Goal: Information Seeking & Learning: Check status

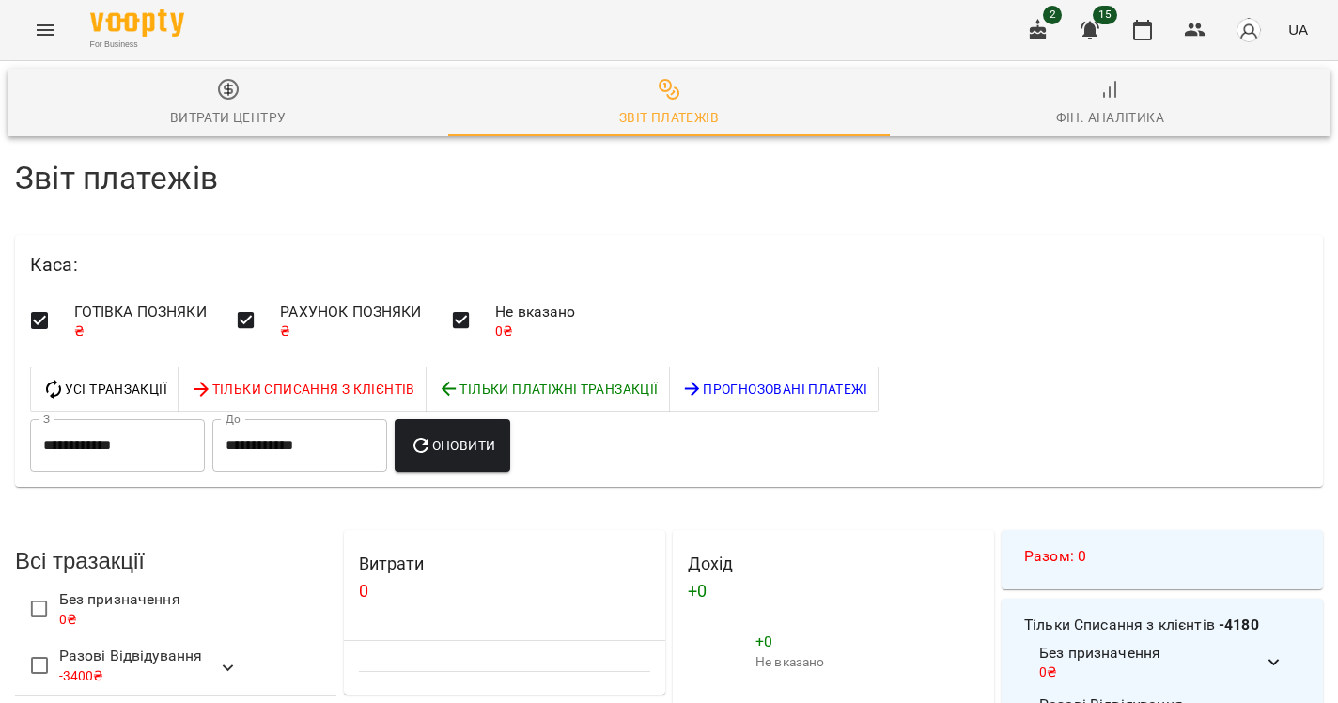
scroll to position [3, 0]
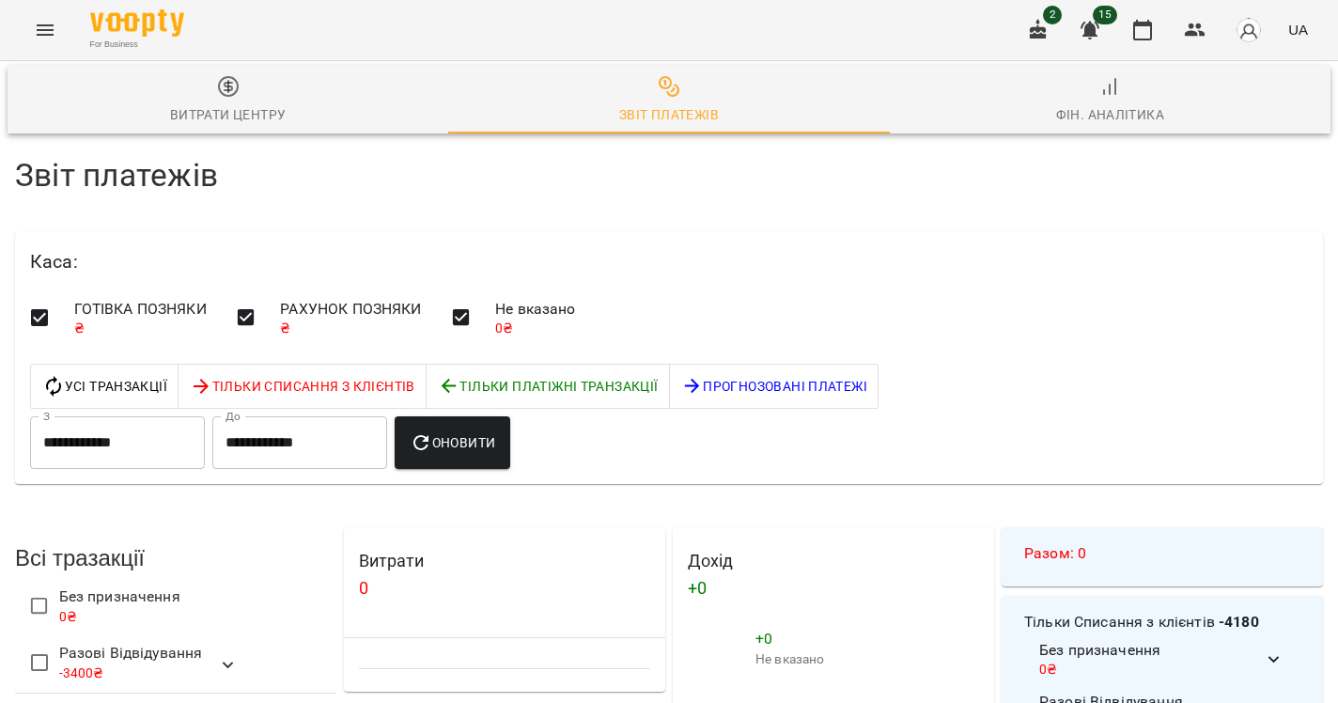
click at [179, 130] on button "Витрати центру" at bounding box center [228, 100] width 441 height 68
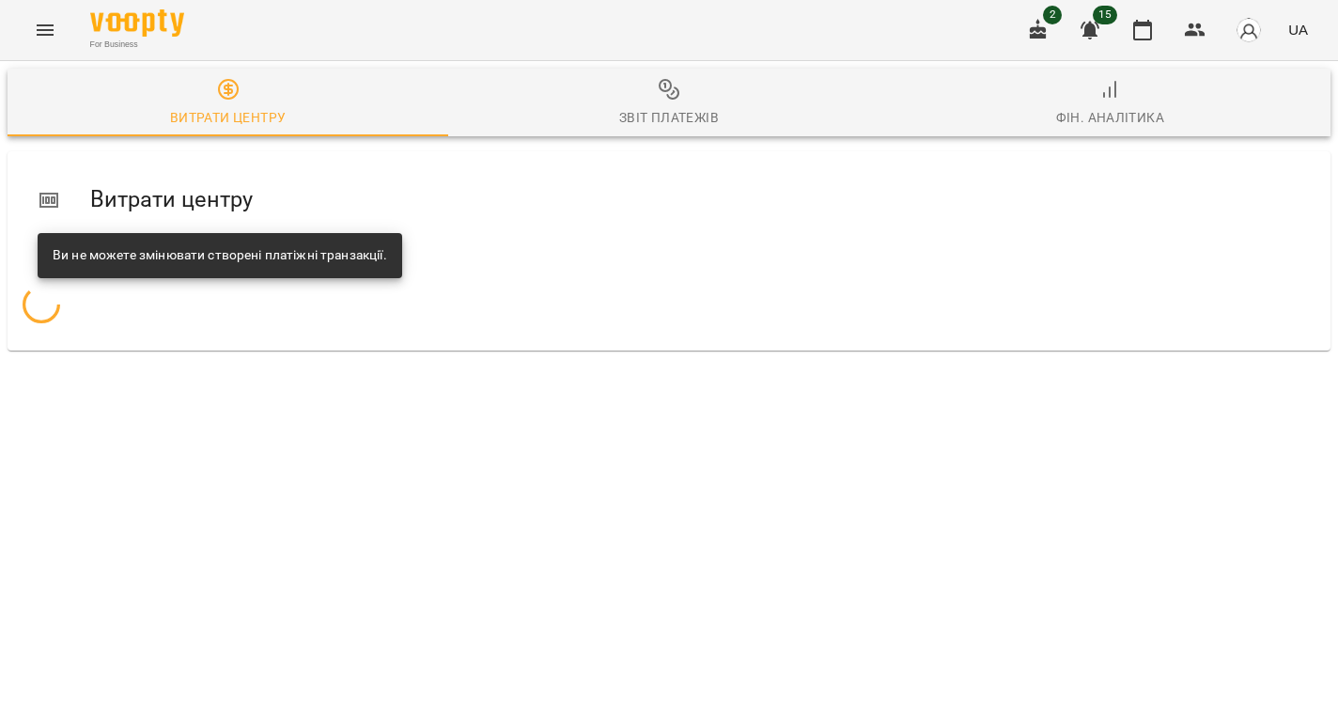
scroll to position [0, 0]
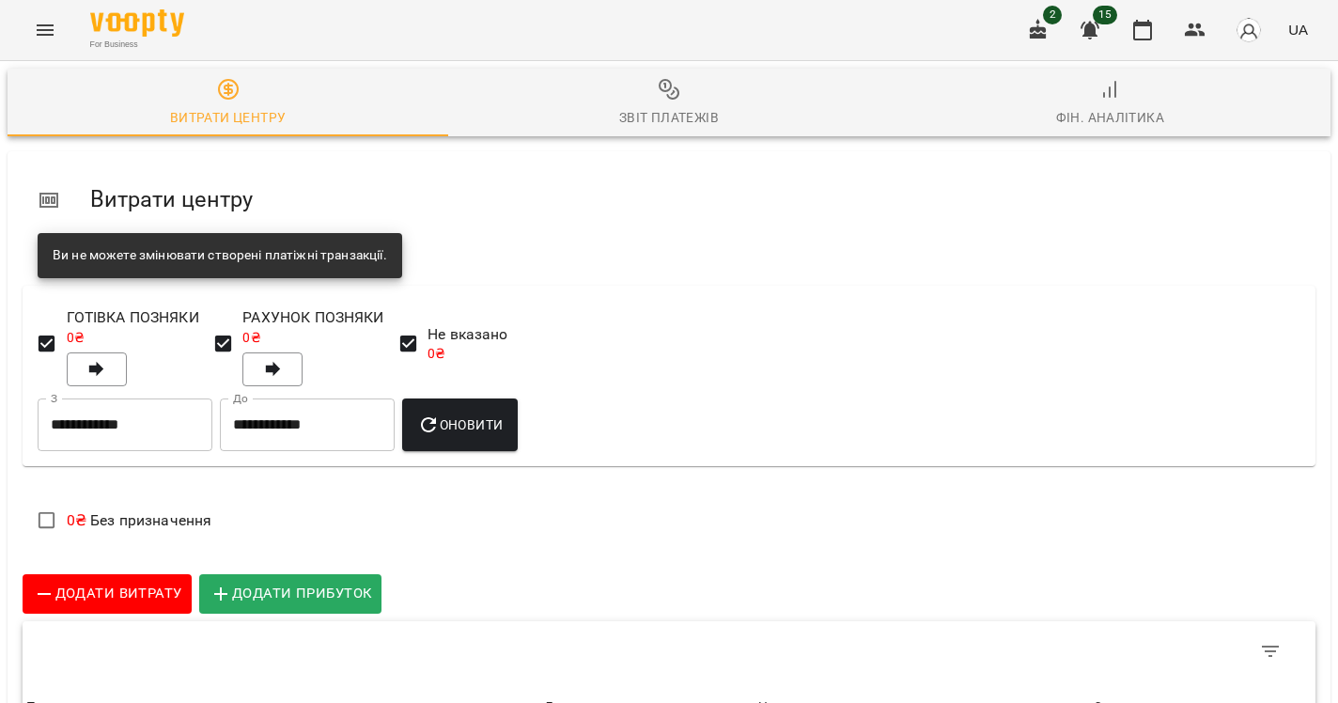
click at [676, 129] on div "Звіт платежів" at bounding box center [669, 117] width 100 height 23
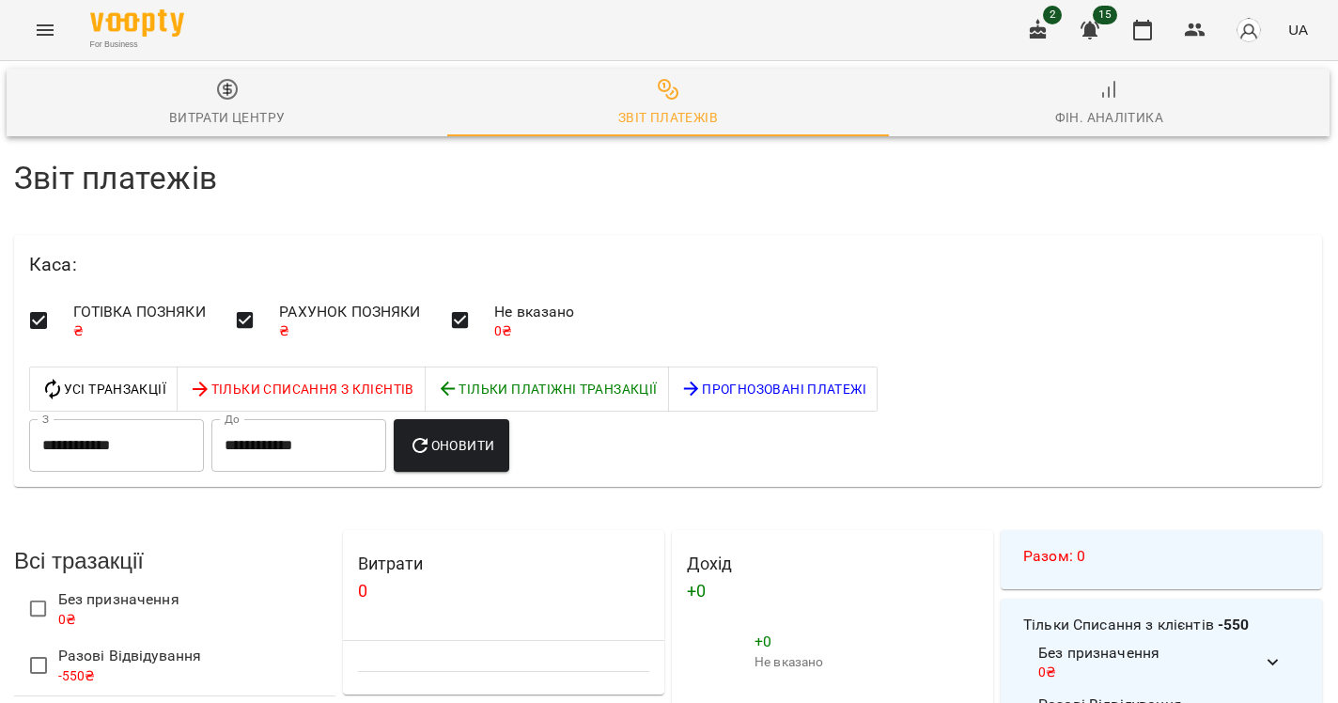
scroll to position [0, 1]
click at [155, 444] on input "**********" at bounding box center [116, 445] width 175 height 53
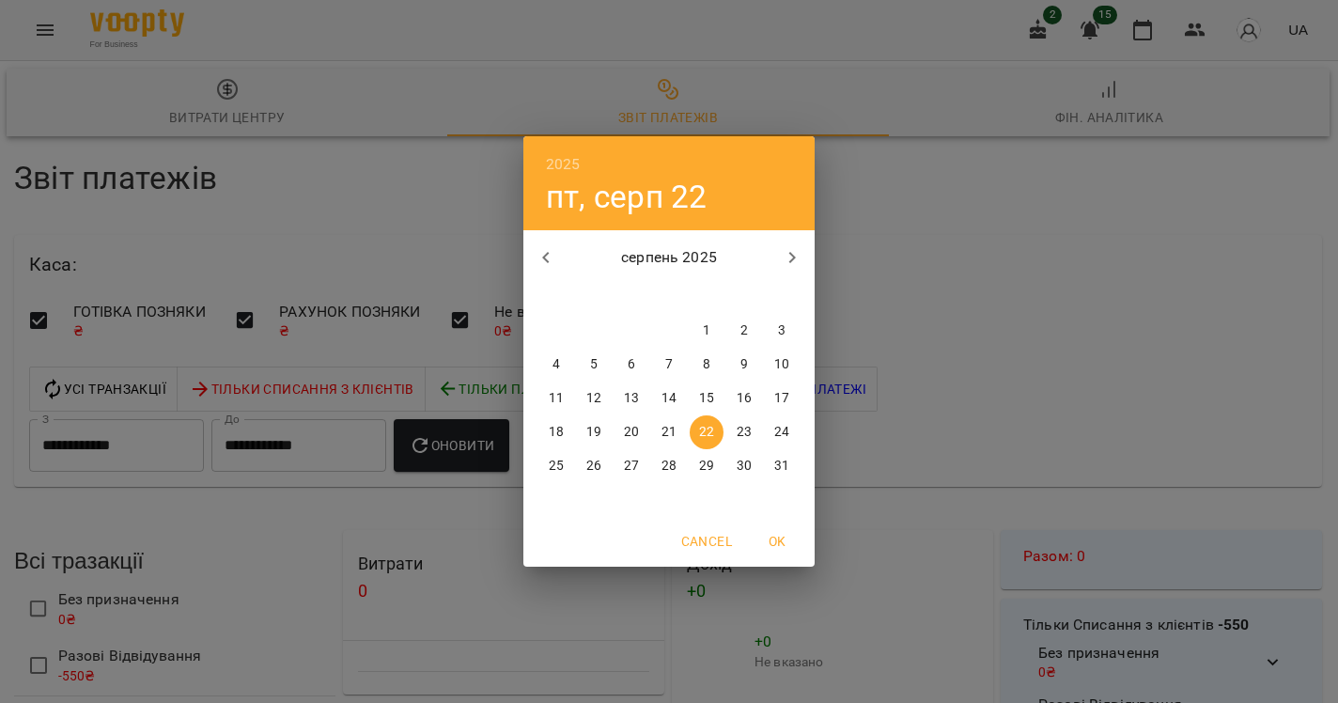
click at [565, 259] on button "button" at bounding box center [545, 257] width 45 height 45
click at [605, 331] on span "1" at bounding box center [594, 330] width 34 height 19
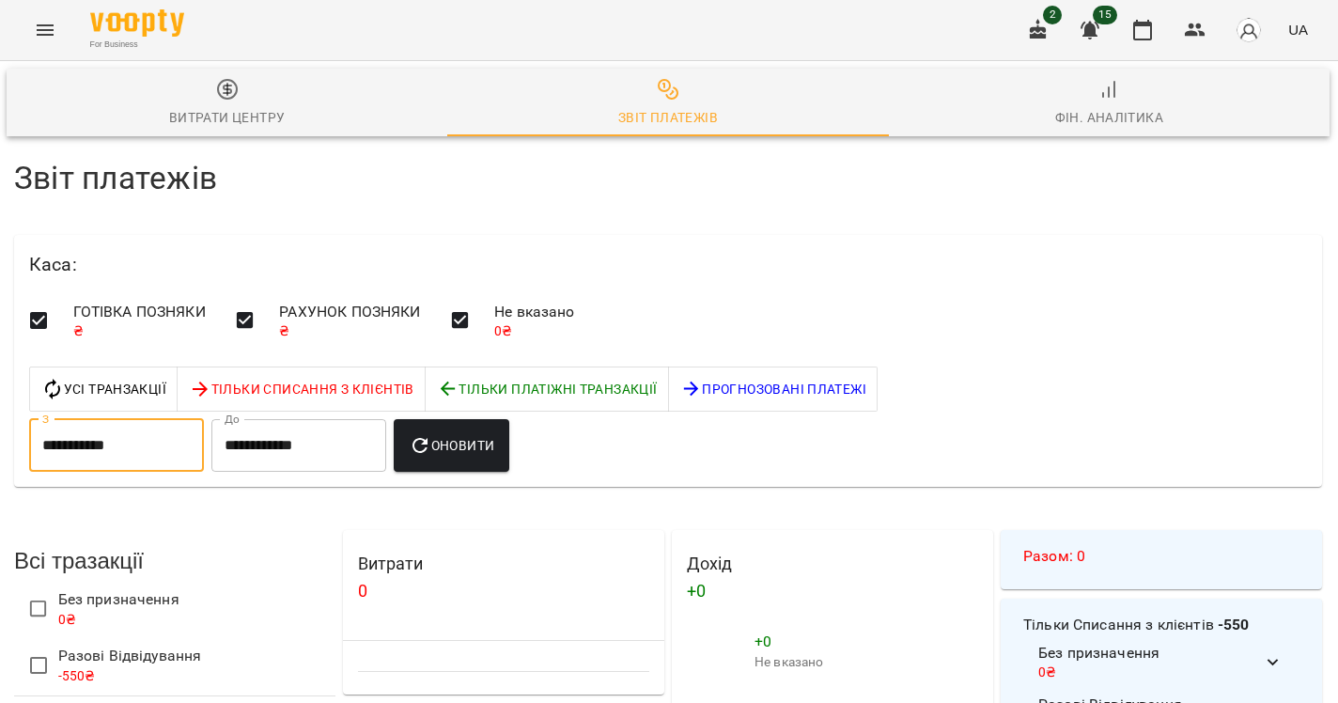
type input "**********"
click at [494, 466] on button "Оновити" at bounding box center [452, 445] width 116 height 53
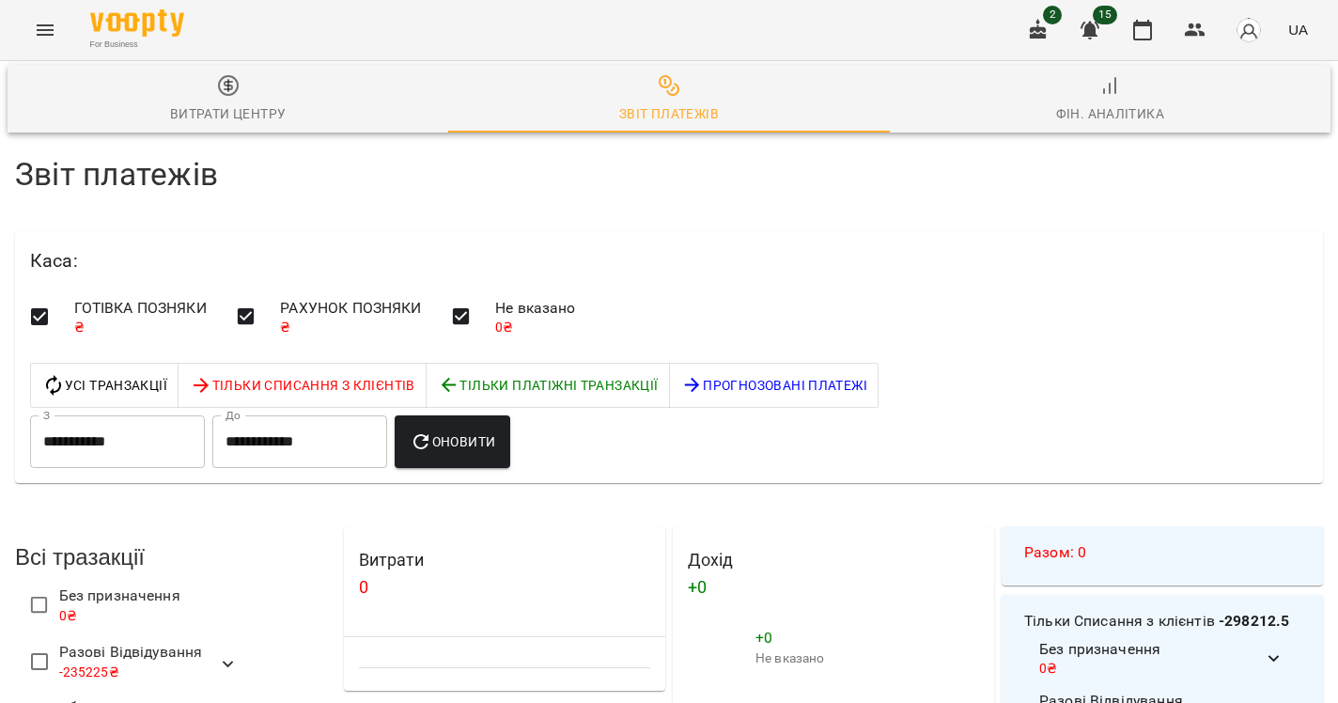
scroll to position [1443, 0]
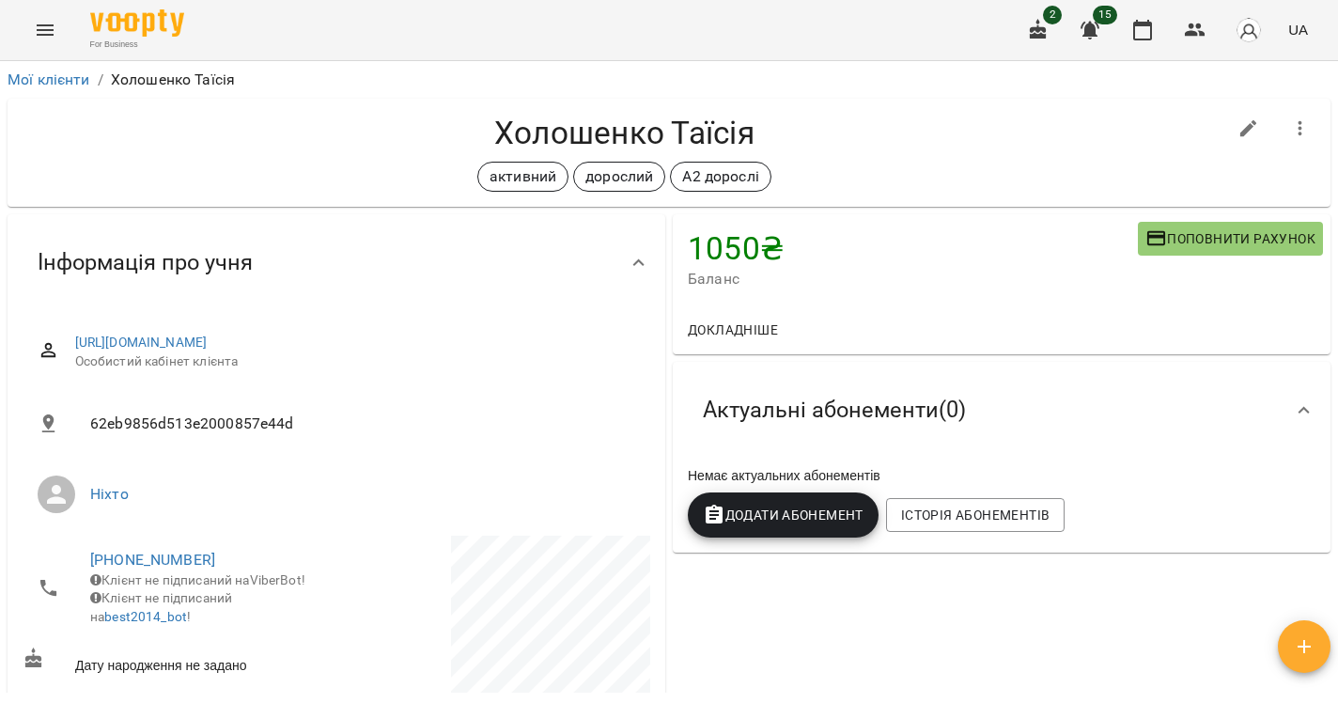
click at [1250, 133] on icon "button" at bounding box center [1248, 128] width 23 height 23
select select "**"
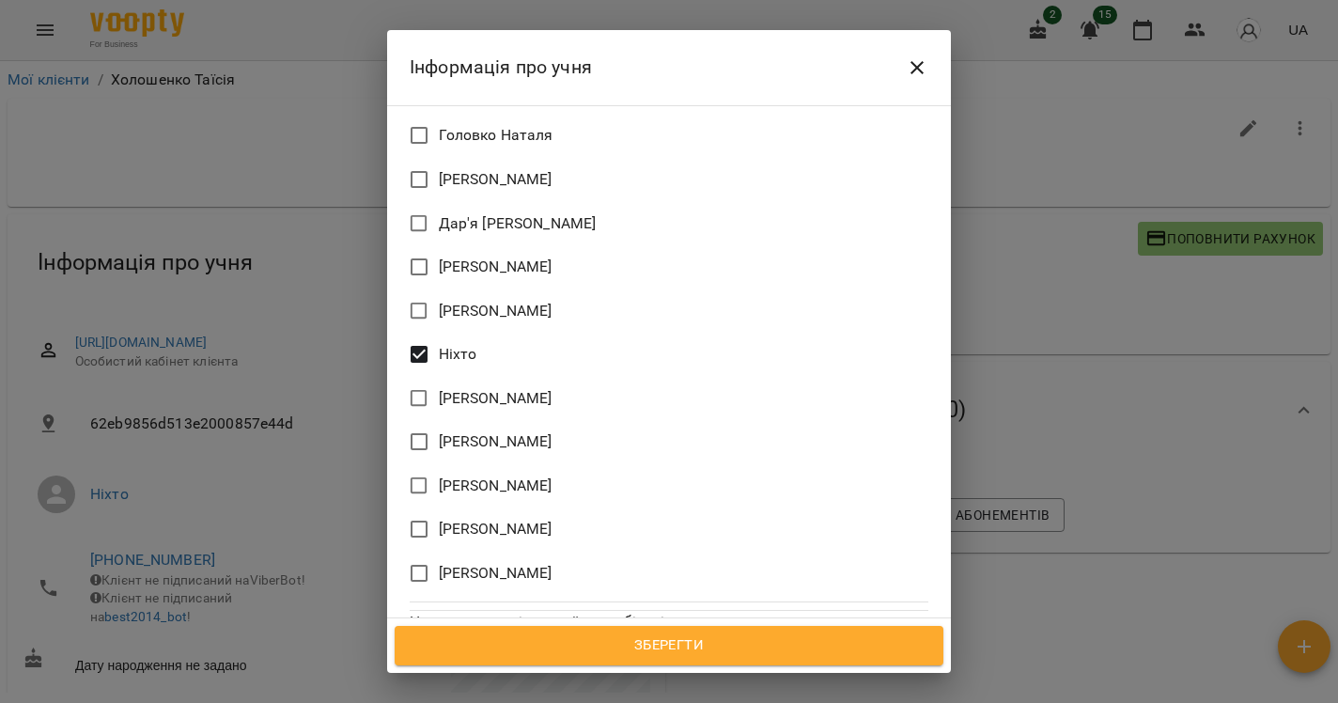
scroll to position [1302, 0]
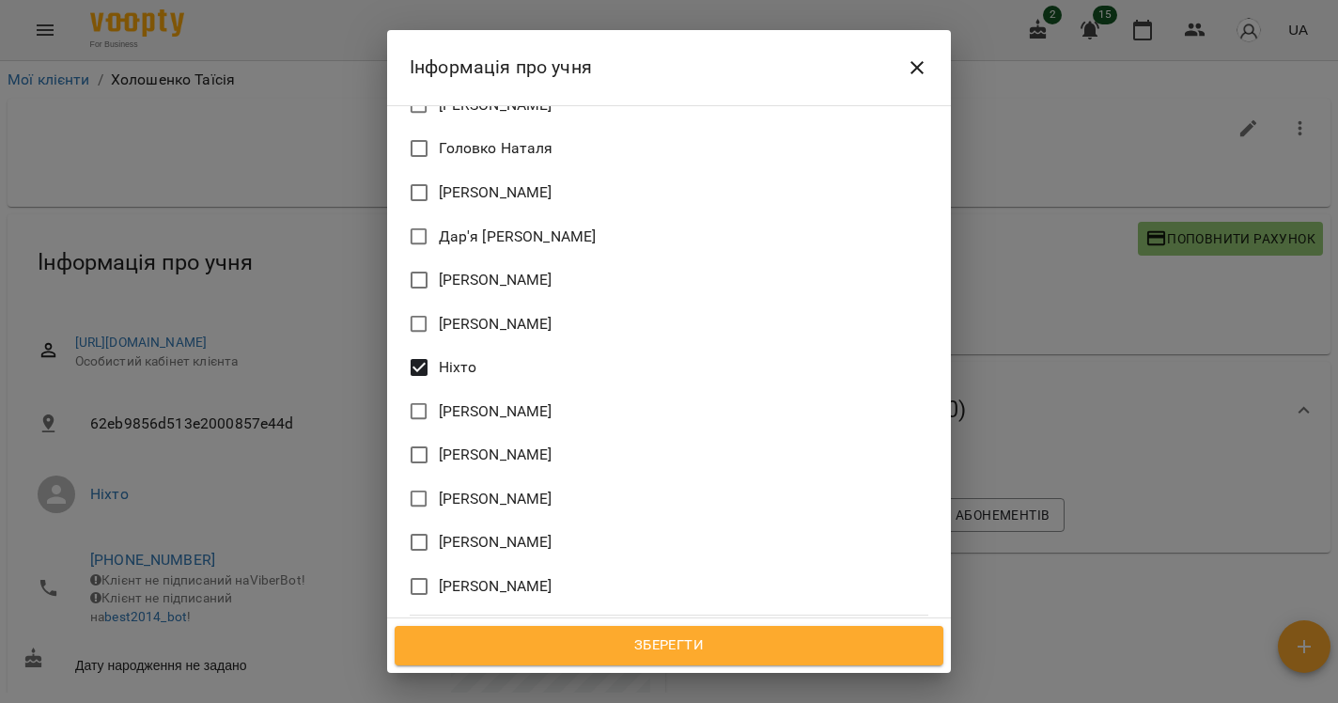
click at [907, 64] on icon "Close" at bounding box center [917, 67] width 23 height 23
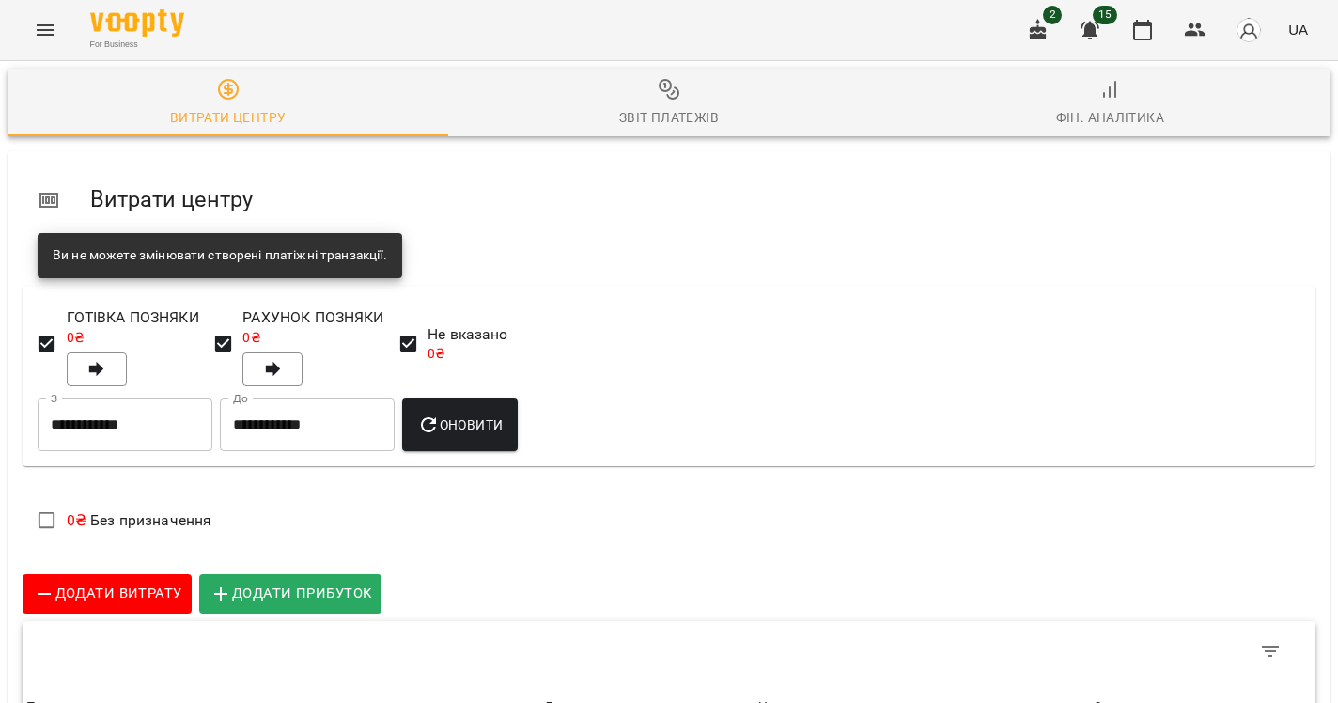
click at [669, 105] on span "Звіт платежів" at bounding box center [668, 103] width 418 height 51
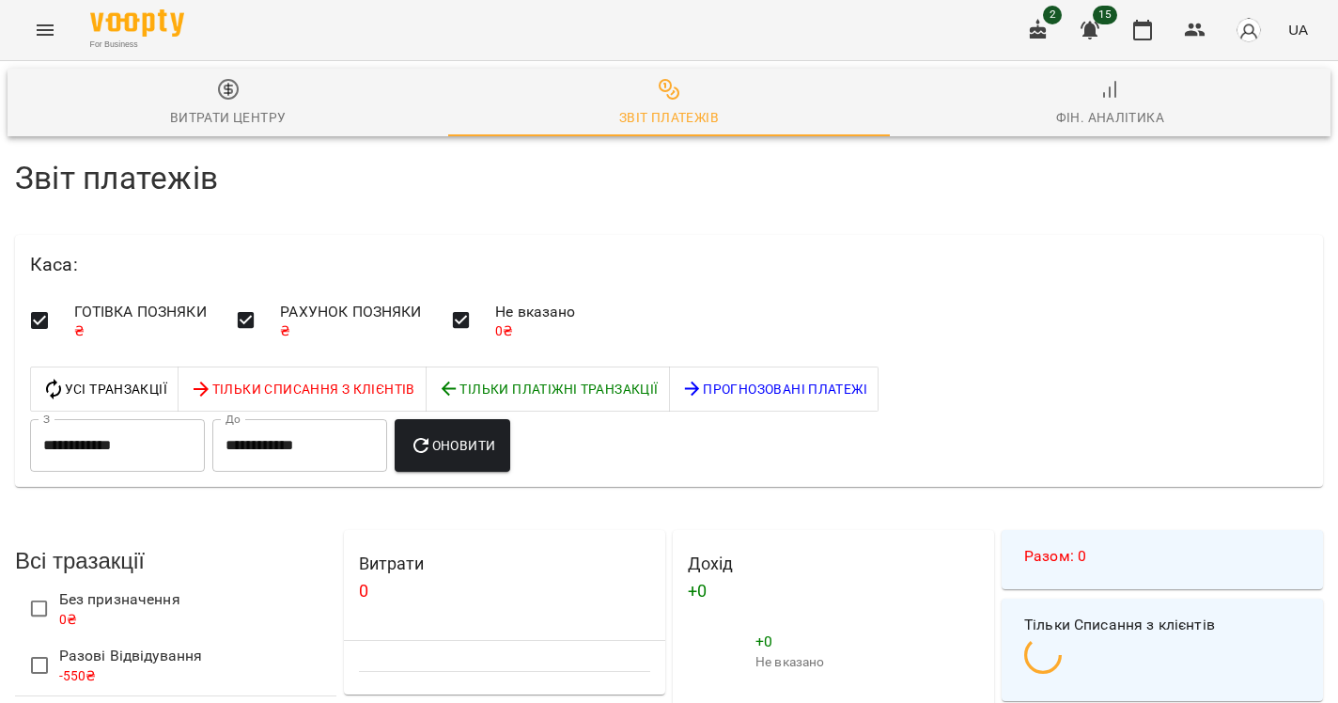
click at [1088, 123] on div "Фін. Аналітика" at bounding box center [1110, 117] width 109 height 23
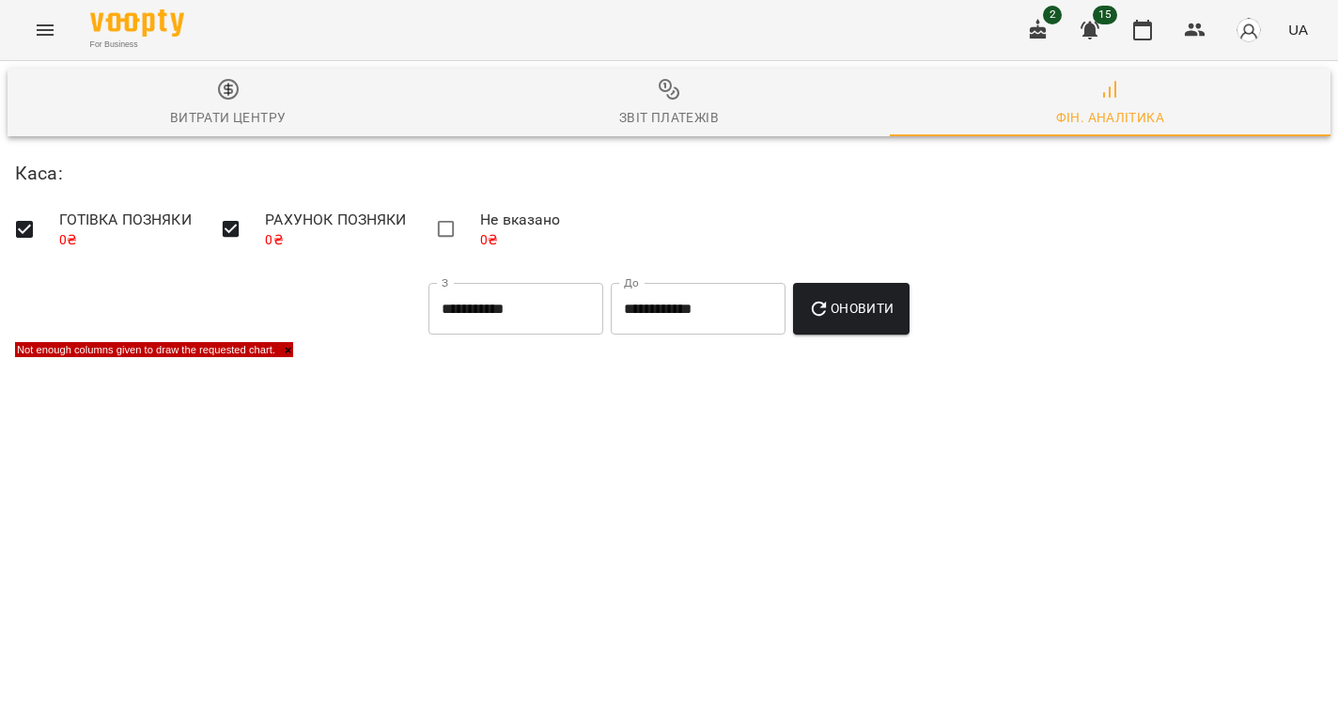
click at [652, 84] on span "Звіт платежів" at bounding box center [668, 103] width 418 height 51
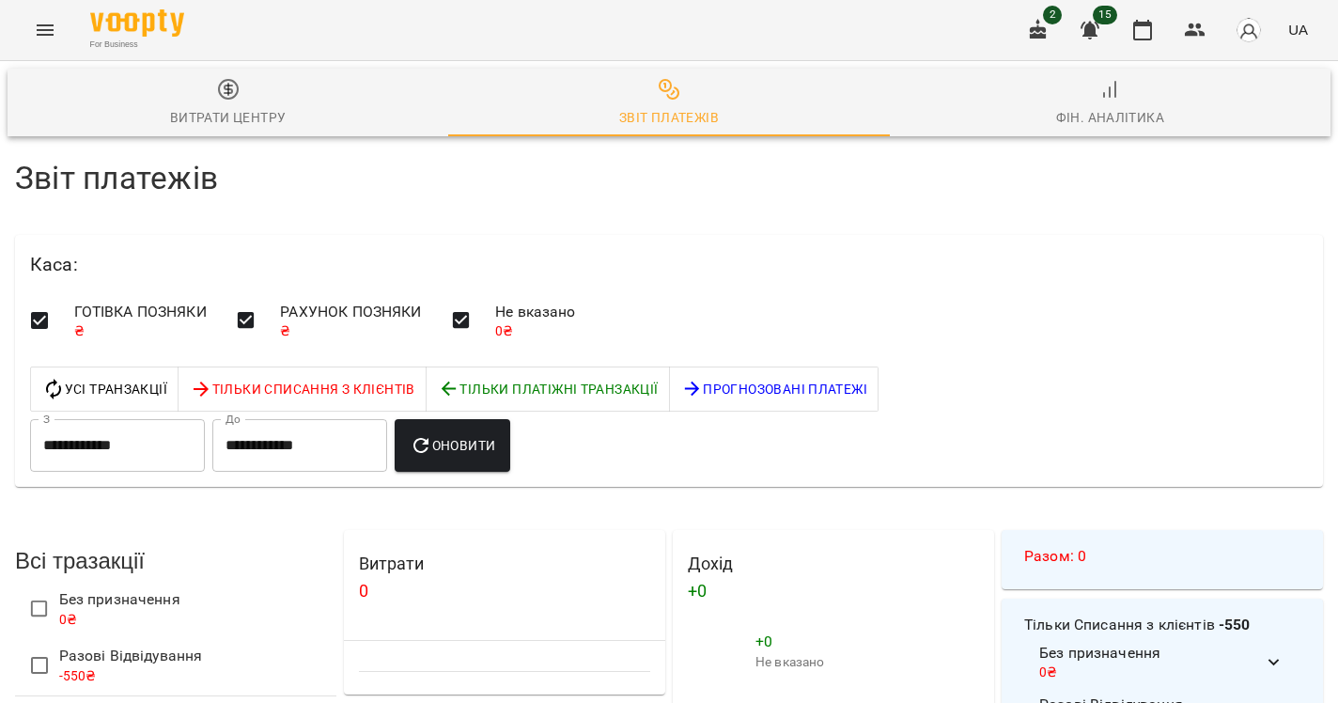
click at [179, 440] on input "**********" at bounding box center [117, 445] width 175 height 53
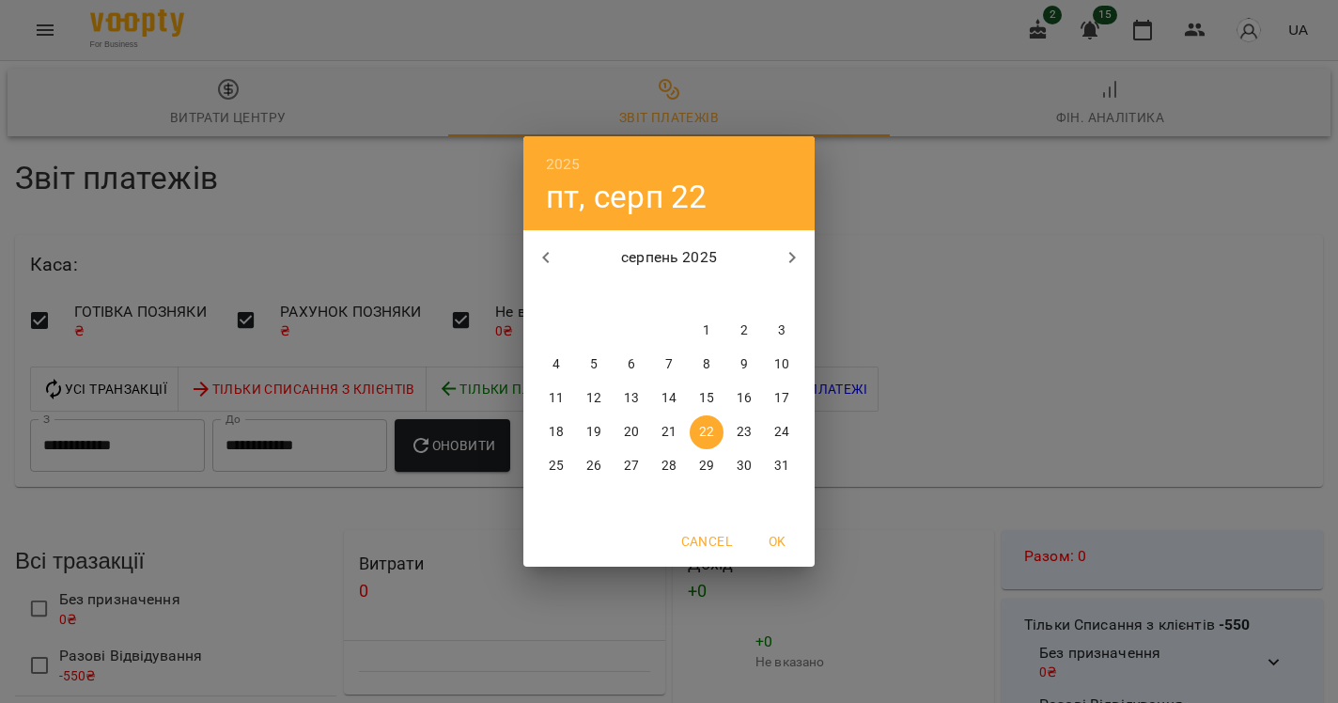
click at [557, 259] on button "button" at bounding box center [545, 257] width 45 height 45
click at [602, 346] on div "1" at bounding box center [594, 331] width 38 height 34
type input "**********"
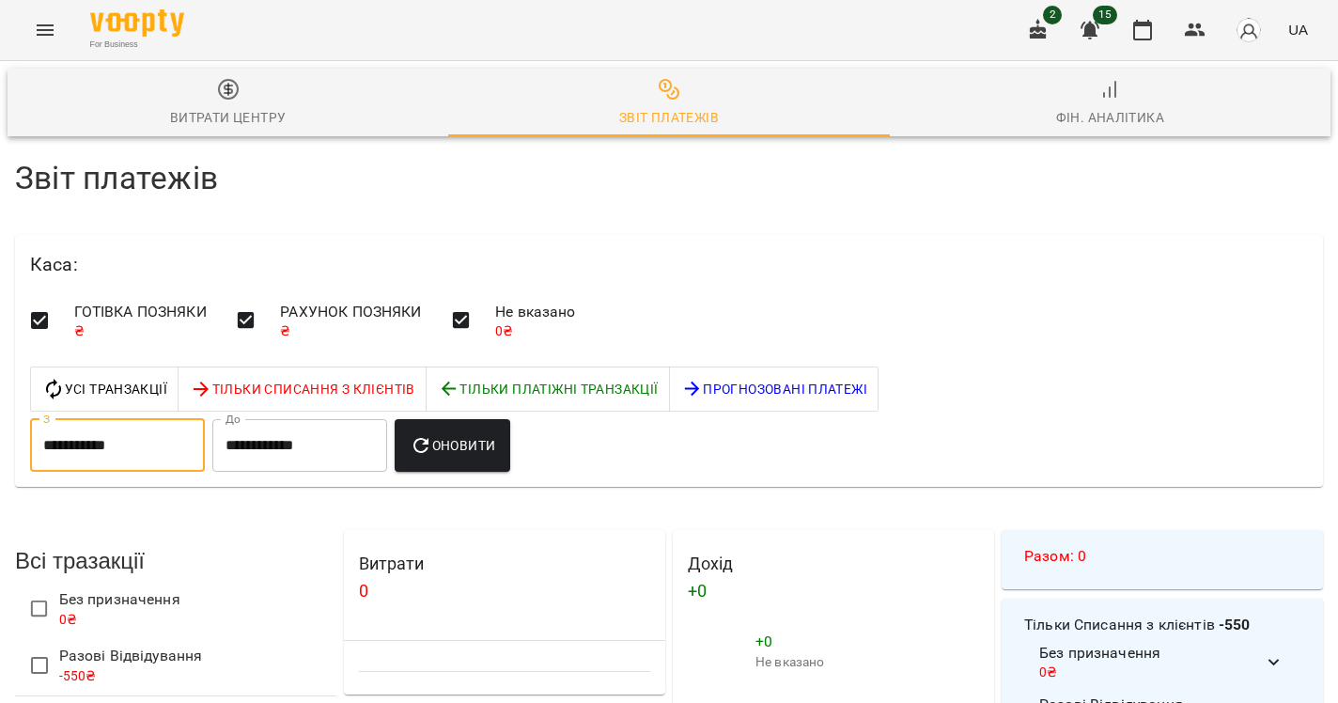
click at [495, 462] on button "Оновити" at bounding box center [453, 445] width 116 height 53
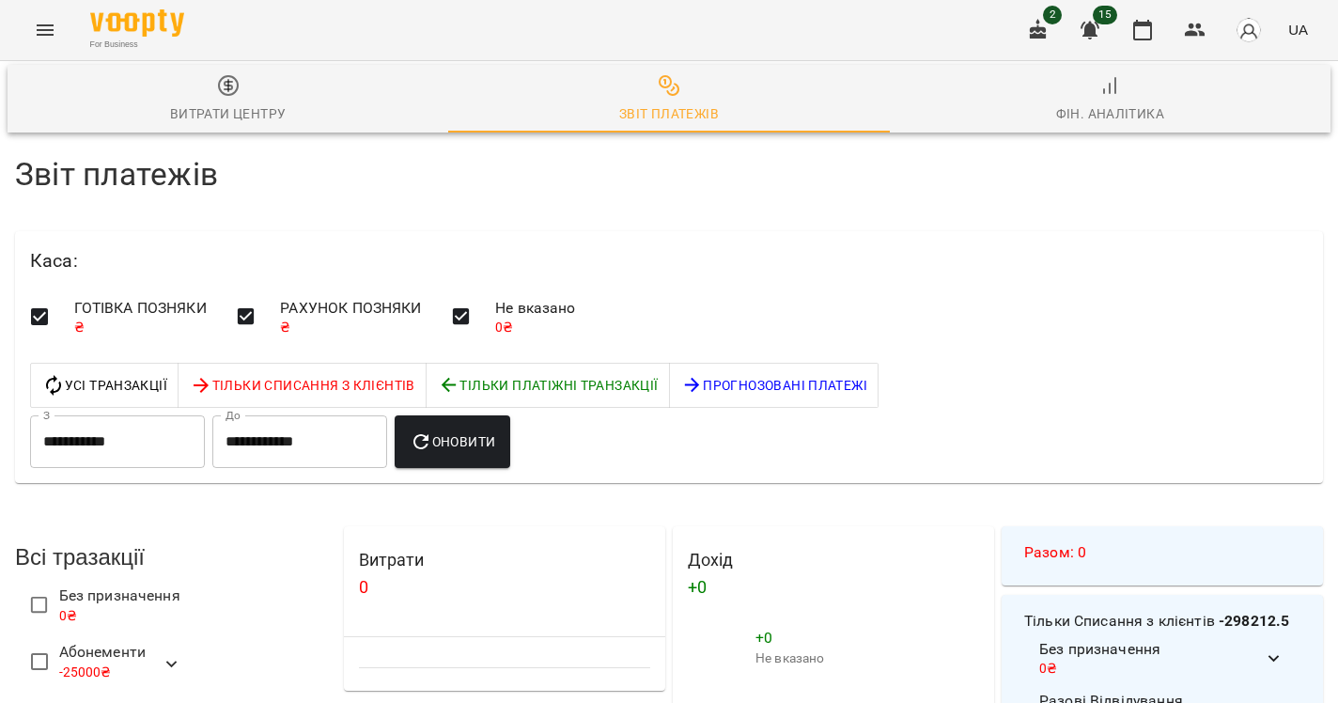
scroll to position [403, 0]
click at [1215, 610] on h4 "Тільки Списання з клієнтів -298212.5" at bounding box center [1162, 621] width 276 height 23
drag, startPoint x: 1251, startPoint y: 216, endPoint x: 1218, endPoint y: 221, distance: 33.2
click at [1218, 610] on h4 "Тільки Списання з клієнтів -298212.5" at bounding box center [1162, 621] width 276 height 23
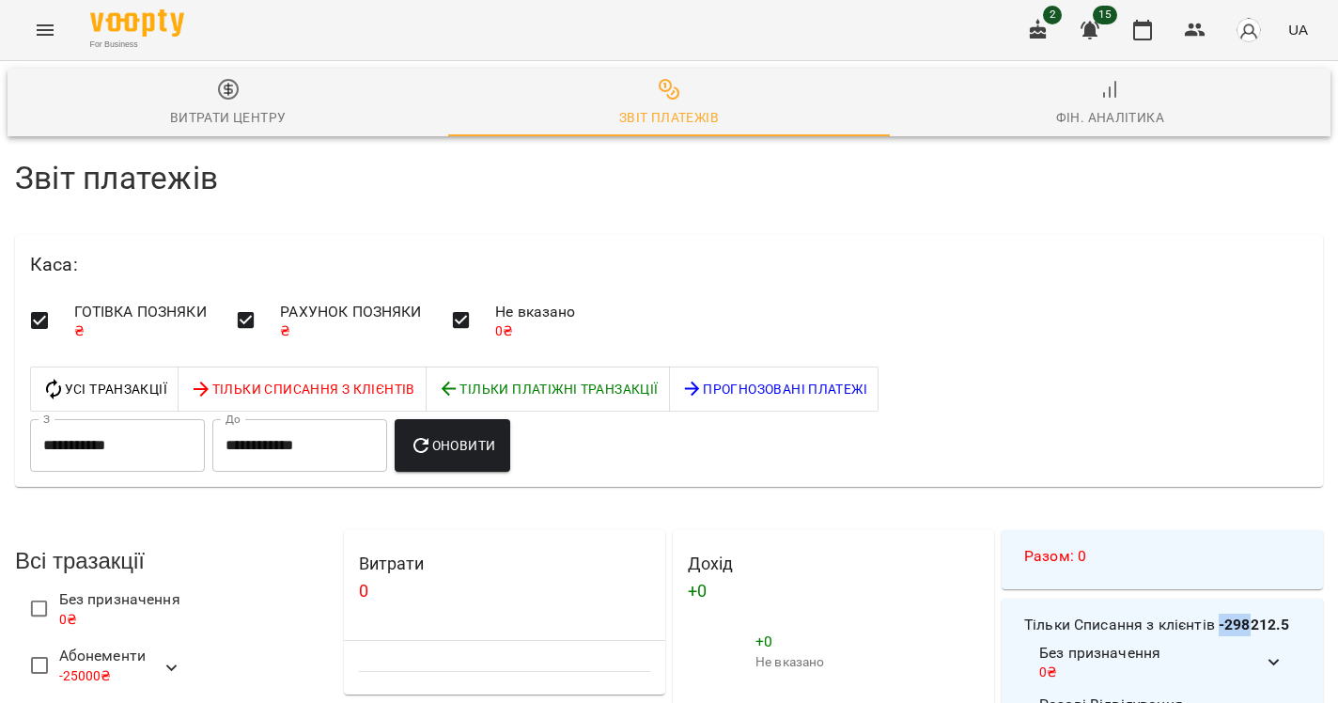
scroll to position [0, 0]
click at [1098, 109] on div "Фін. Аналітика" at bounding box center [1110, 117] width 109 height 23
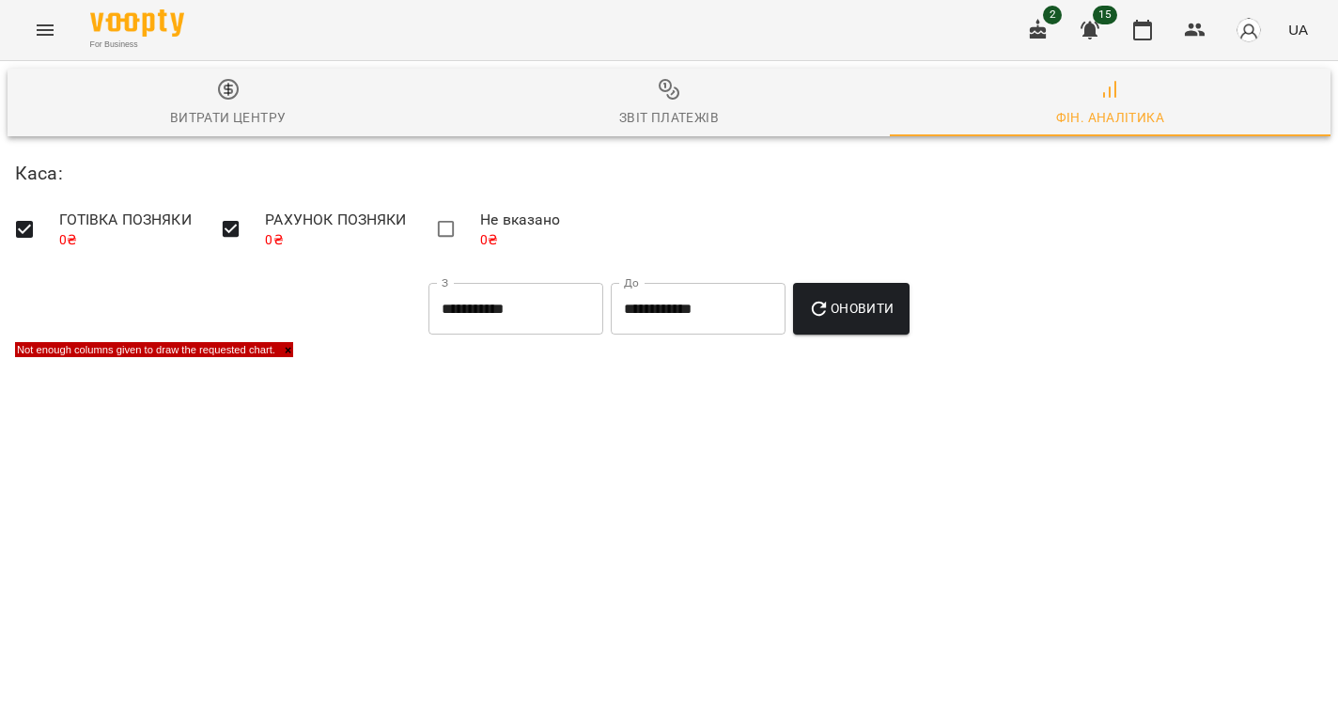
click at [862, 305] on span "Оновити" at bounding box center [850, 308] width 85 height 23
click at [698, 92] on span "Звіт платежів" at bounding box center [668, 103] width 418 height 51
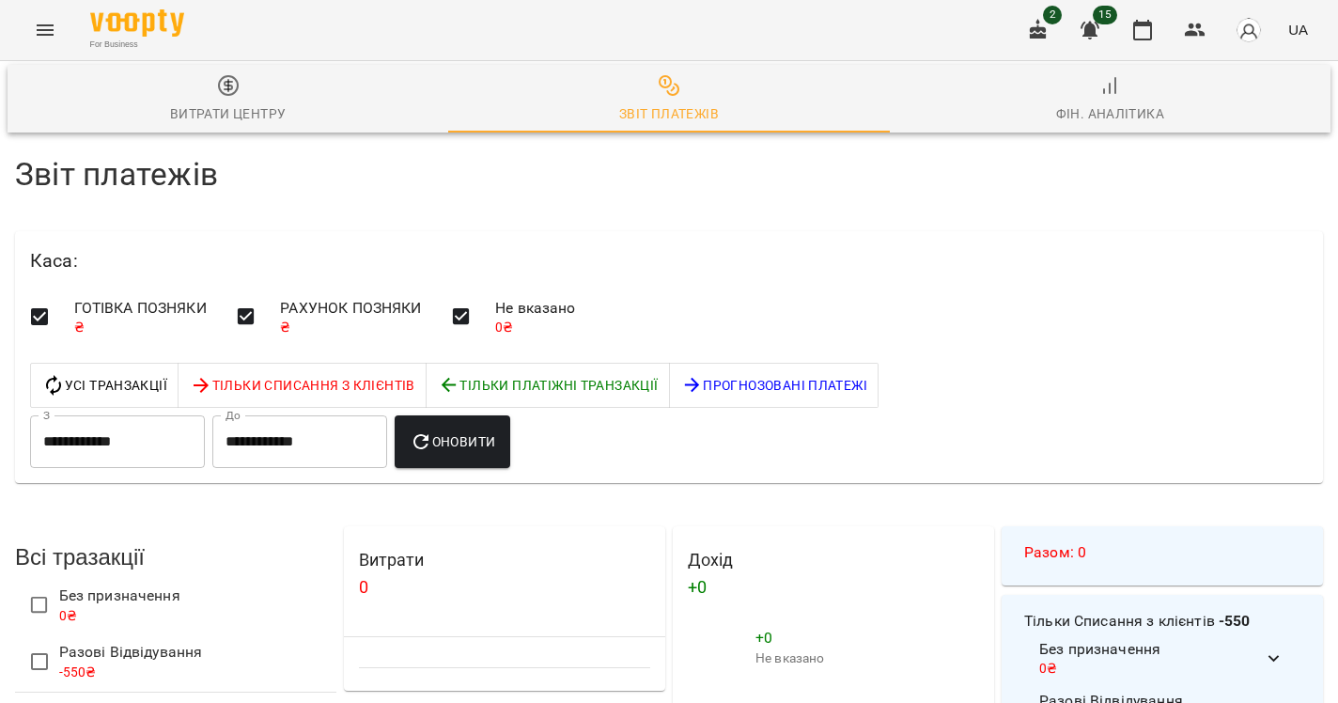
scroll to position [149, 0]
click at [418, 363] on button "Тільки Списання з клієнтів" at bounding box center [302, 385] width 249 height 45
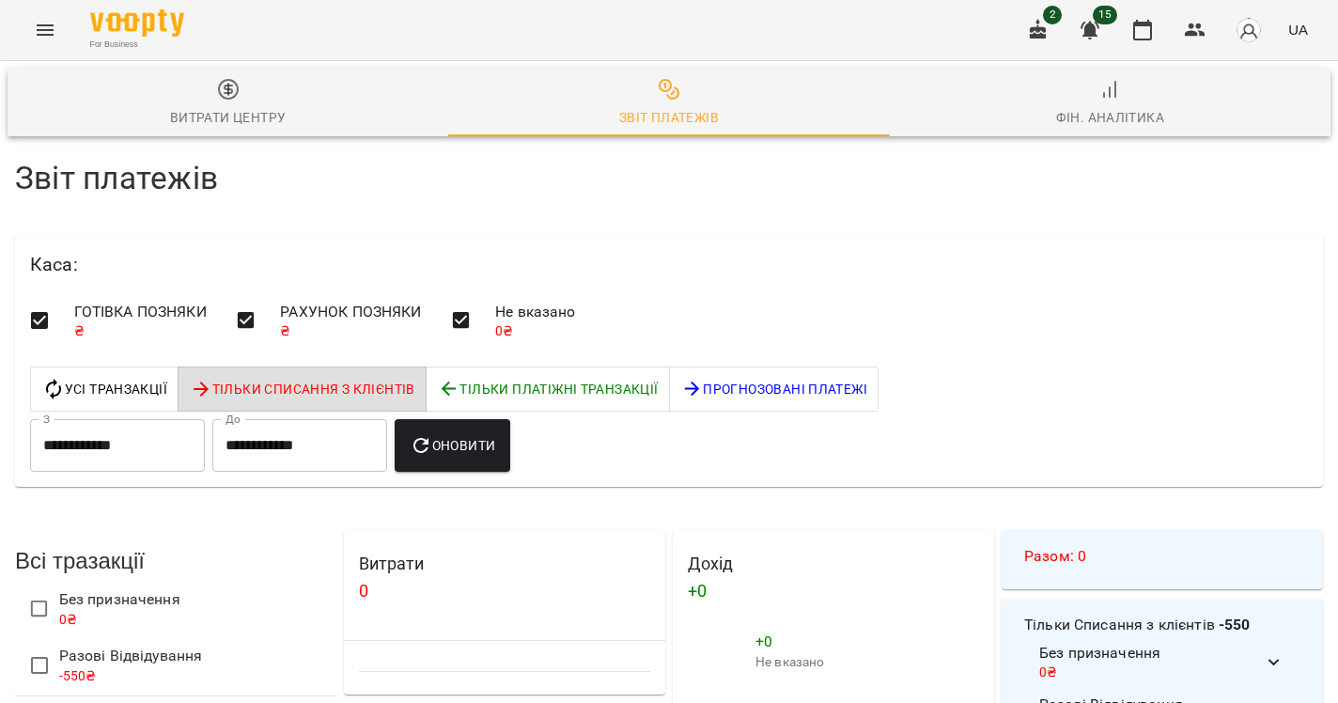
scroll to position [0, 0]
click at [162, 427] on input "**********" at bounding box center [117, 445] width 175 height 53
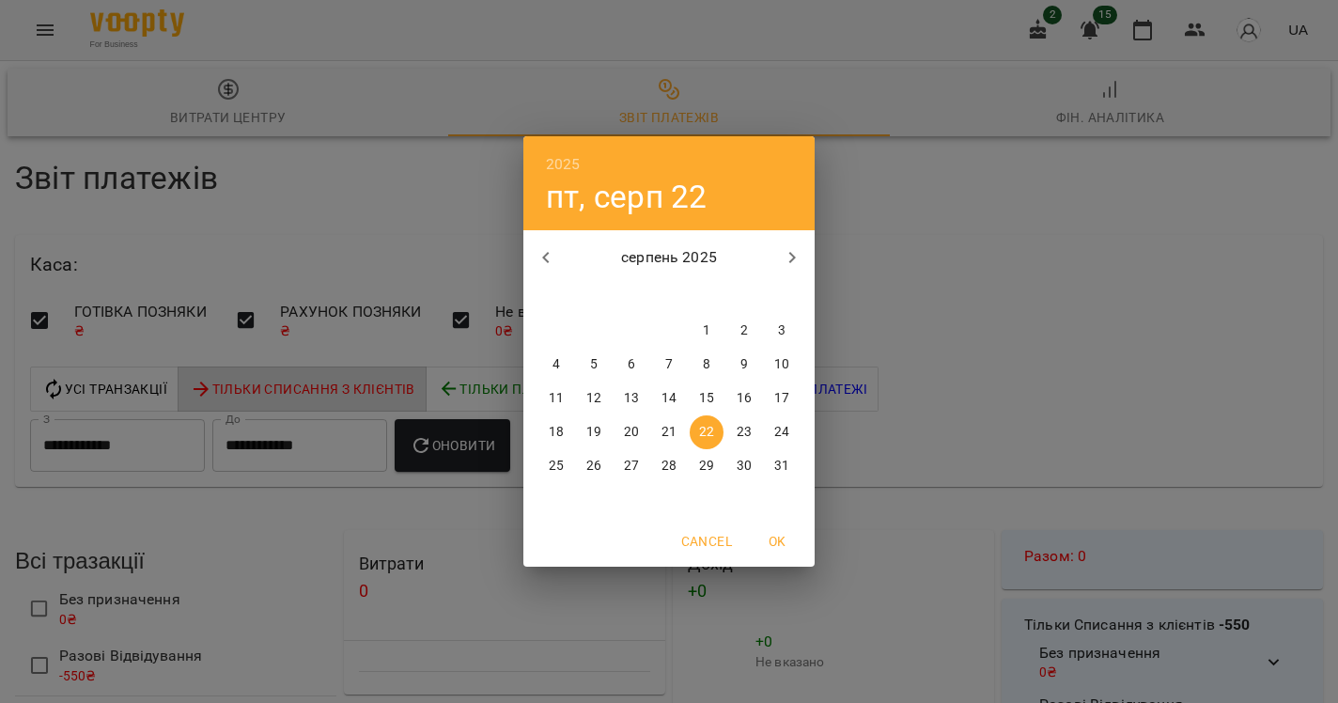
click at [621, 429] on span "20" at bounding box center [631, 432] width 34 height 19
type input "**********"
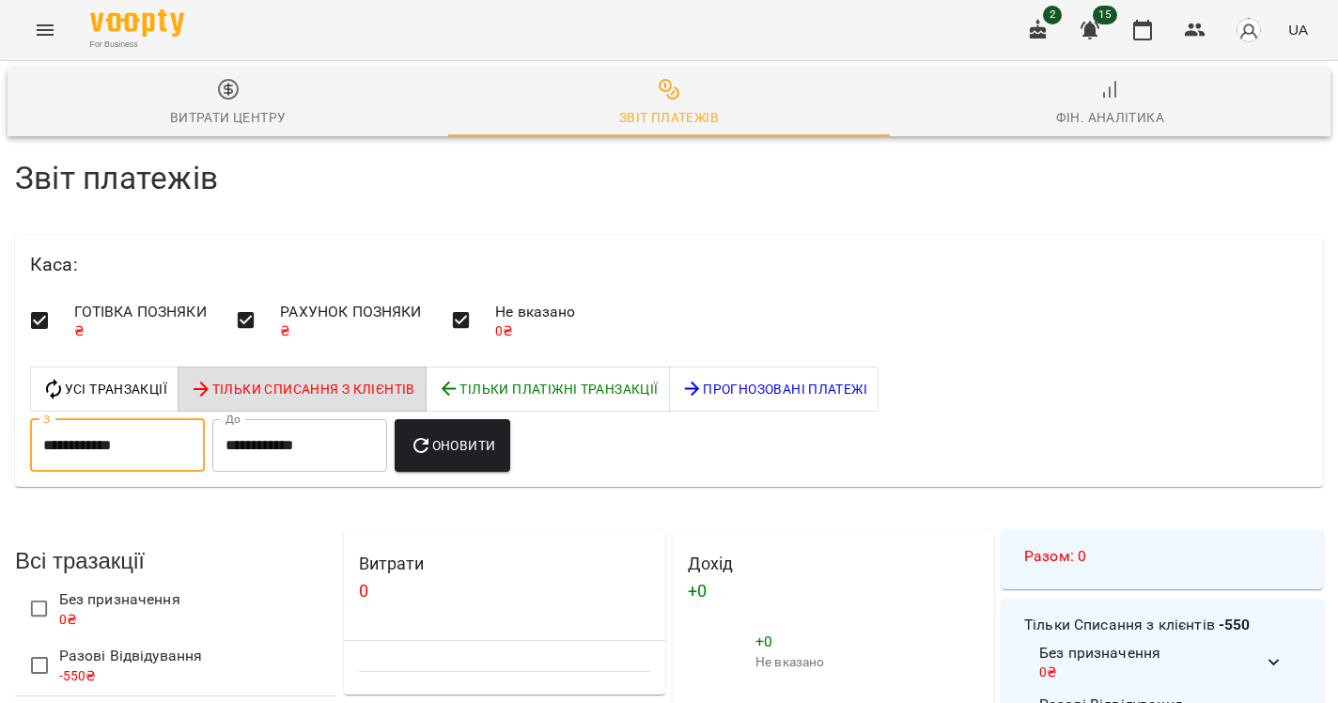
click at [432, 447] on icon "button" at bounding box center [421, 445] width 23 height 23
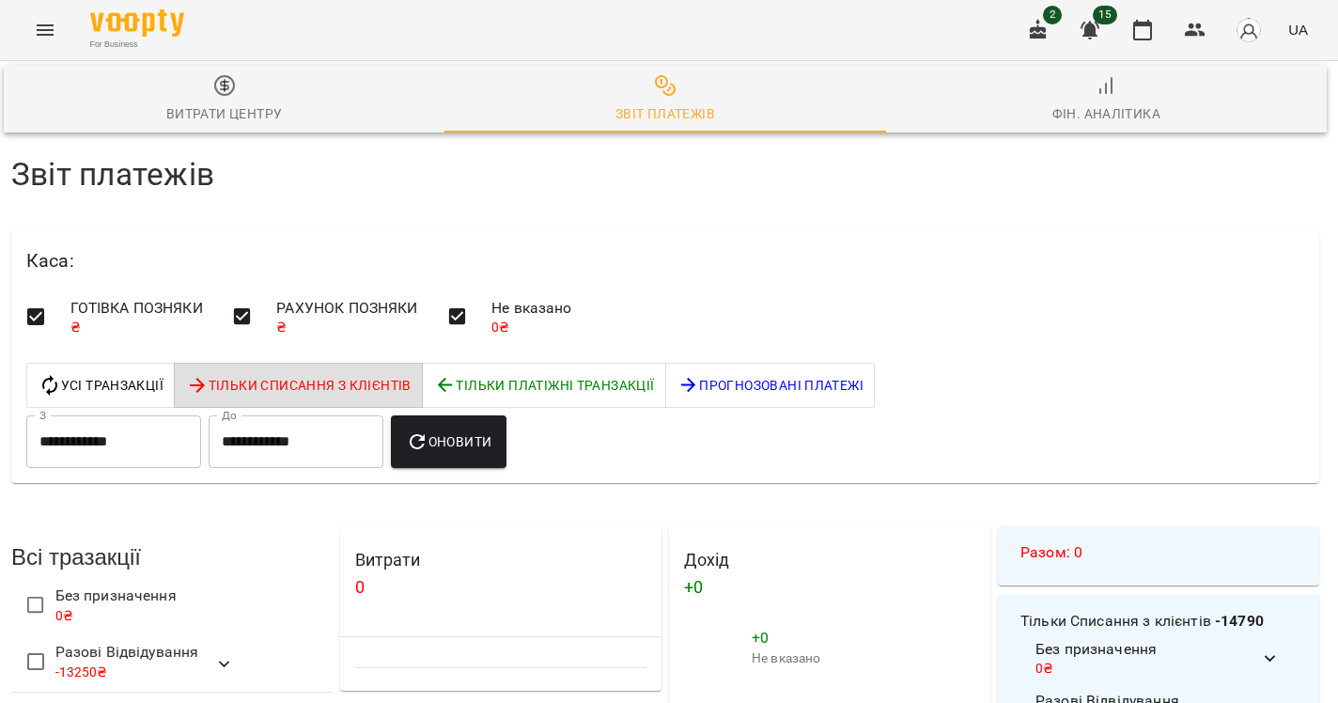
scroll to position [20, 4]
click at [428, 430] on icon "button" at bounding box center [417, 441] width 23 height 23
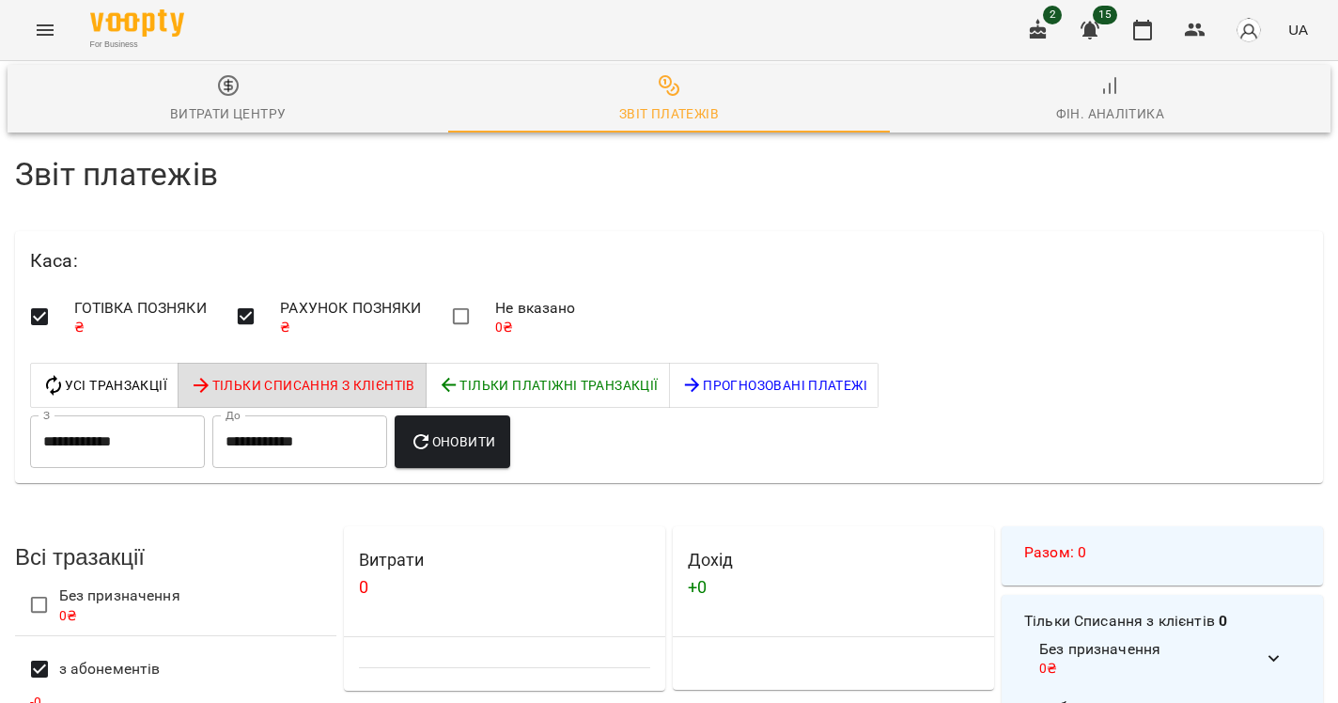
scroll to position [0, 0]
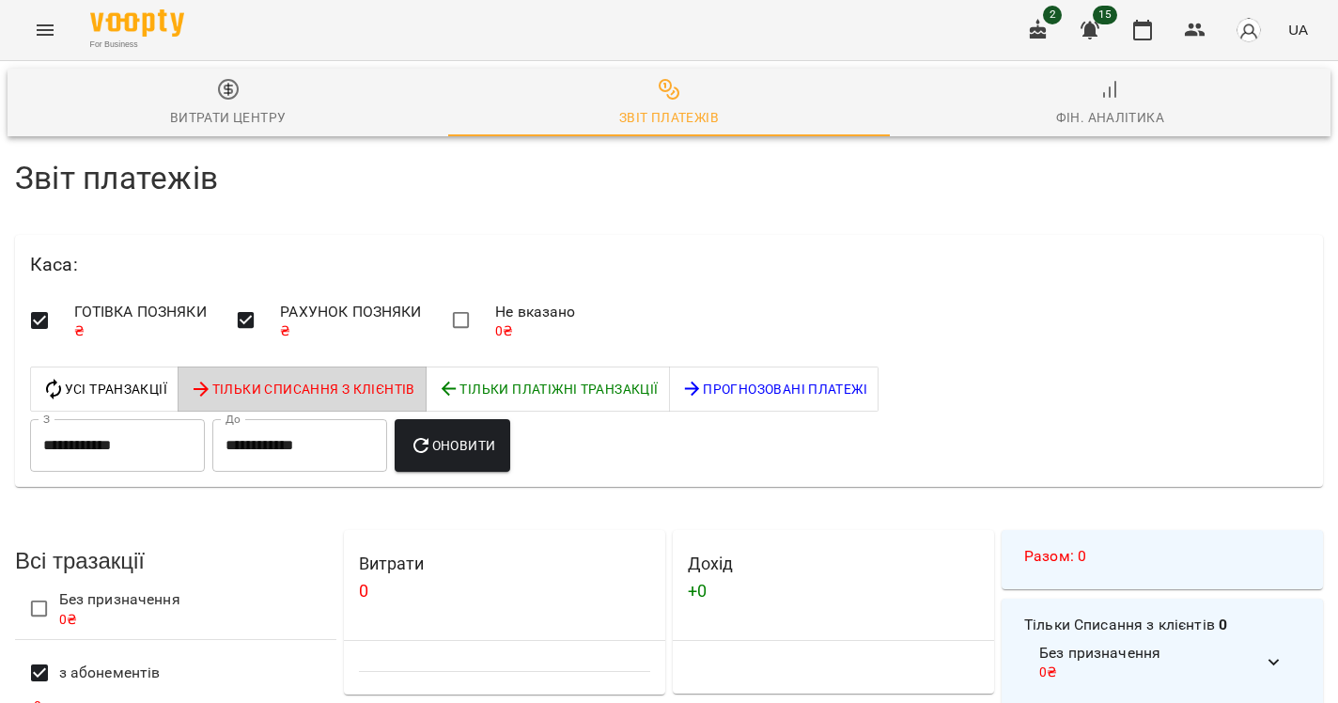
click at [386, 397] on span "Тільки Списання з клієнтів" at bounding box center [302, 389] width 225 height 23
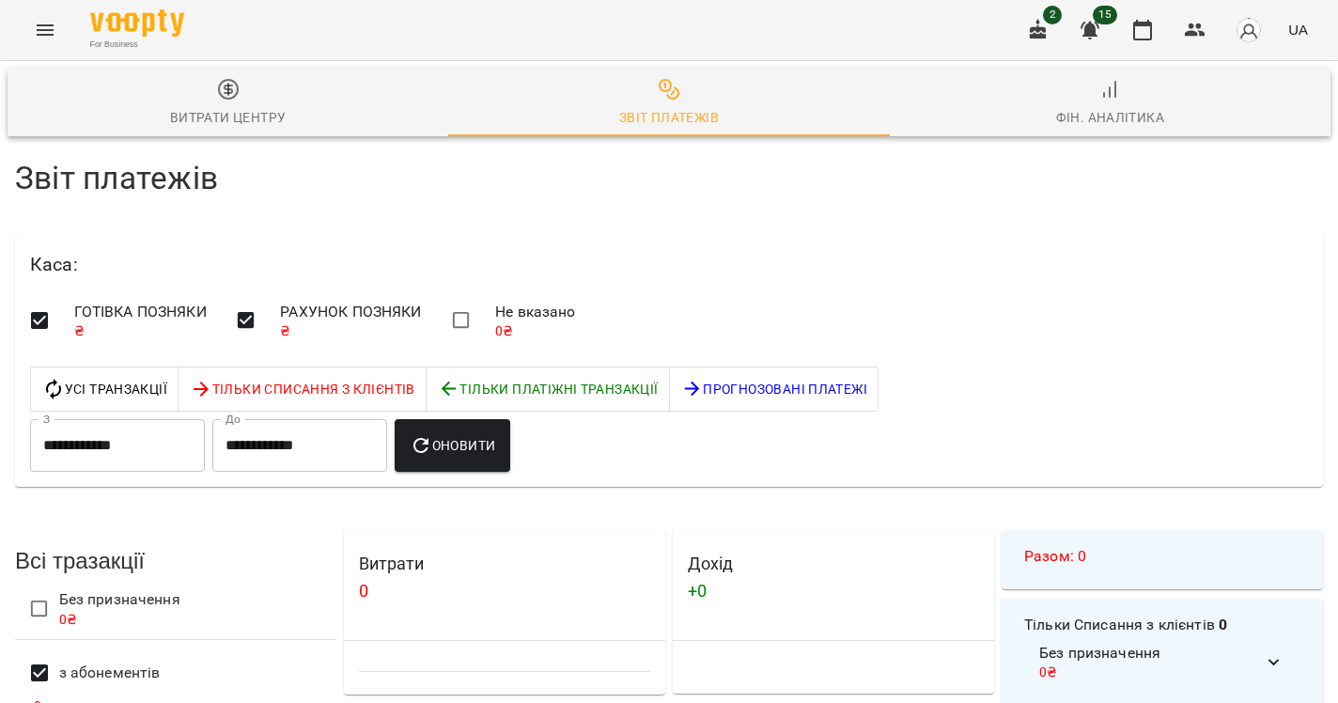
click at [211, 109] on div "Витрати центру" at bounding box center [228, 117] width 117 height 23
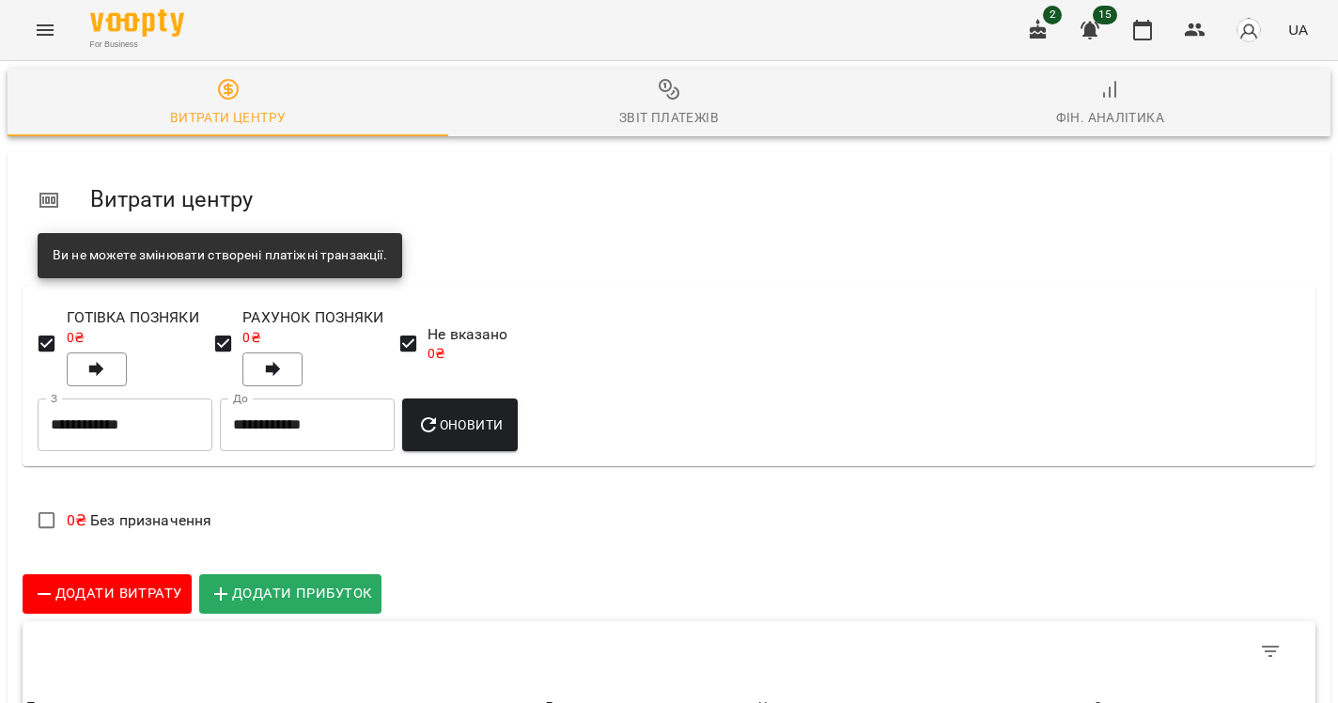
click at [696, 99] on span "Звіт платежів" at bounding box center [668, 103] width 418 height 51
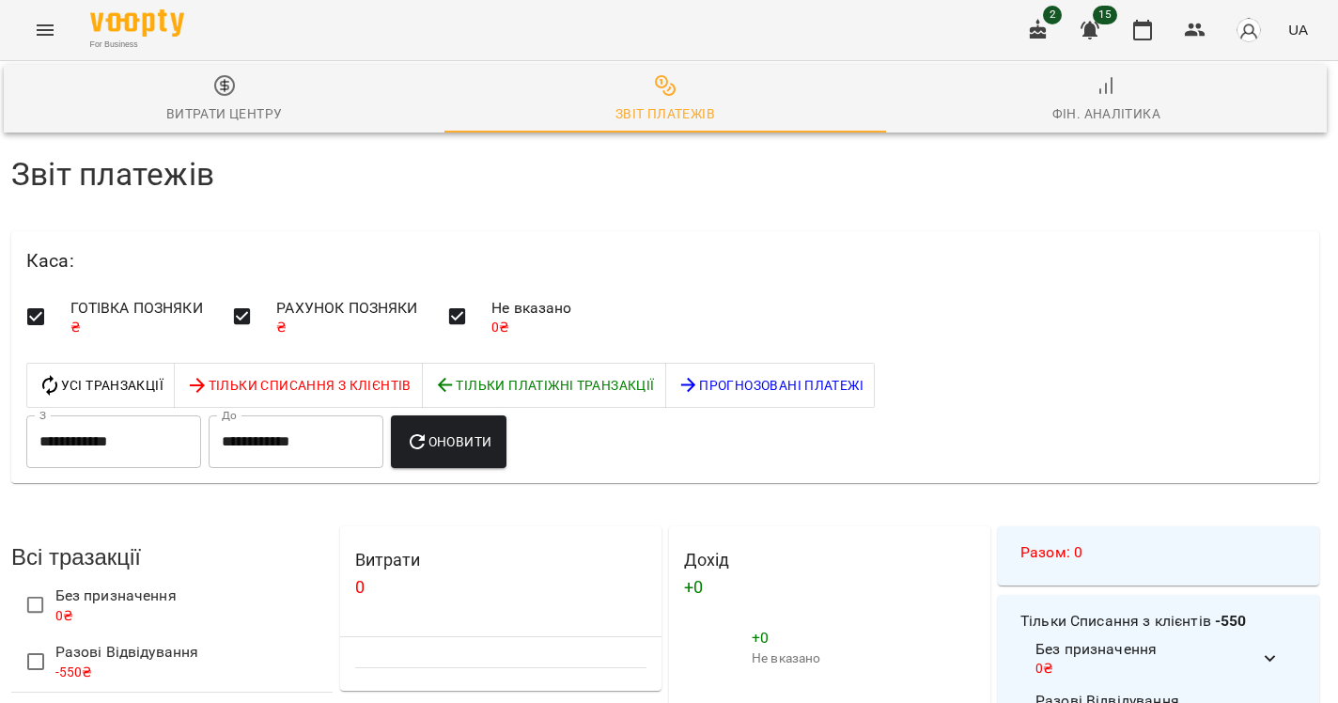
scroll to position [0, 4]
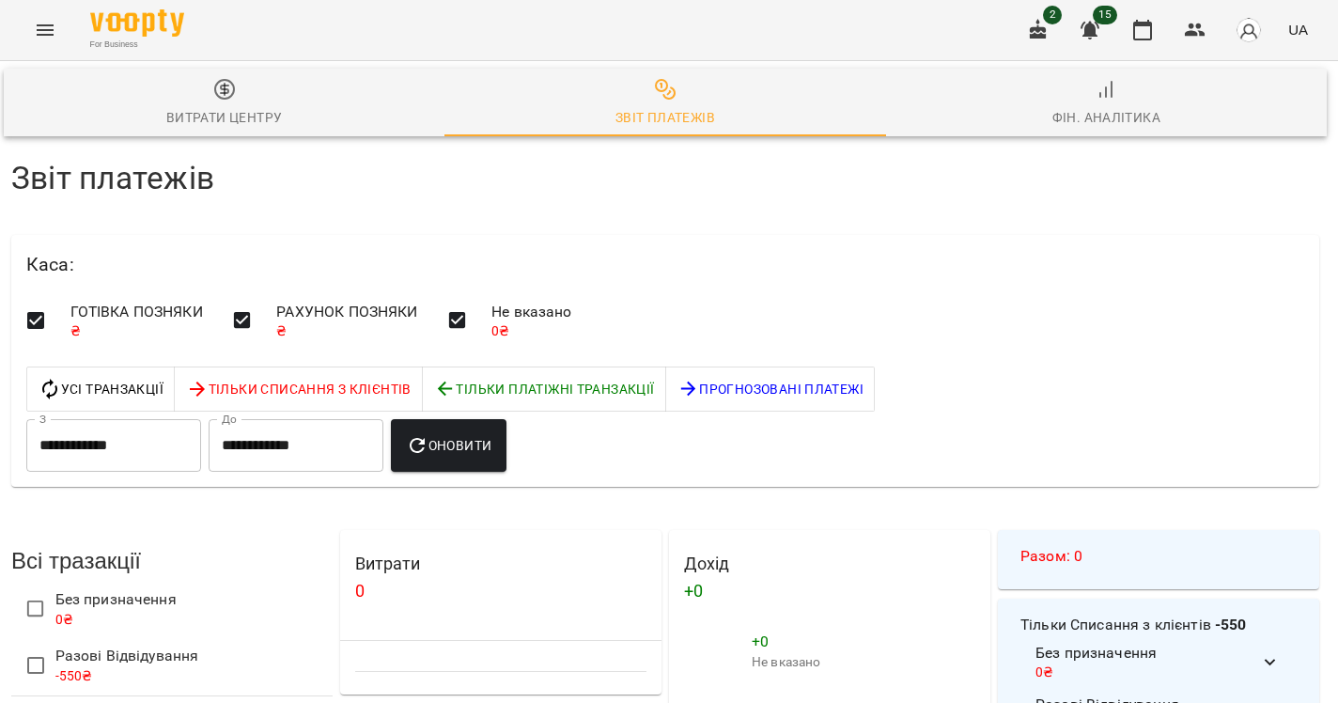
click at [1054, 130] on button "Фін. Аналітика" at bounding box center [1106, 103] width 441 height 68
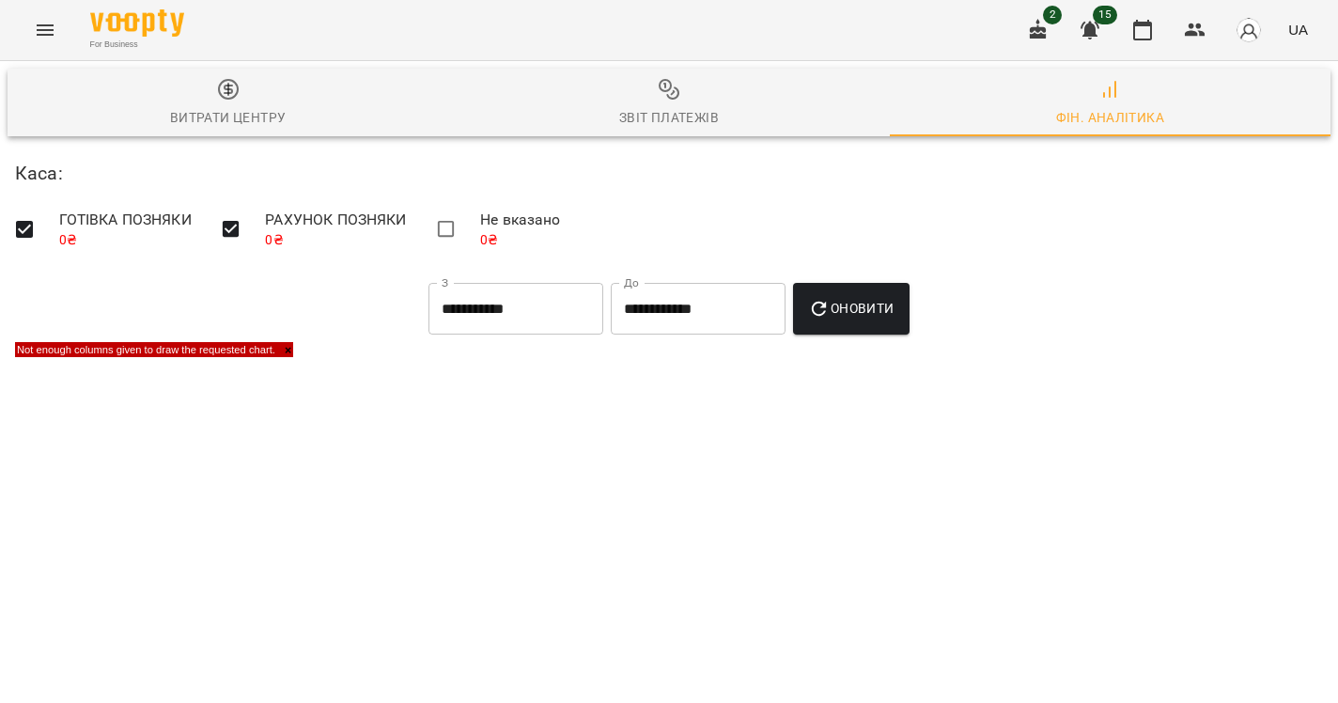
scroll to position [0, 0]
click at [1055, 31] on button "button" at bounding box center [1038, 30] width 45 height 45
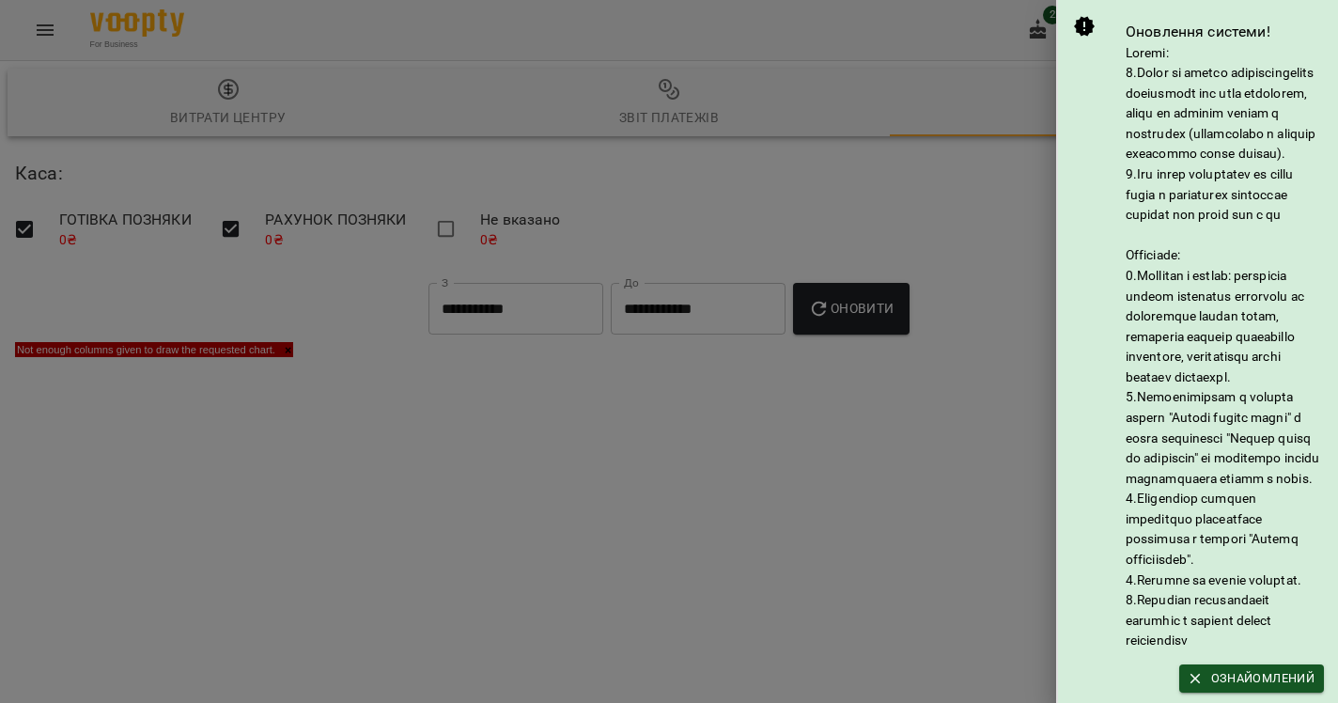
click at [943, 193] on div at bounding box center [669, 351] width 1338 height 703
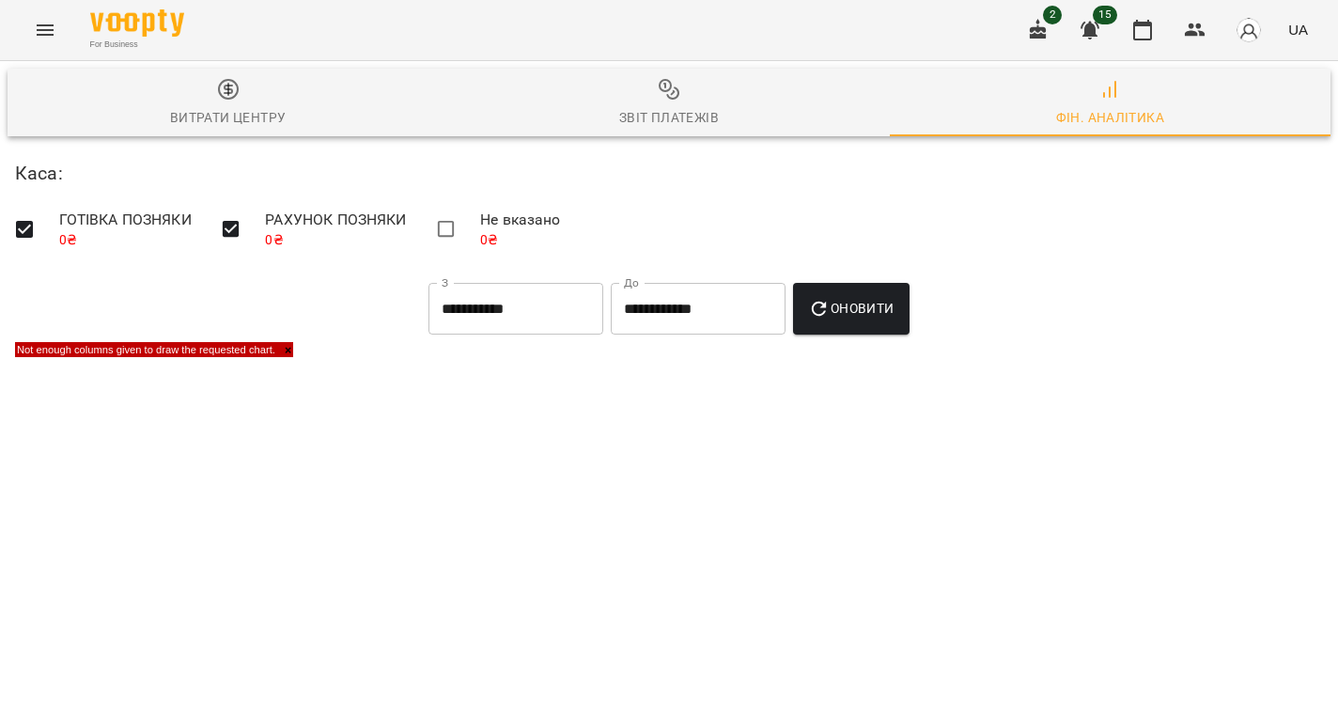
click at [218, 132] on button "Витрати центру" at bounding box center [228, 103] width 441 height 68
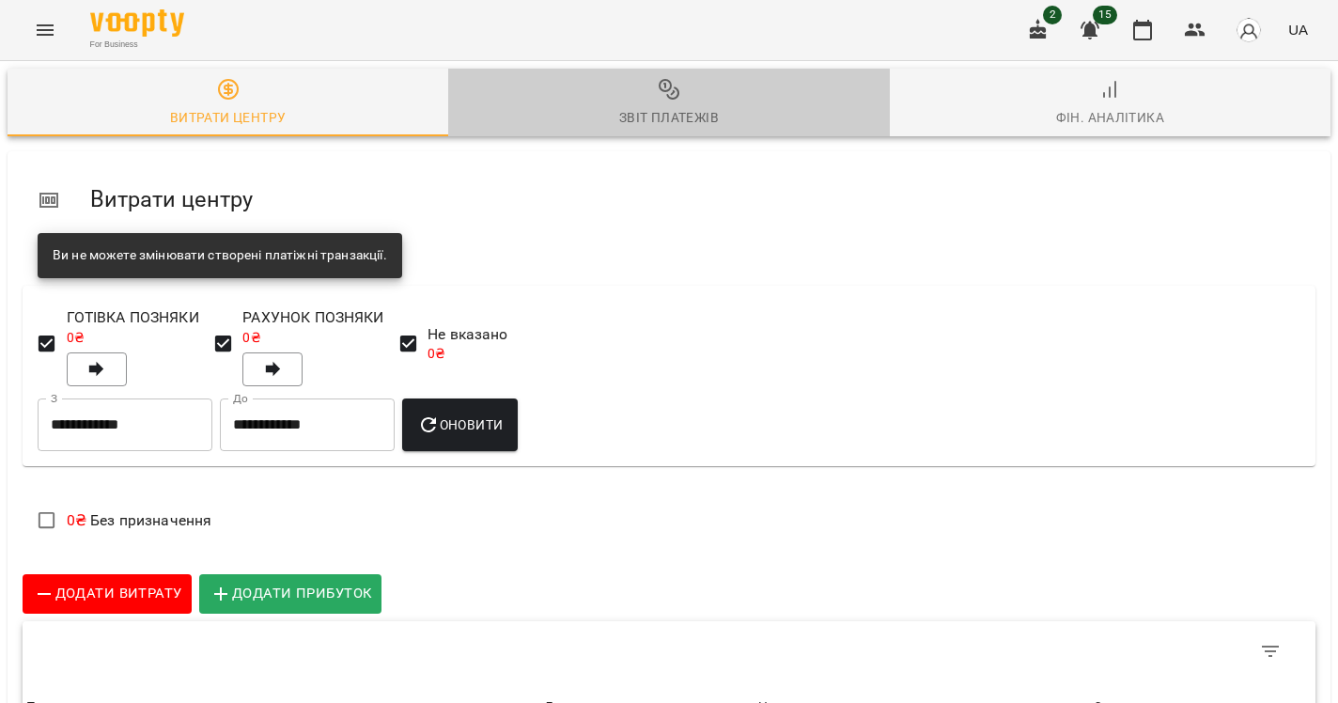
click at [661, 111] on div "Звіт платежів" at bounding box center [669, 117] width 100 height 23
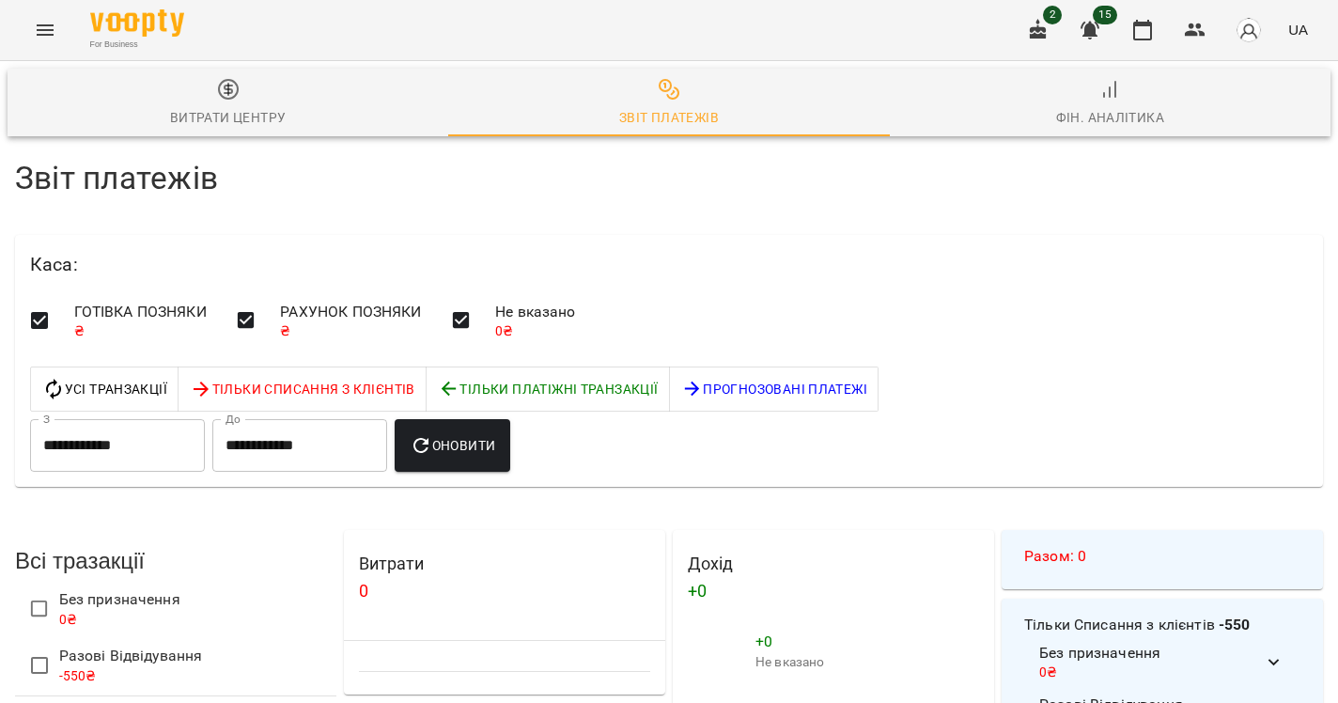
click at [290, 396] on span "Тільки Списання з клієнтів" at bounding box center [302, 389] width 225 height 23
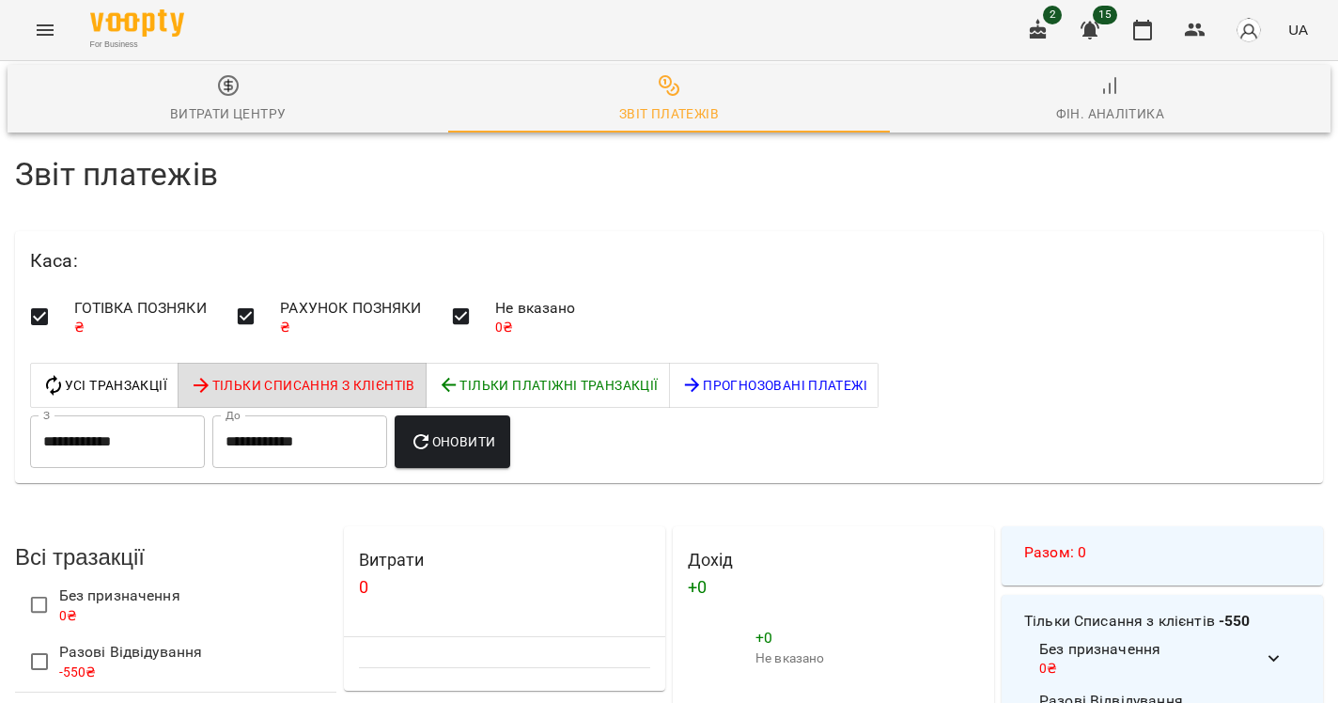
scroll to position [260, 0]
click at [123, 415] on input "**********" at bounding box center [117, 441] width 175 height 53
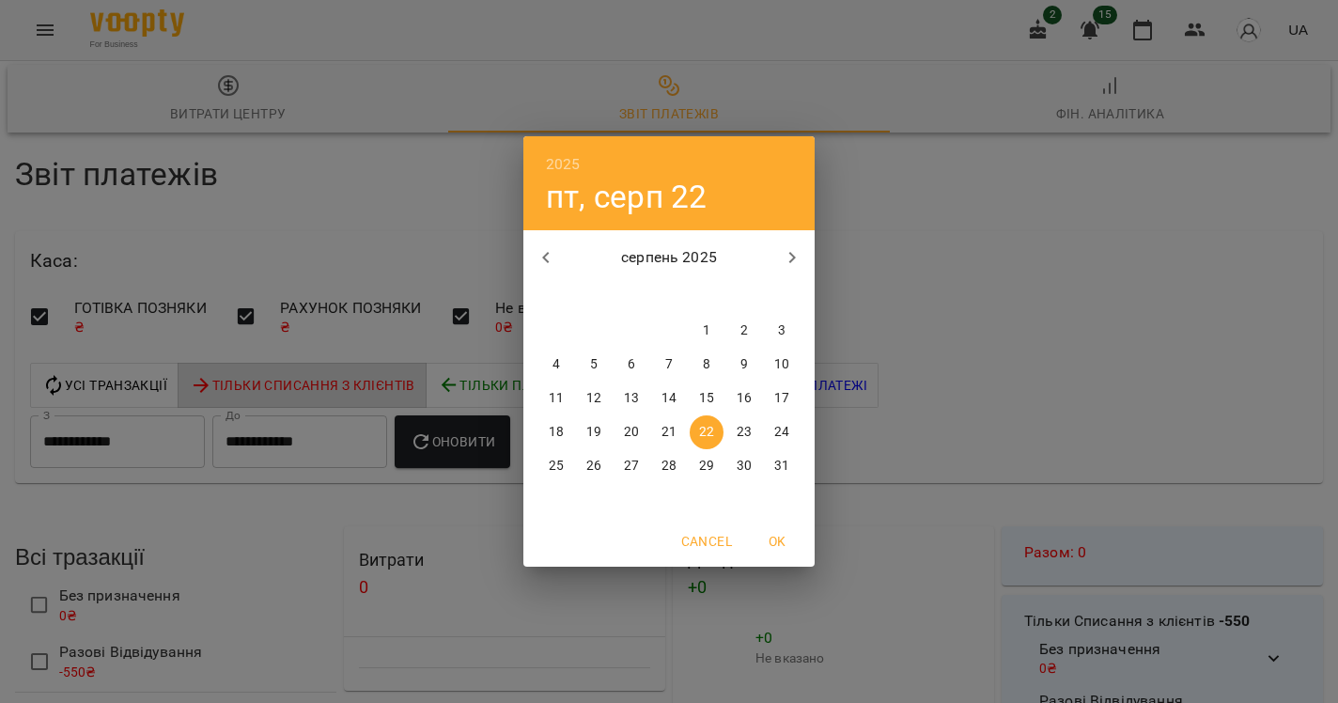
click at [597, 396] on p "12" at bounding box center [593, 398] width 15 height 19
type input "**********"
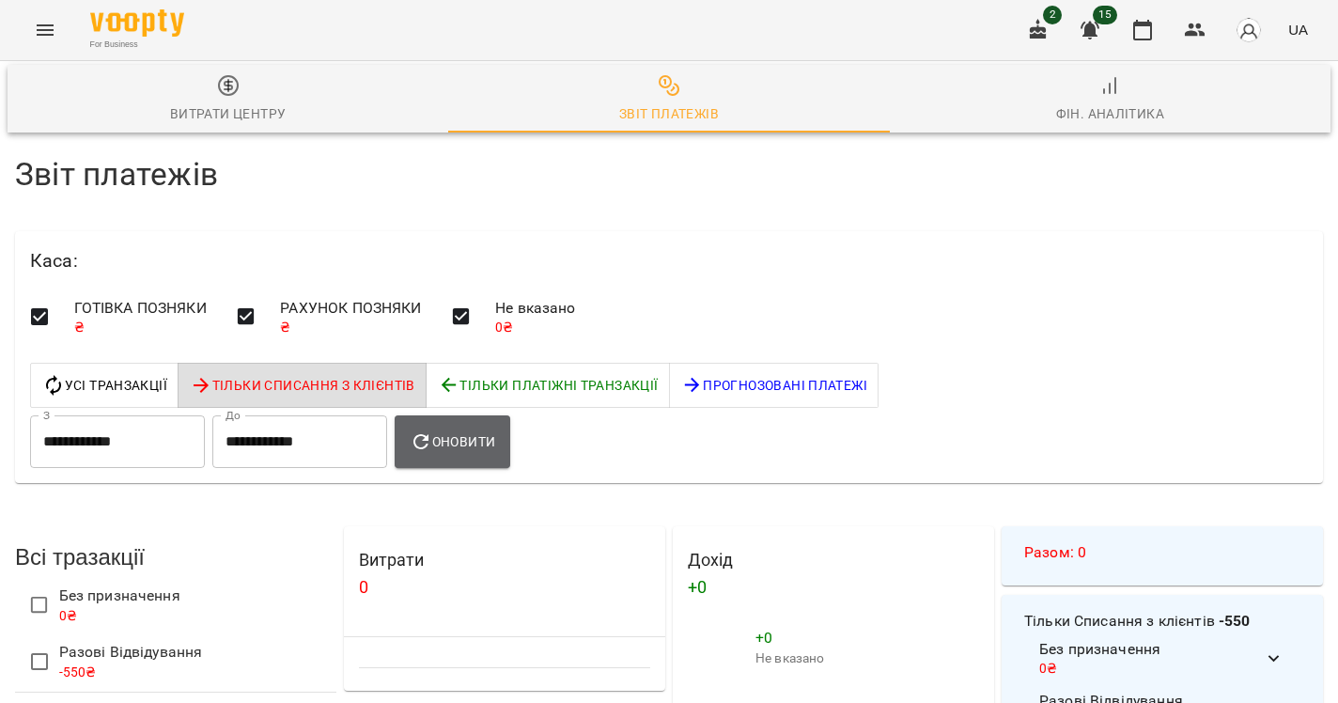
click at [495, 430] on span "Оновити" at bounding box center [452, 441] width 85 height 23
click at [51, 39] on icon "Menu" at bounding box center [45, 30] width 23 height 23
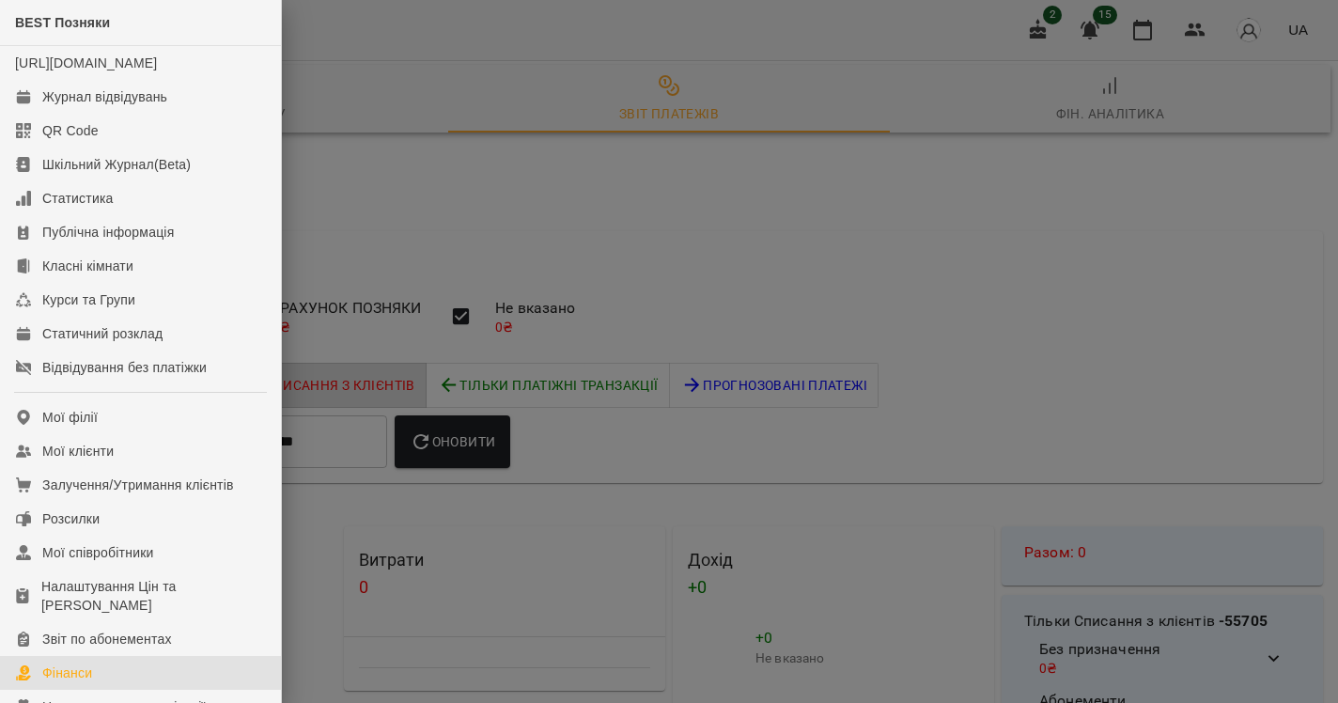
click at [1157, 184] on div at bounding box center [669, 351] width 1338 height 703
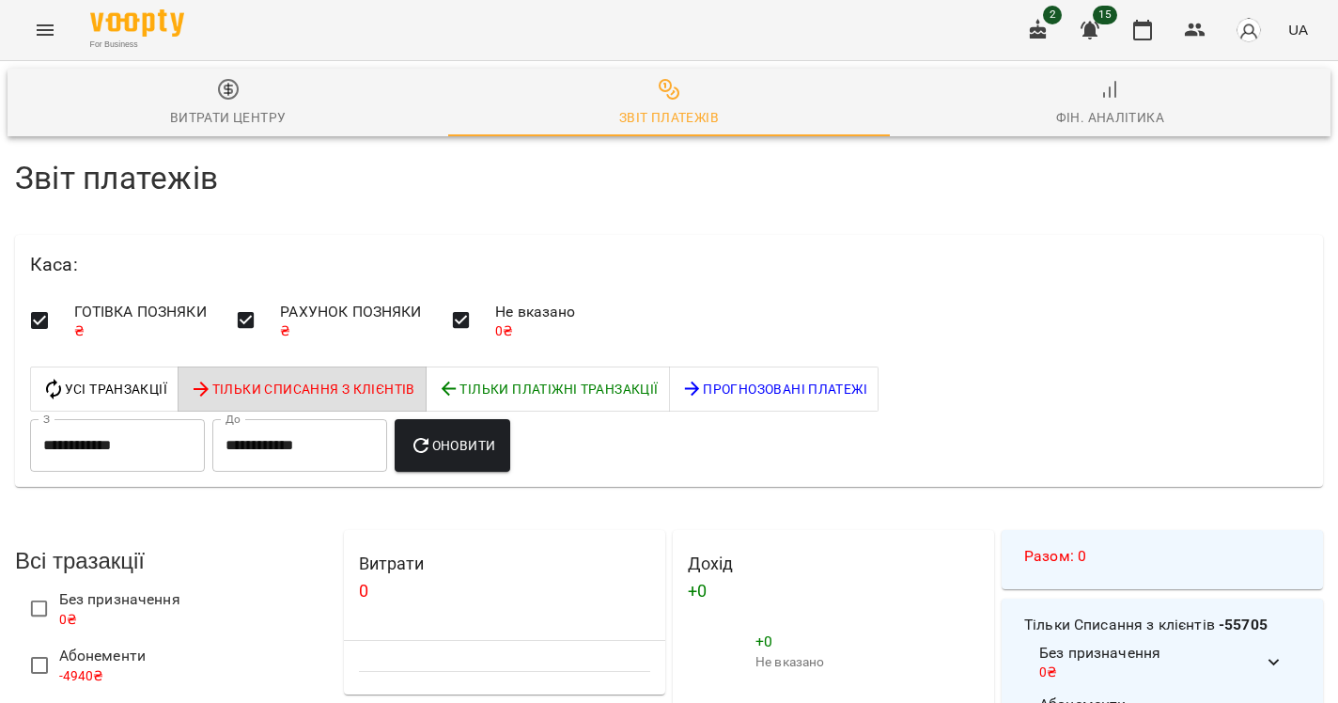
scroll to position [0, 0]
click at [1060, 399] on div "**********" at bounding box center [668, 360] width 1285 height 228
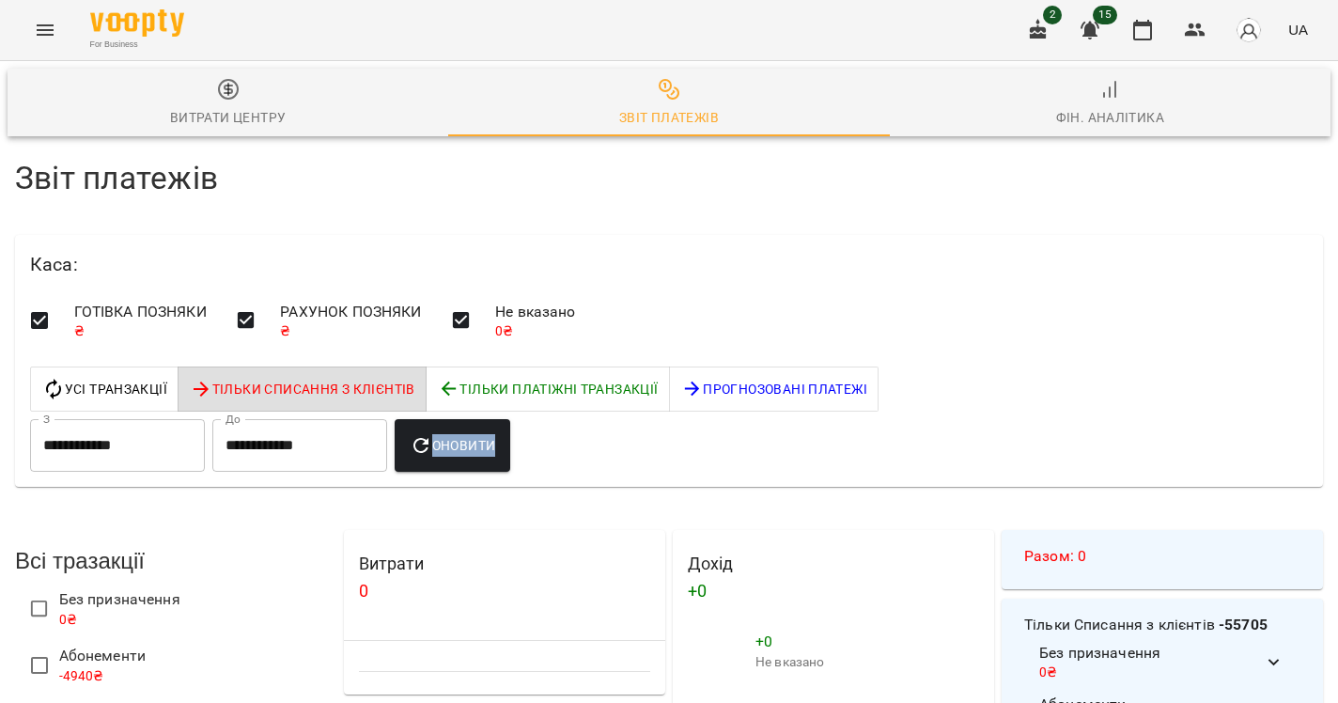
click at [1060, 399] on div "**********" at bounding box center [668, 360] width 1285 height 228
click at [960, 334] on div "ГОТІВКА ПОЗНЯКИ ₴ РАХУНОК ПОЗНЯКИ ₴ Не вказано 0 ₴" at bounding box center [668, 323] width 1285 height 79
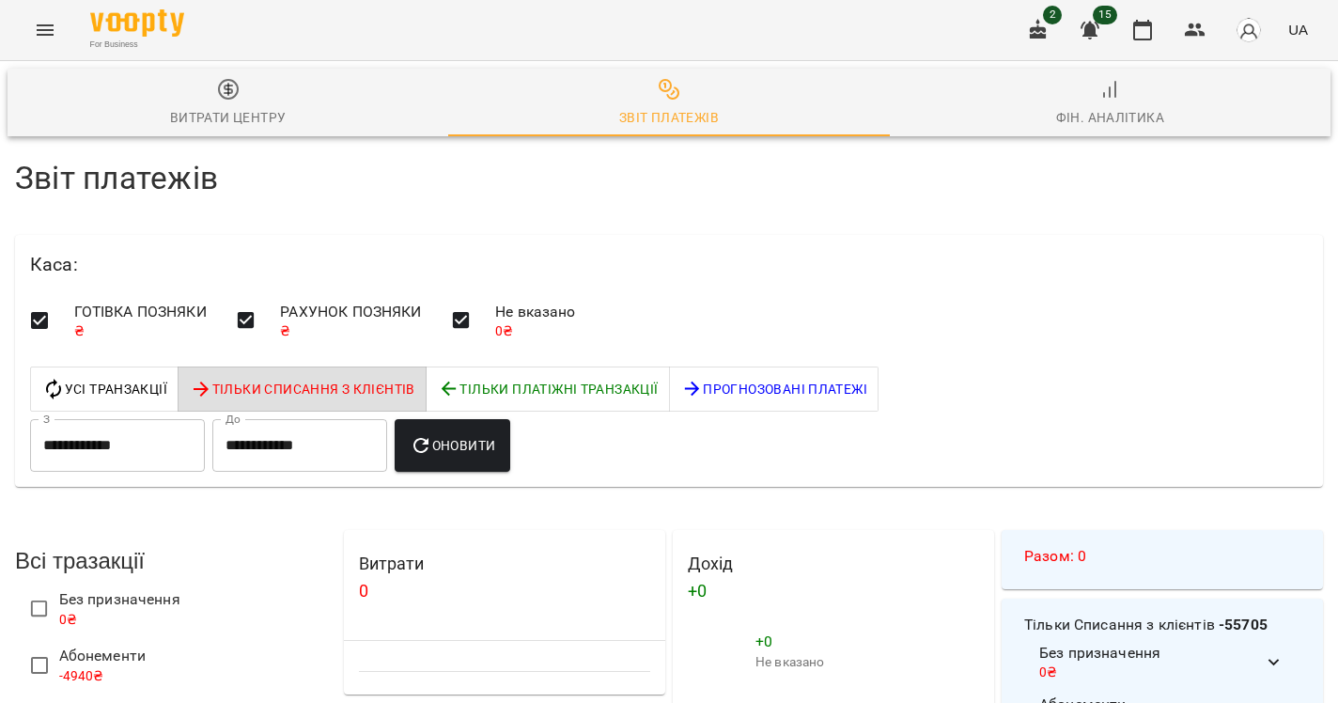
click at [960, 334] on div "ГОТІВКА ПОЗНЯКИ ₴ РАХУНОК ПОЗНЯКИ ₴ Не вказано 0 ₴" at bounding box center [668, 323] width 1285 height 79
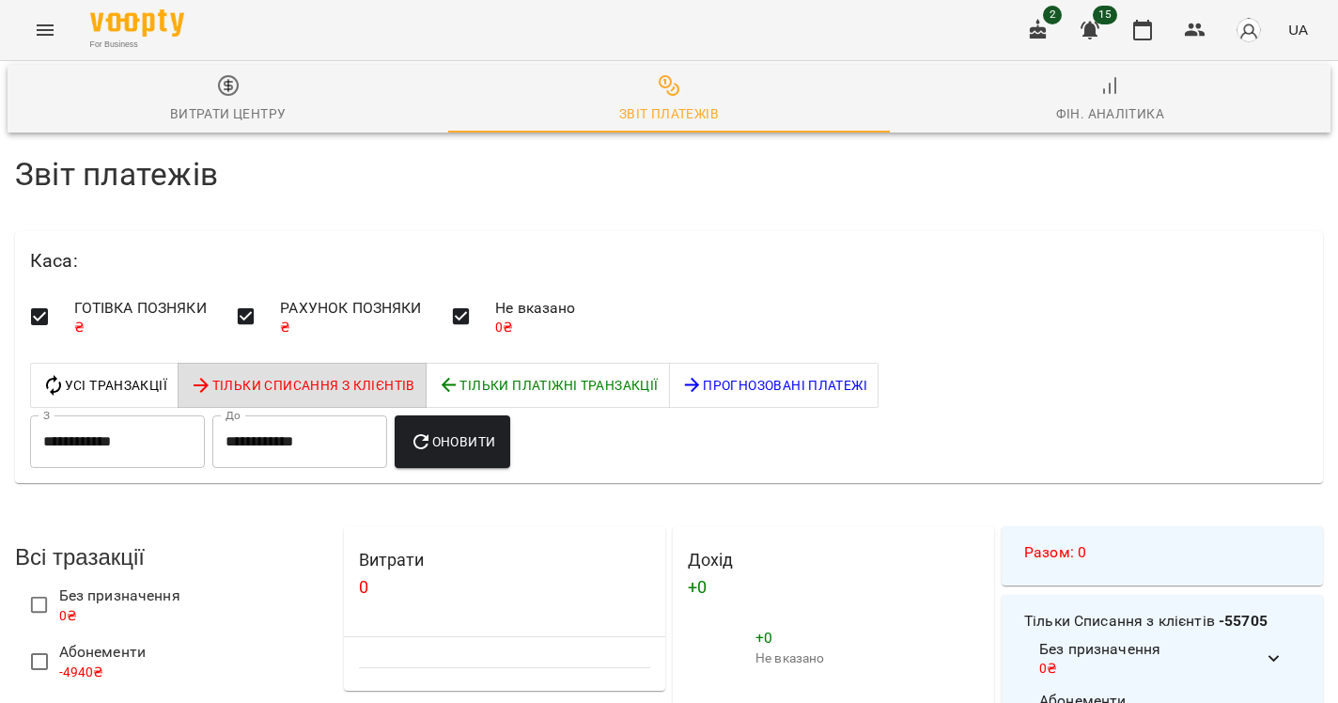
scroll to position [398, 0]
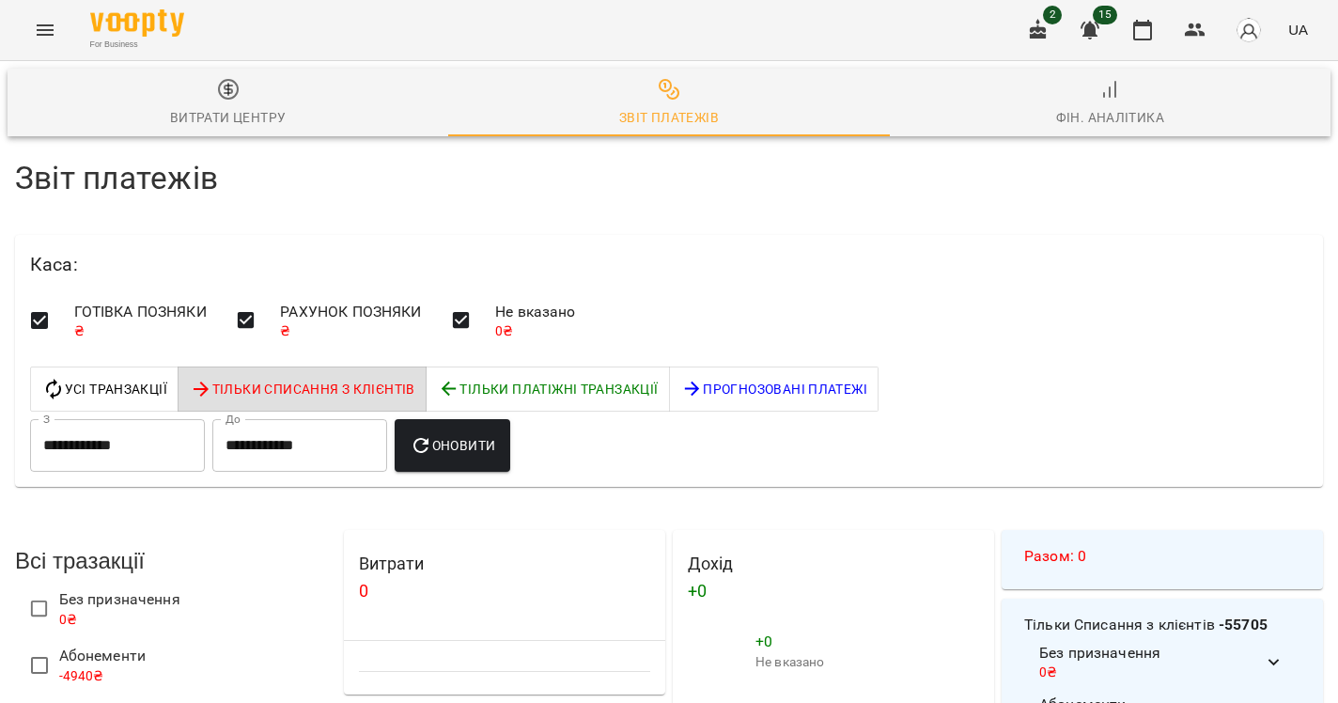
scroll to position [0, 0]
click at [49, 27] on icon "Menu" at bounding box center [45, 30] width 23 height 23
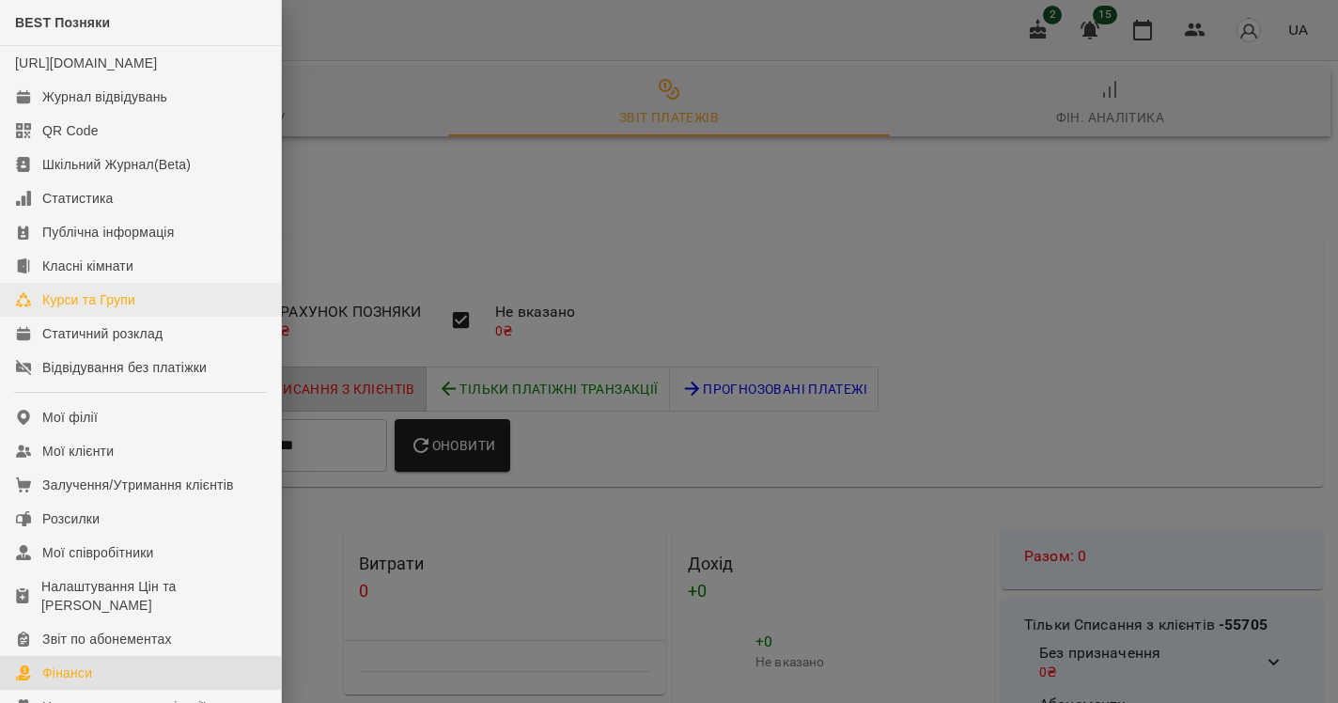
click at [86, 309] on div "Курси та Групи" at bounding box center [88, 299] width 93 height 19
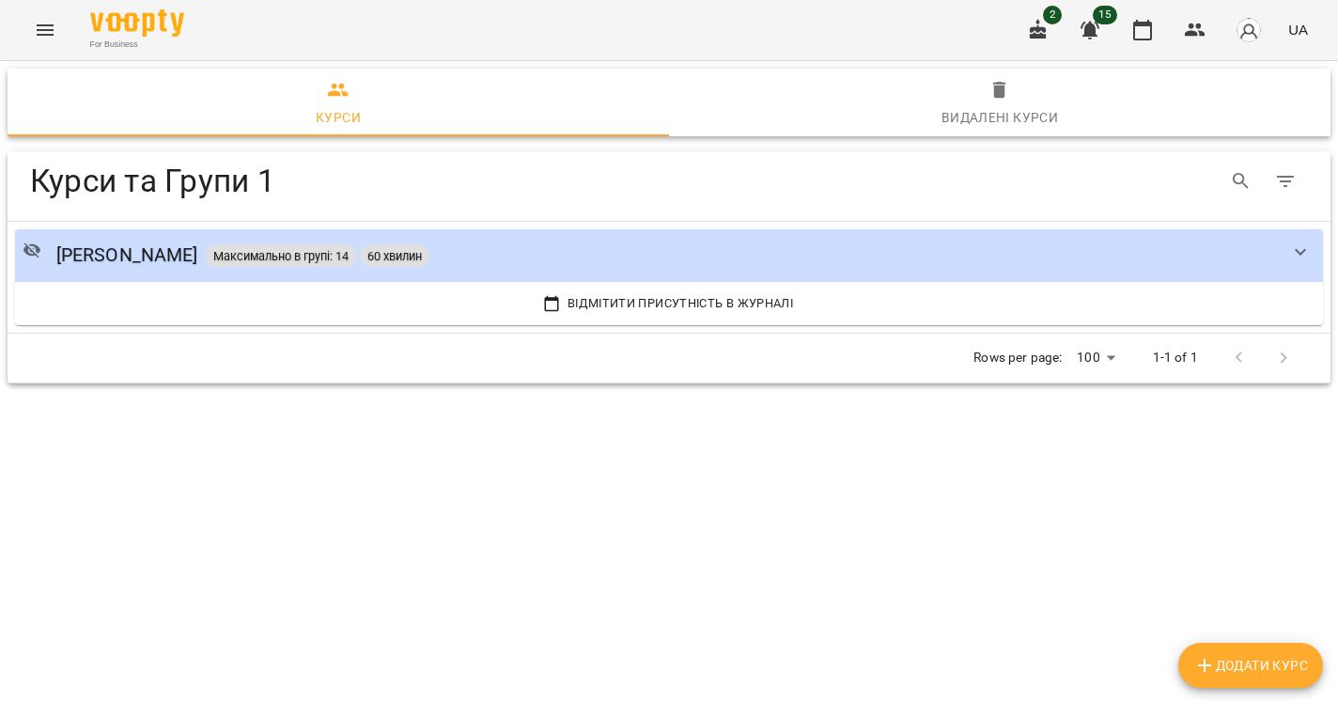
click at [39, 15] on button "Menu" at bounding box center [45, 30] width 45 height 45
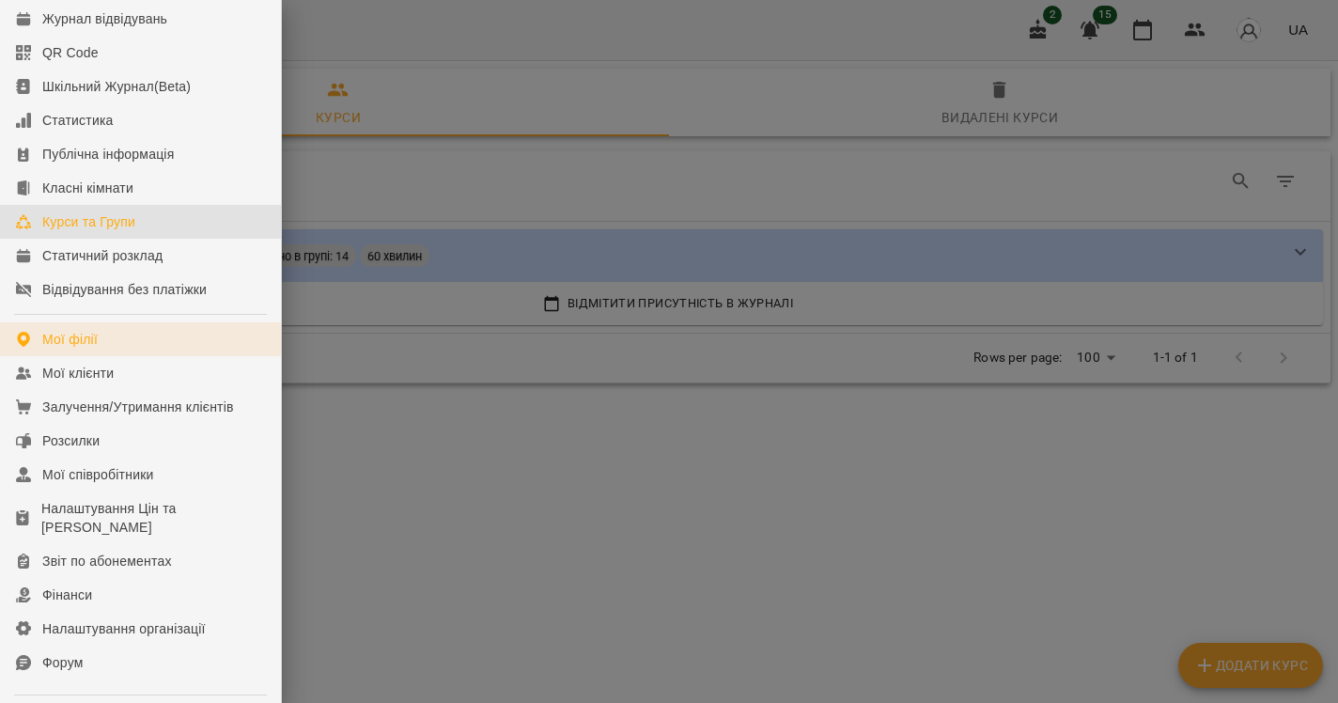
scroll to position [84, 0]
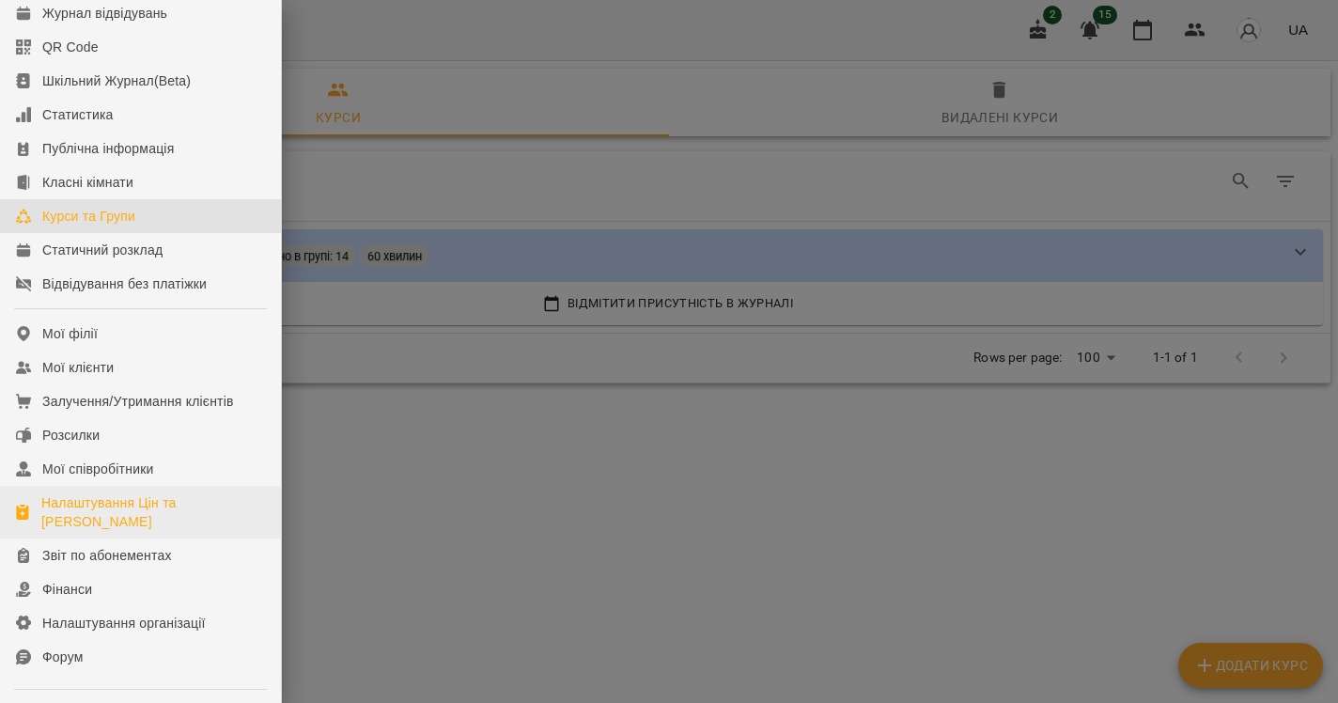
click at [81, 507] on link "Налаштування Цін та Абонементів" at bounding box center [140, 512] width 281 height 53
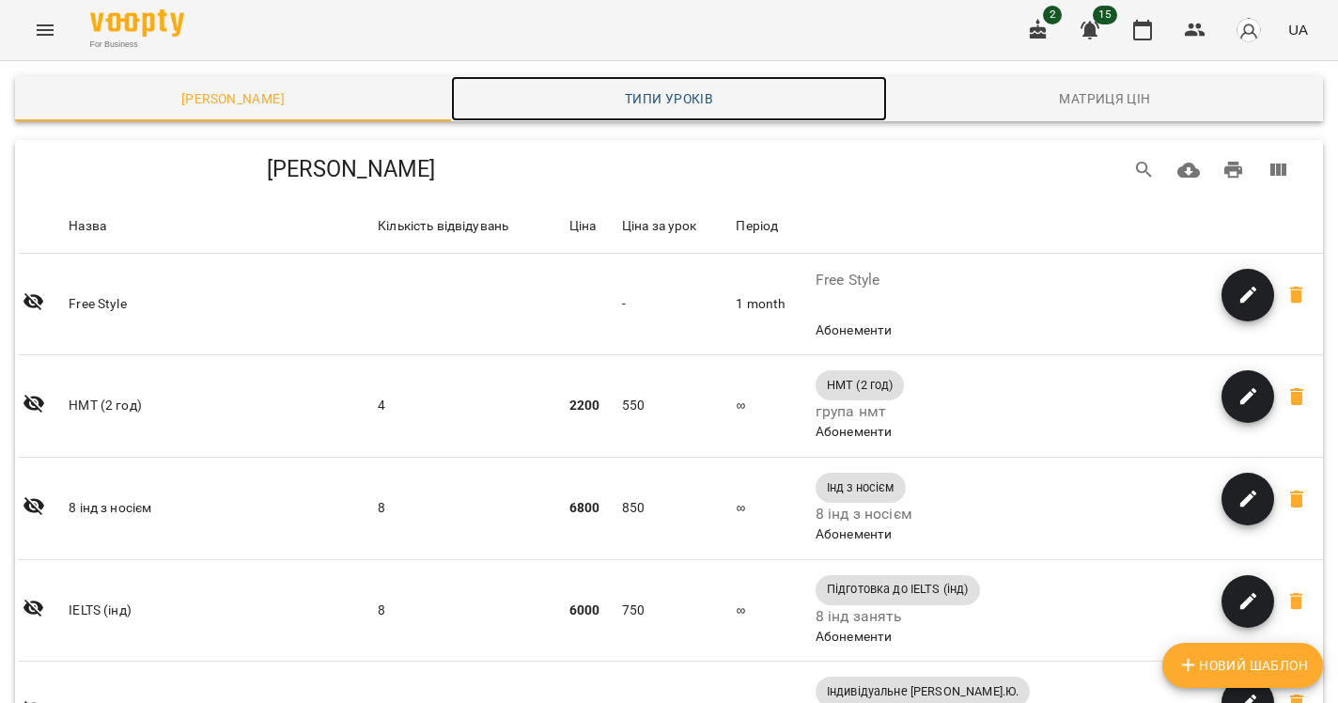
click at [732, 82] on link "Типи уроків" at bounding box center [669, 98] width 436 height 45
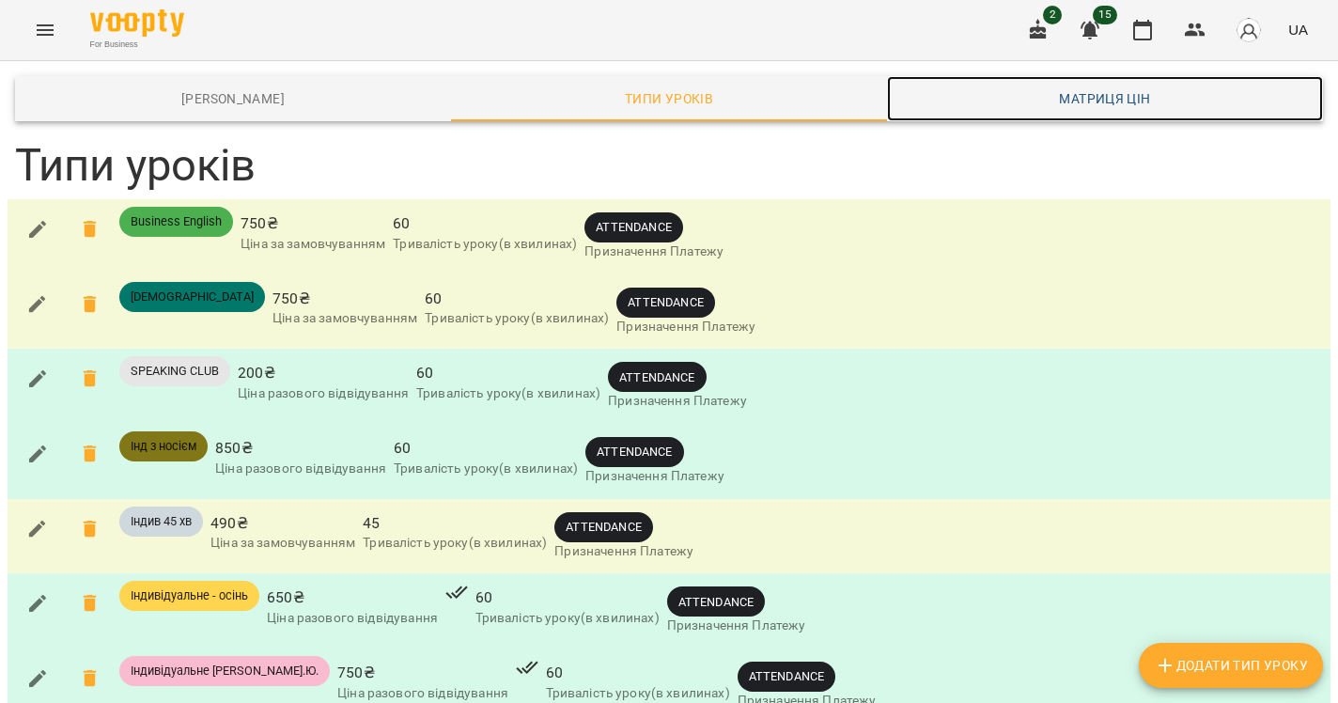
click at [1075, 100] on span "Матриця цін" at bounding box center [1104, 98] width 413 height 23
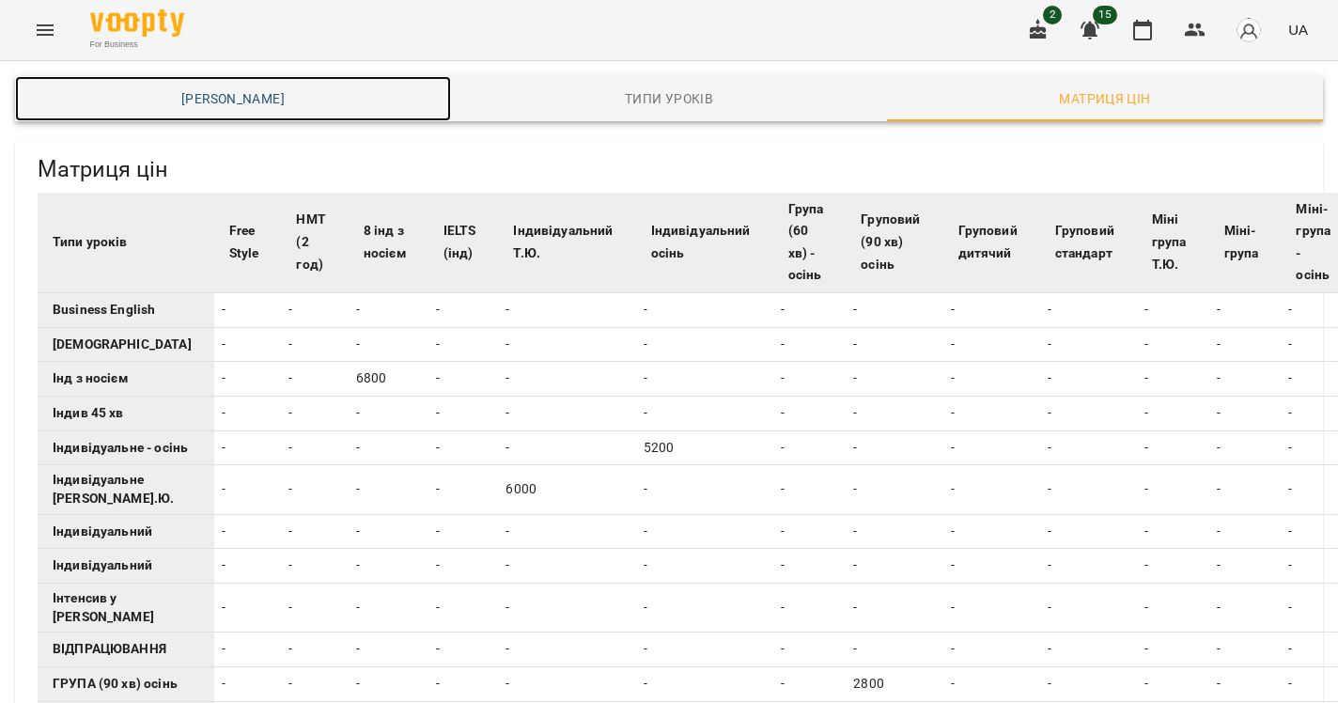
click at [180, 108] on span "Шаблони Абонементів" at bounding box center [232, 98] width 413 height 23
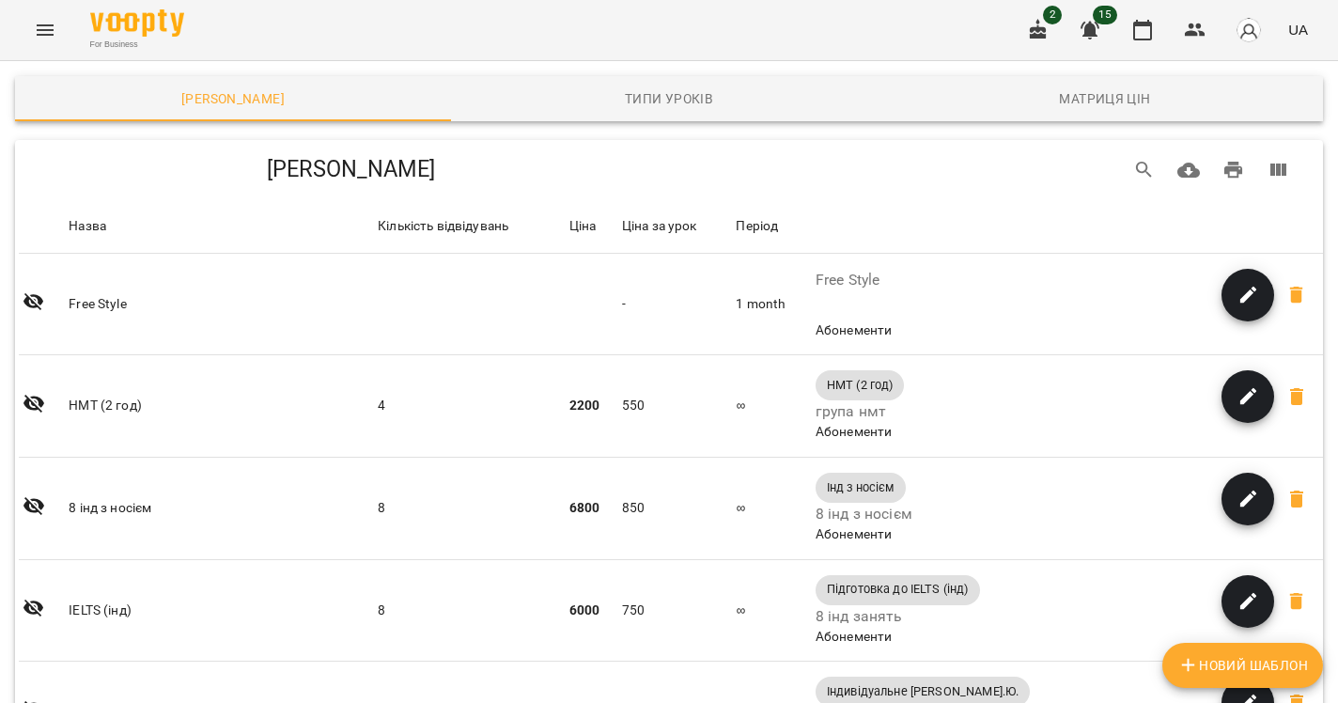
click at [23, 23] on button "Menu" at bounding box center [45, 30] width 45 height 45
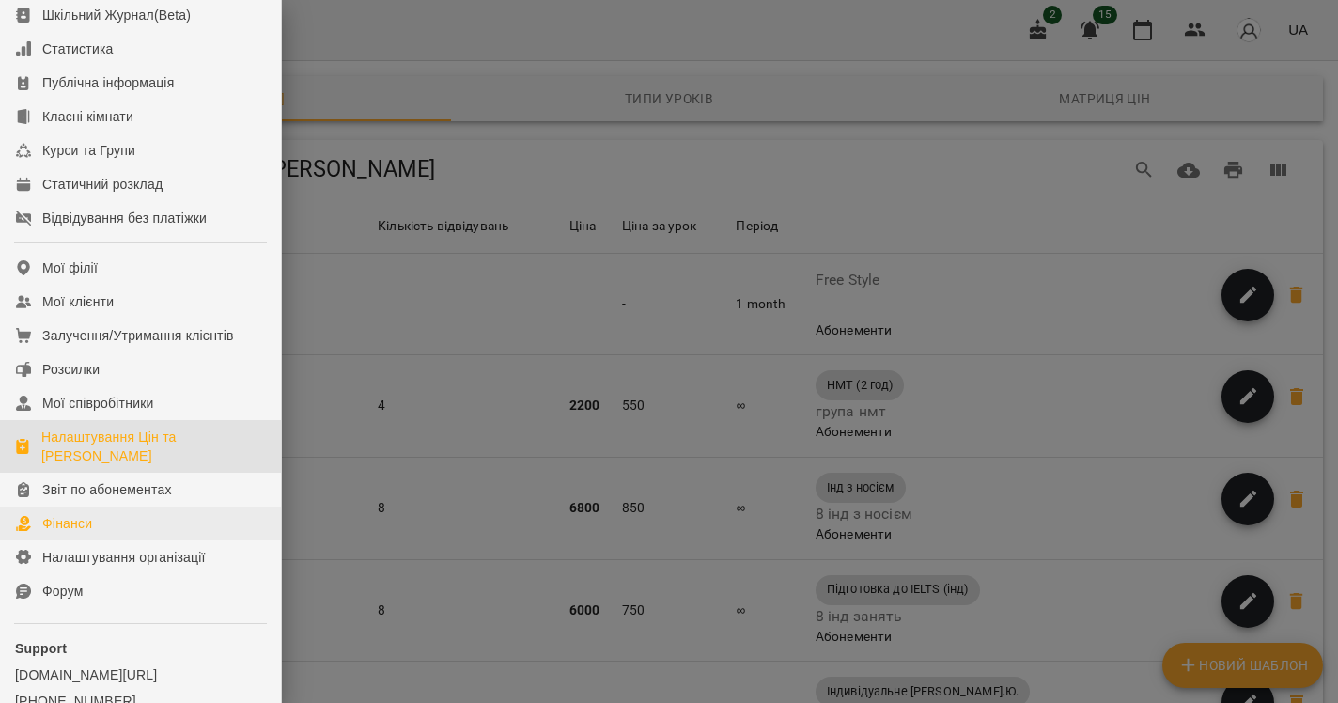
scroll to position [211, 0]
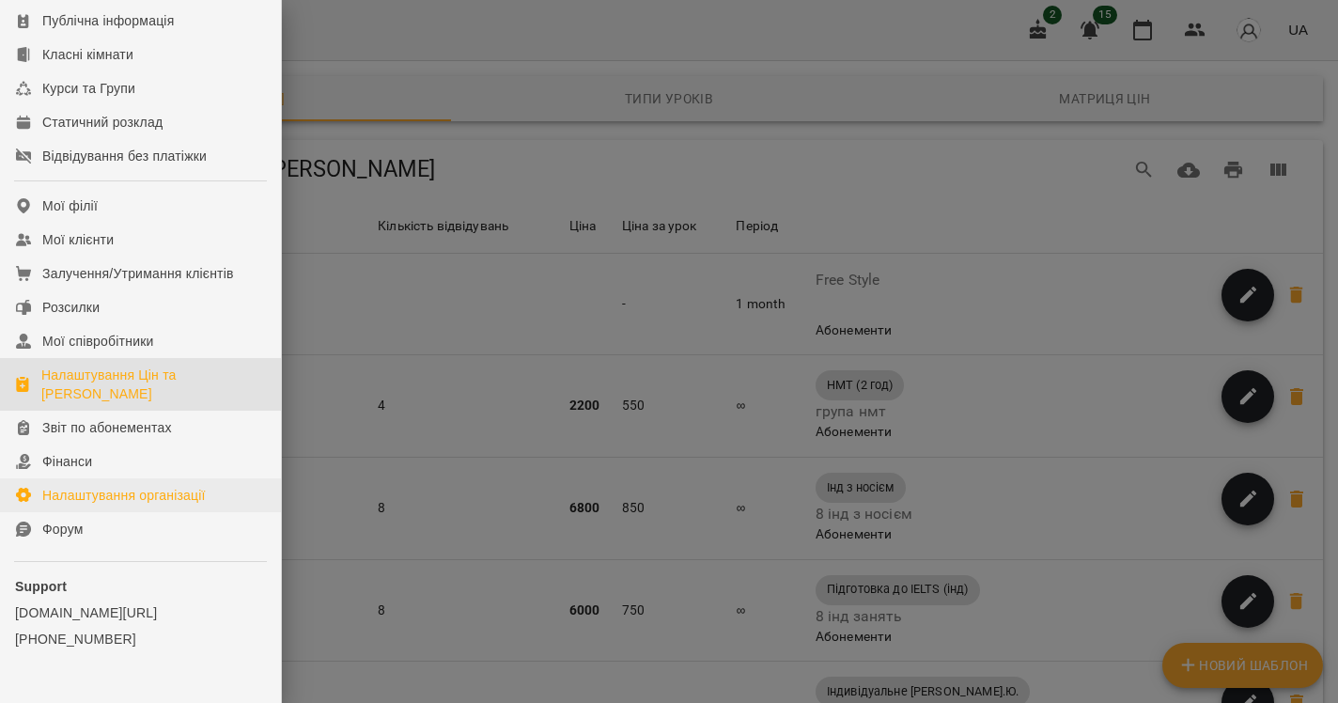
click at [135, 505] on div "Налаштування організації" at bounding box center [123, 495] width 163 height 19
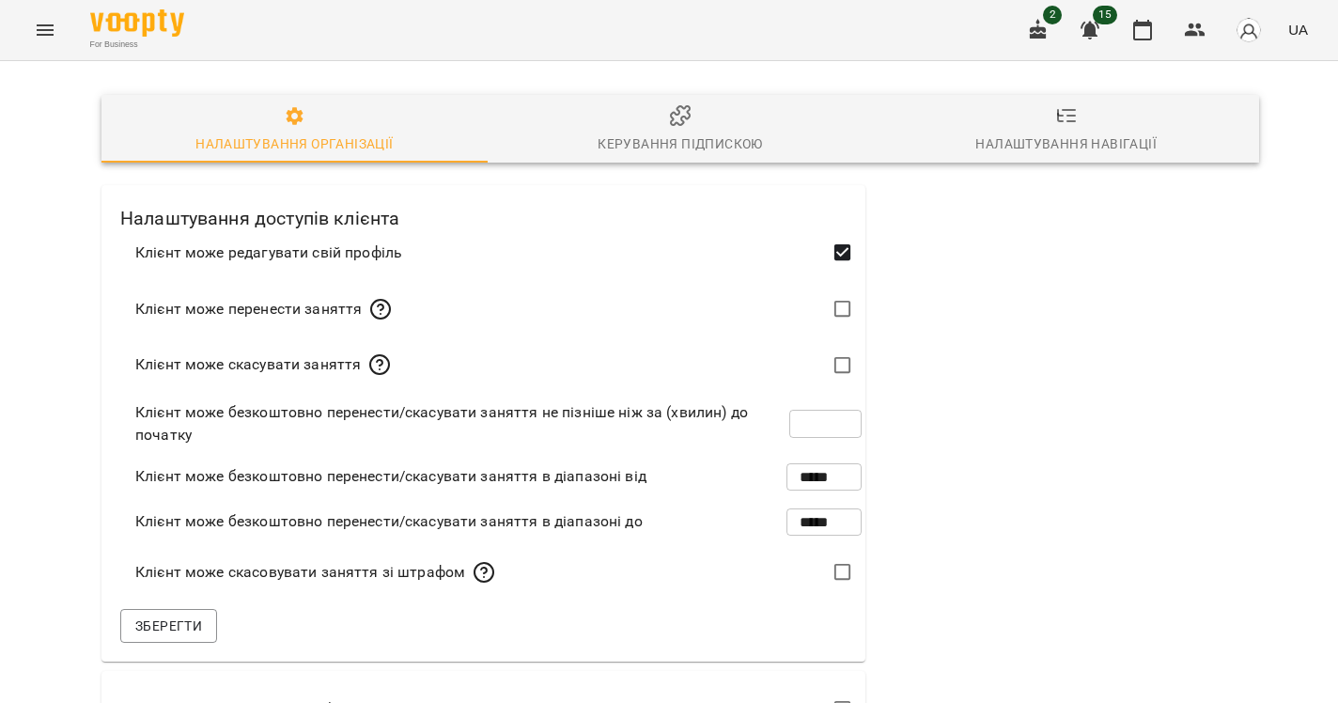
click at [723, 148] on div "Керування підпискою" at bounding box center [680, 143] width 164 height 23
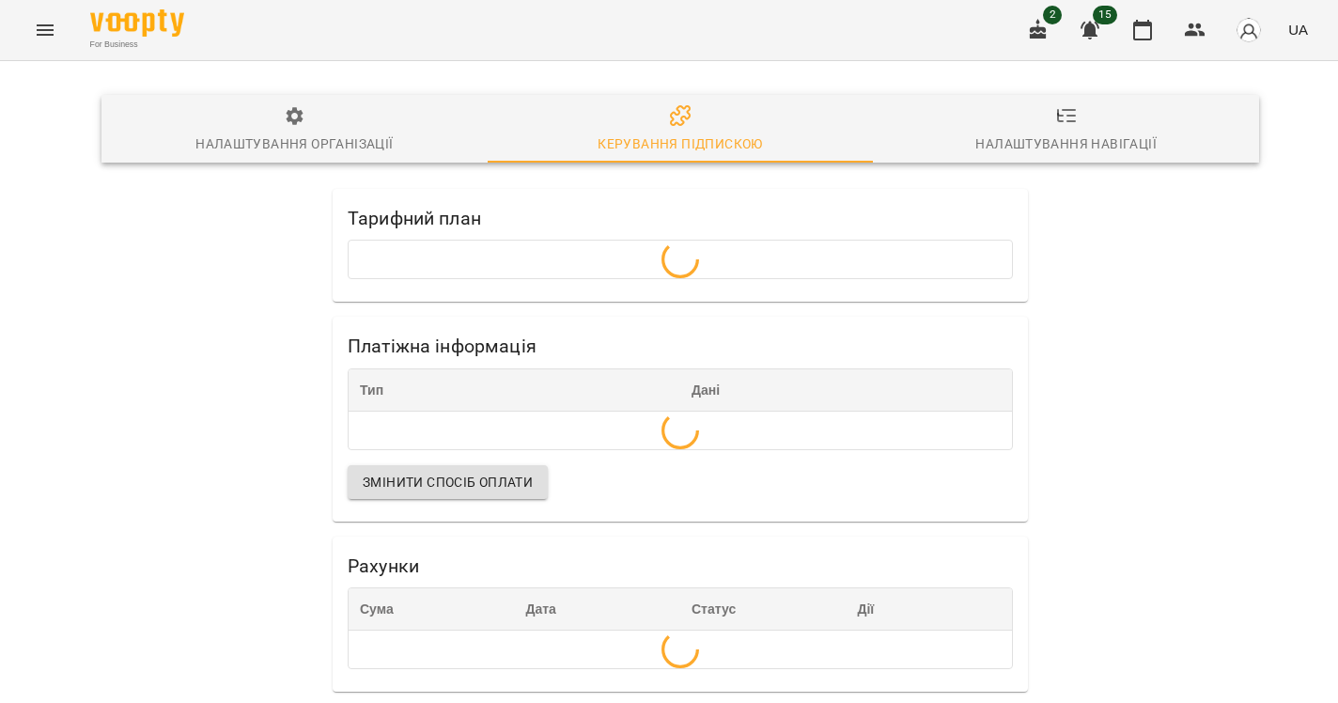
click at [1081, 151] on div "Налаштування навігації" at bounding box center [1065, 143] width 181 height 23
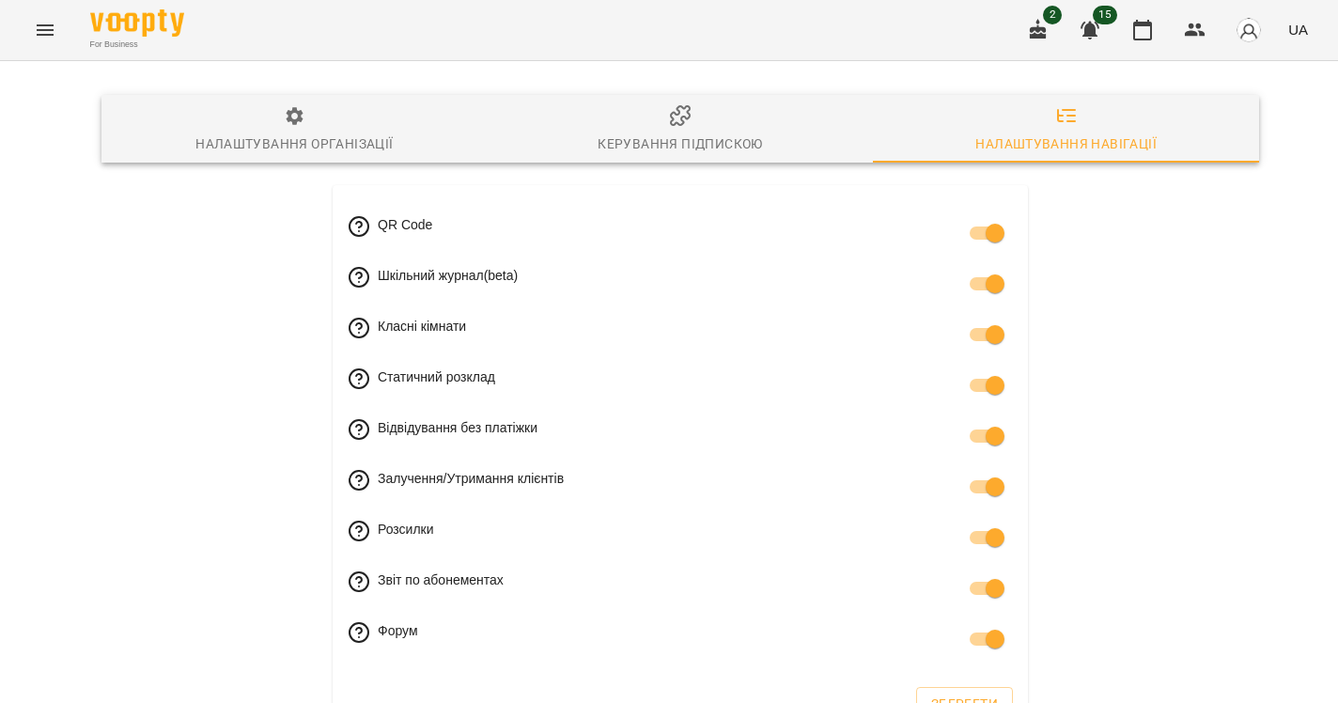
scroll to position [67, 0]
click at [338, 132] on div "Налаштування організації" at bounding box center [293, 143] width 197 height 23
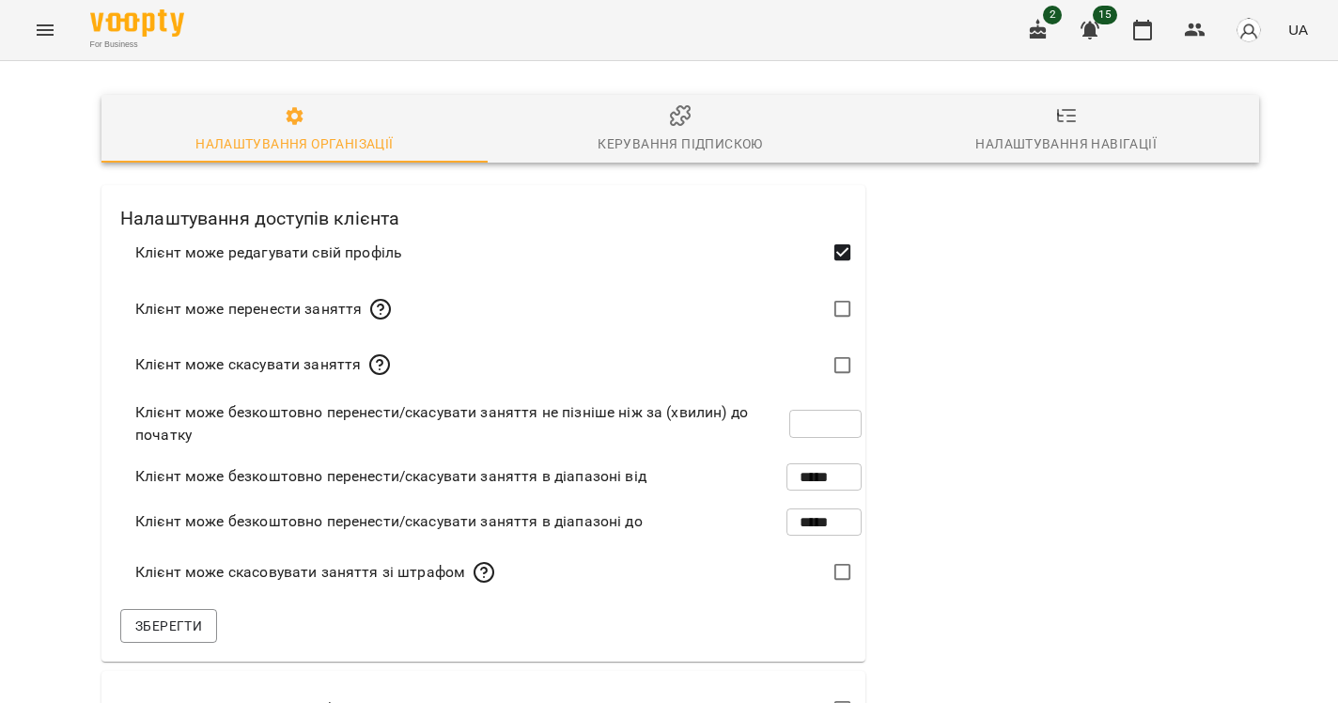
scroll to position [0, 0]
click at [40, 15] on button "Menu" at bounding box center [45, 30] width 45 height 45
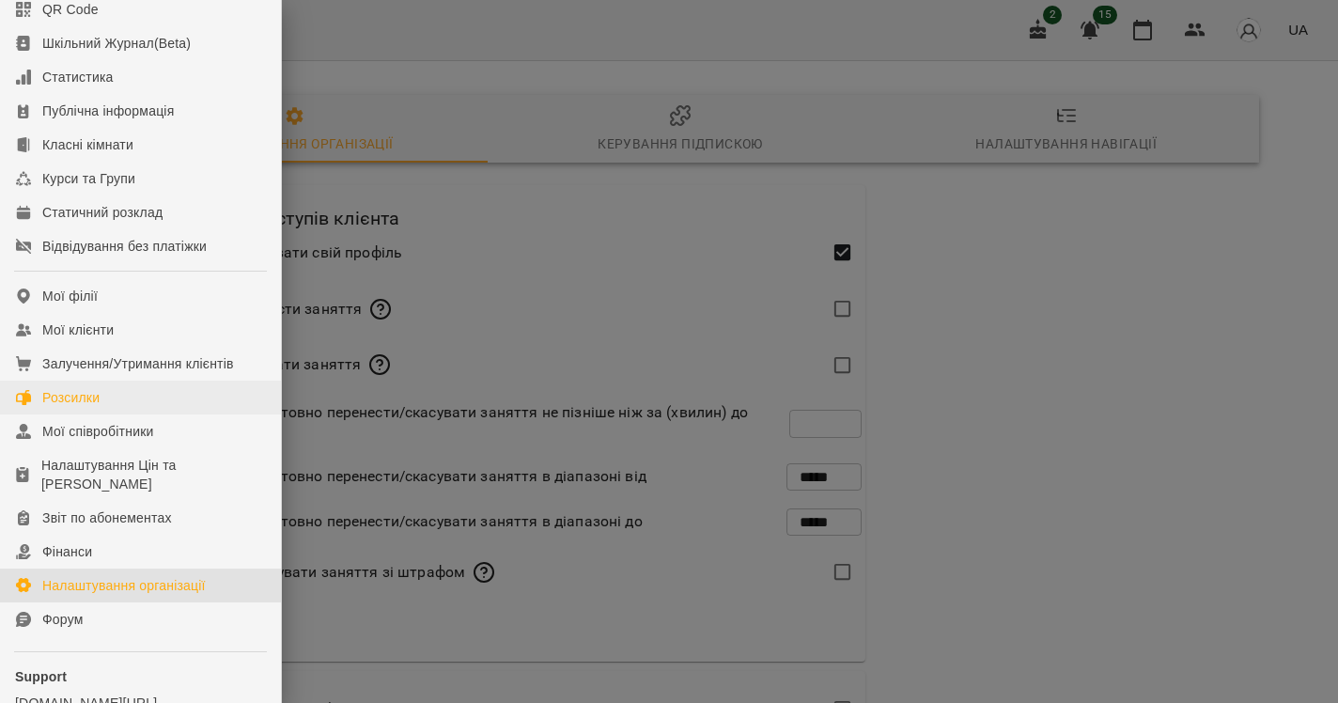
scroll to position [212, 0]
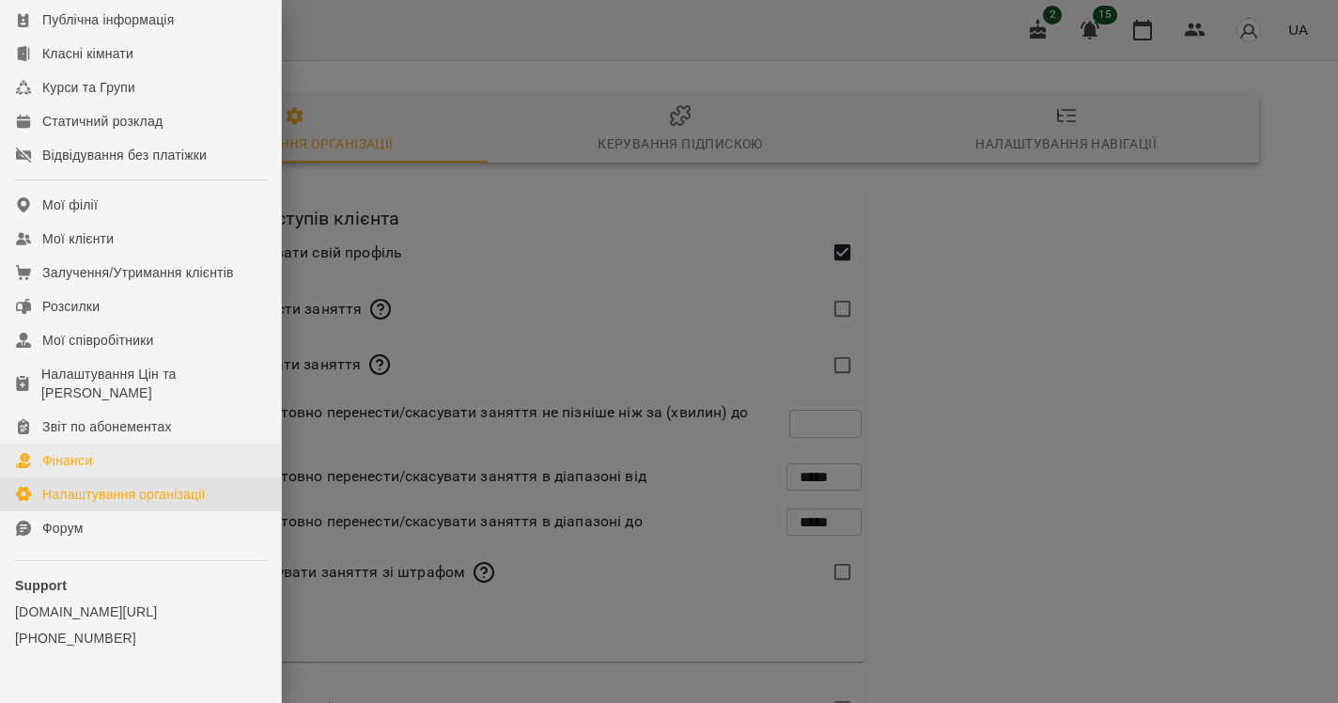
click at [124, 477] on link "Фінанси" at bounding box center [140, 460] width 281 height 34
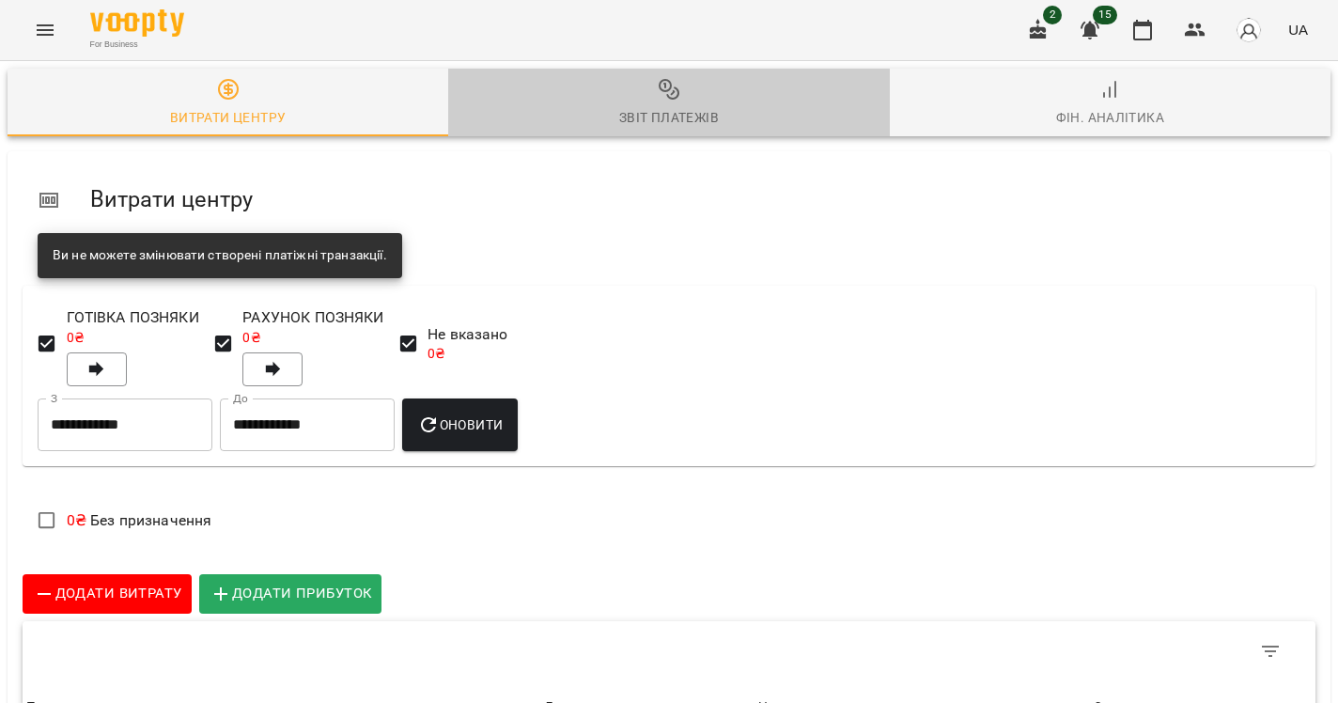
click at [632, 121] on div "Звіт платежів" at bounding box center [669, 117] width 100 height 23
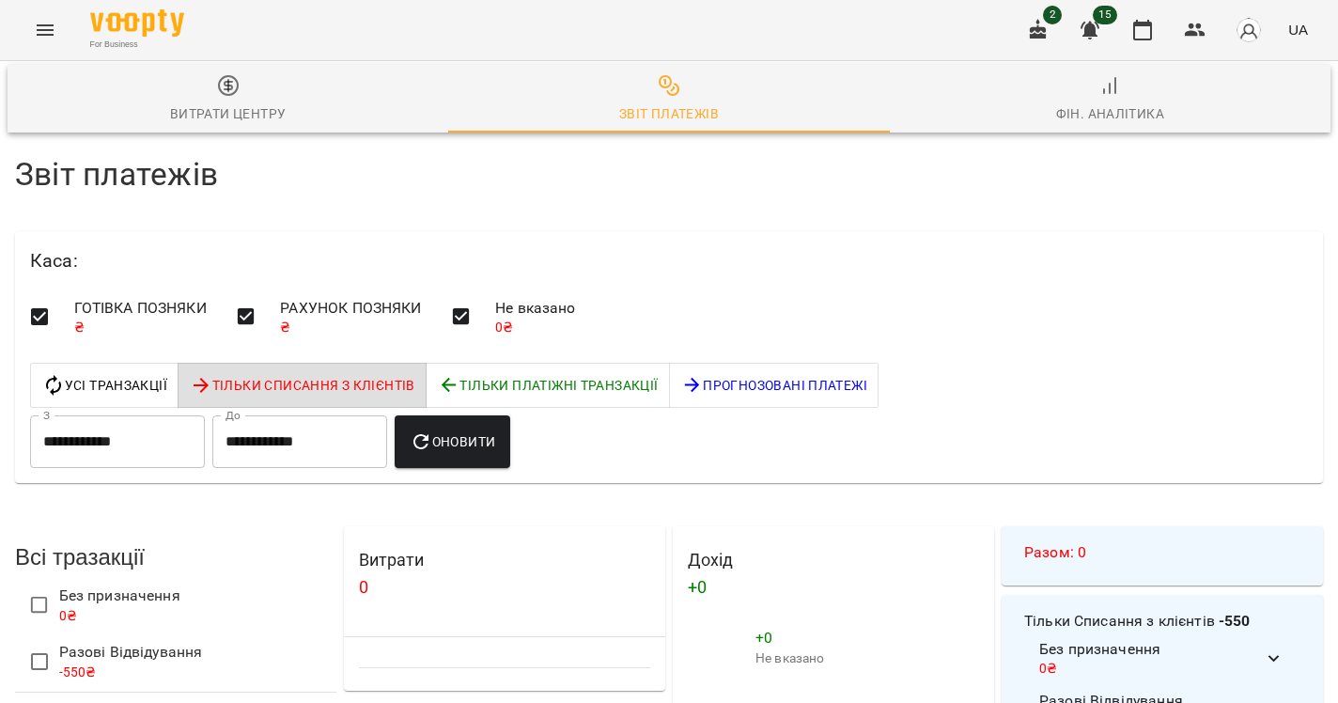
scroll to position [221, 0]
click at [175, 415] on input "**********" at bounding box center [117, 441] width 175 height 53
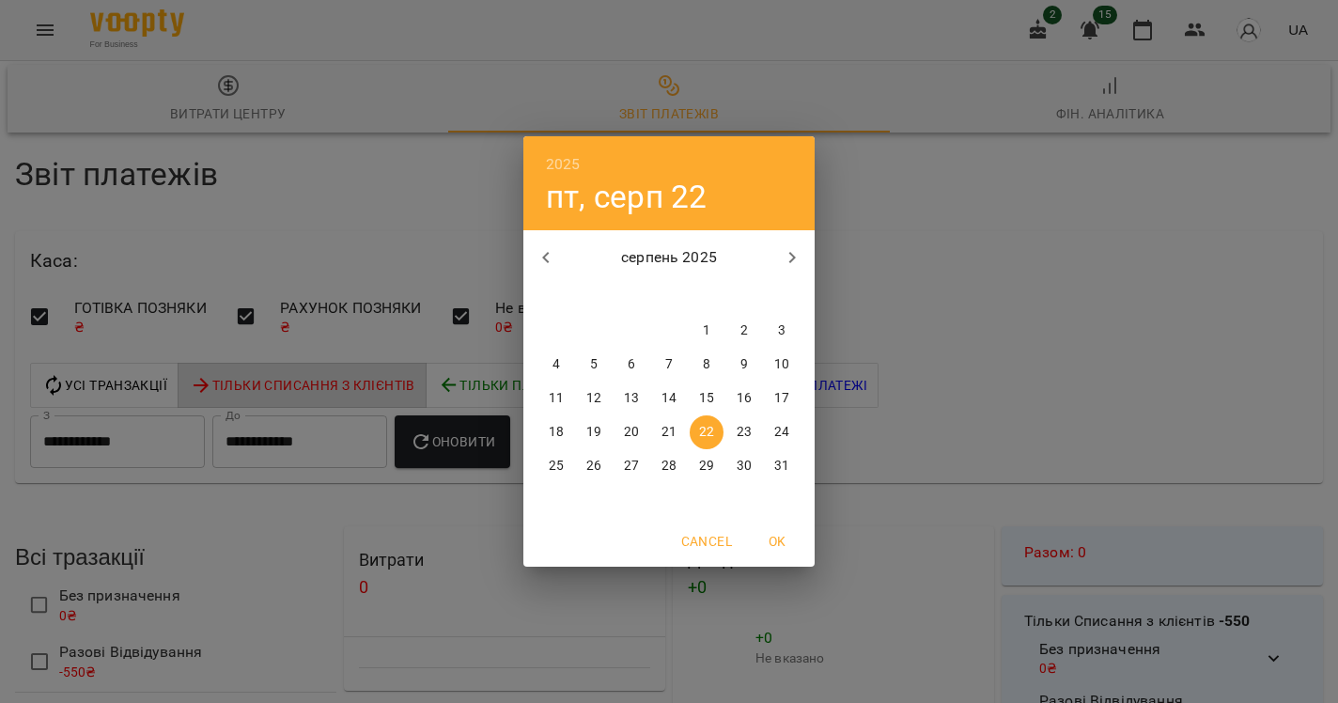
click at [660, 429] on span "21" at bounding box center [669, 432] width 34 height 19
type input "**********"
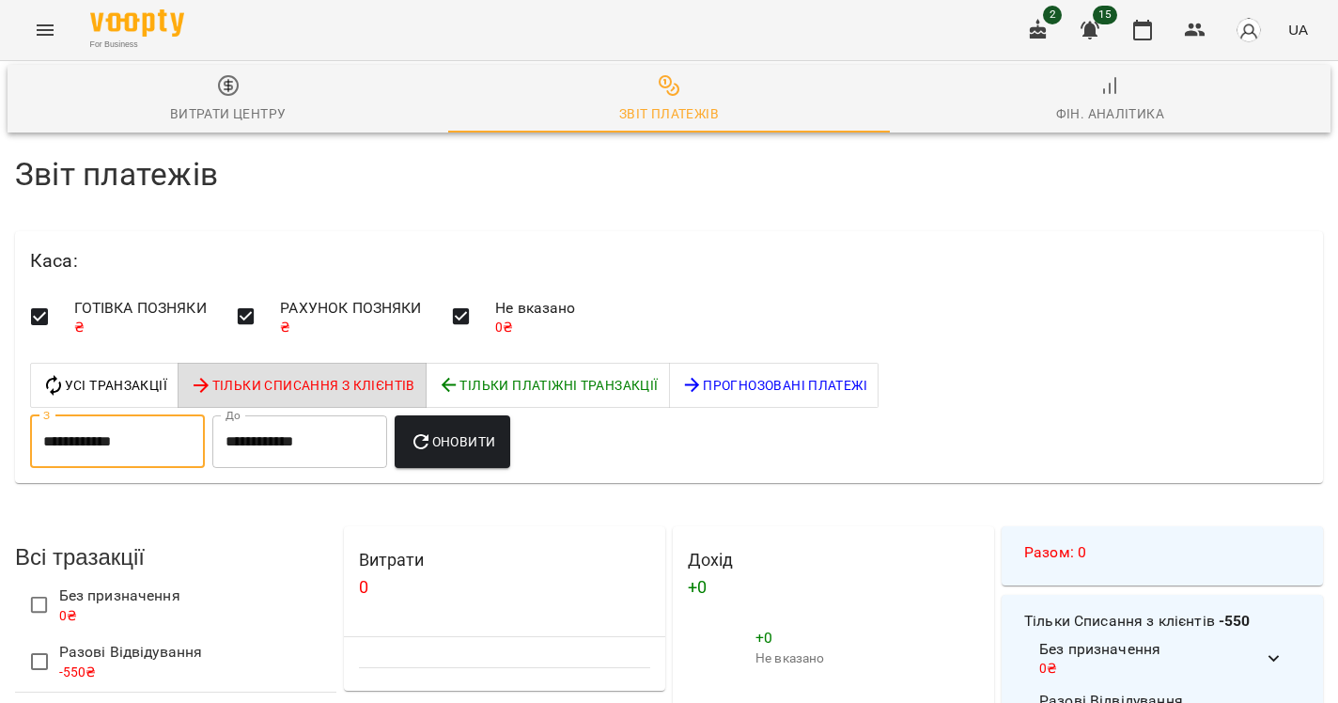
click at [467, 415] on button "Оновити" at bounding box center [453, 441] width 116 height 53
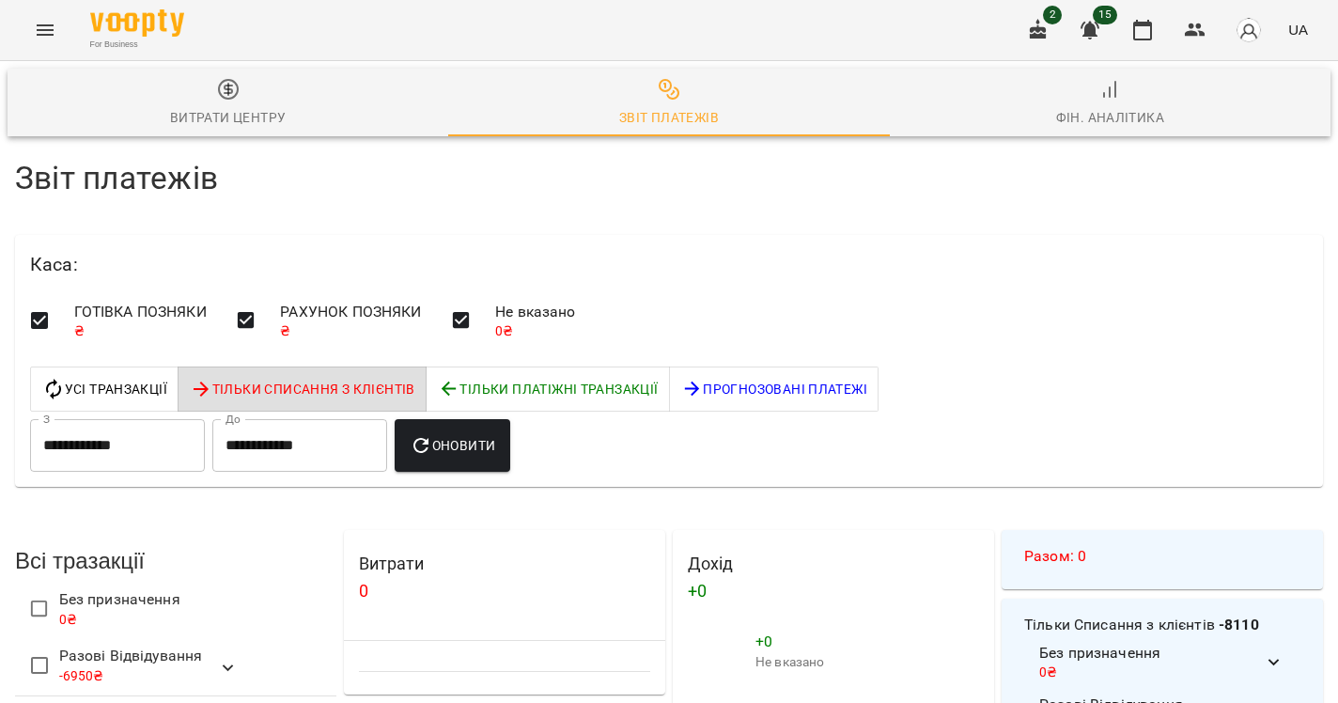
scroll to position [0, 0]
click at [489, 275] on h6 "Каса :" at bounding box center [669, 264] width 1278 height 29
click at [480, 443] on span "Оновити" at bounding box center [452, 445] width 85 height 23
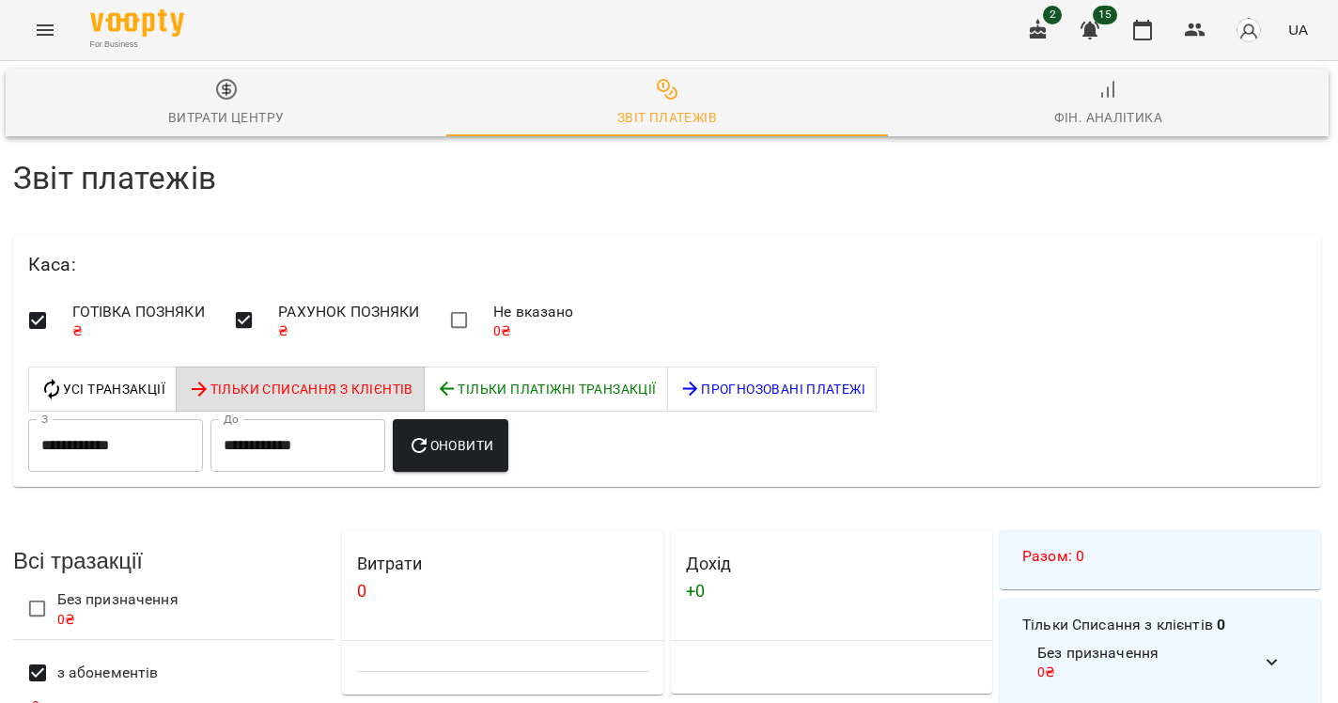
click at [33, 48] on button "Menu" at bounding box center [45, 30] width 45 height 45
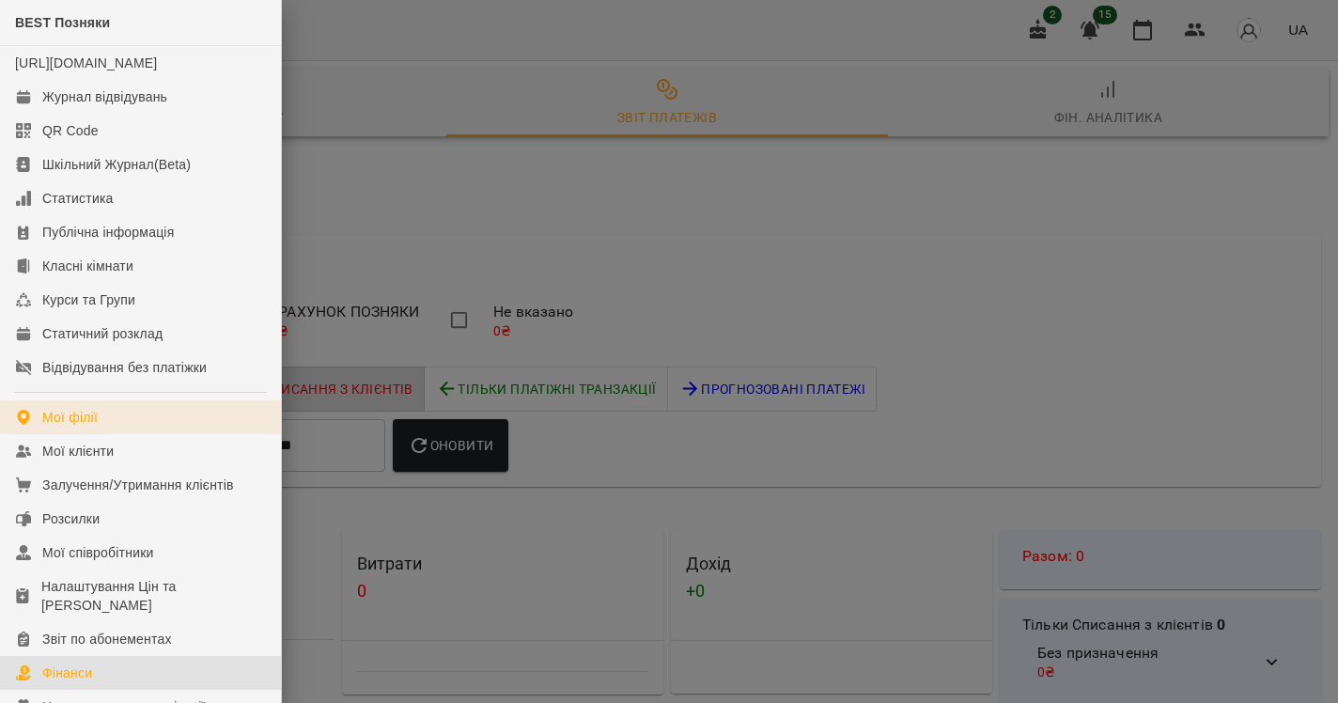
click at [109, 434] on link "Мої філії" at bounding box center [140, 417] width 281 height 34
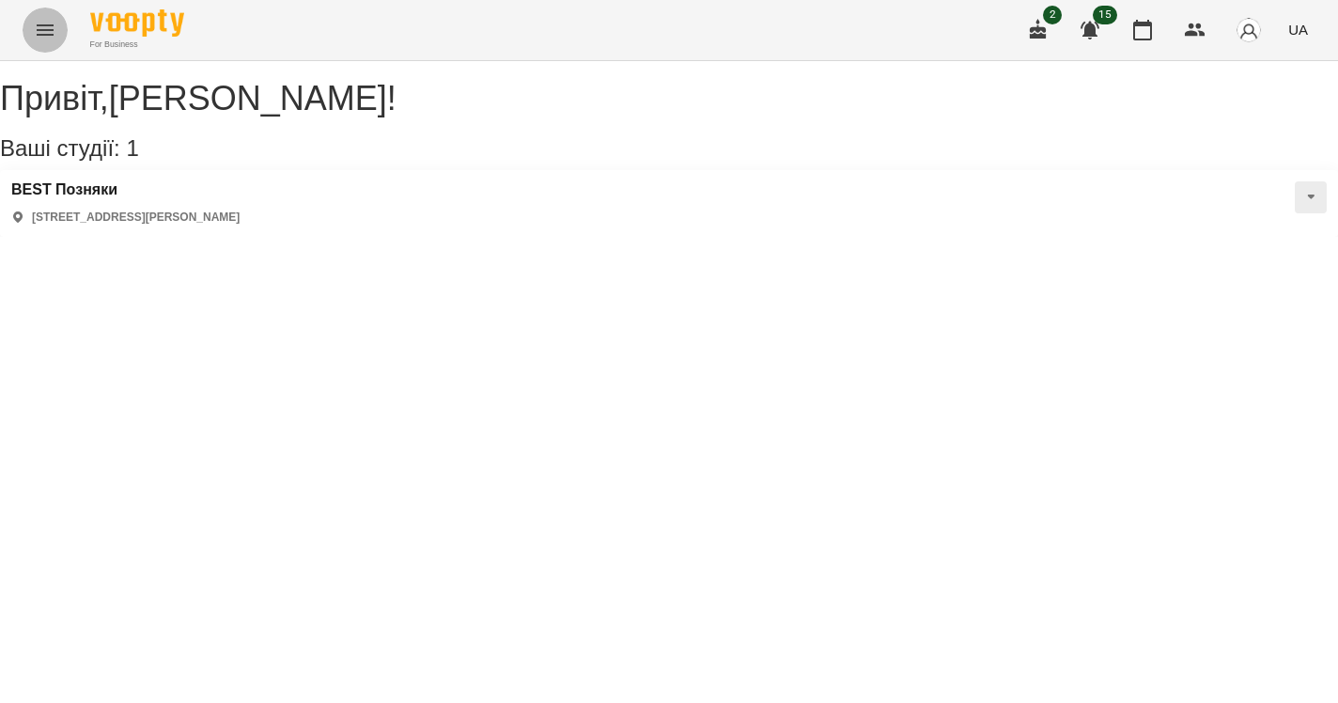
click at [52, 21] on icon "Menu" at bounding box center [45, 30] width 23 height 23
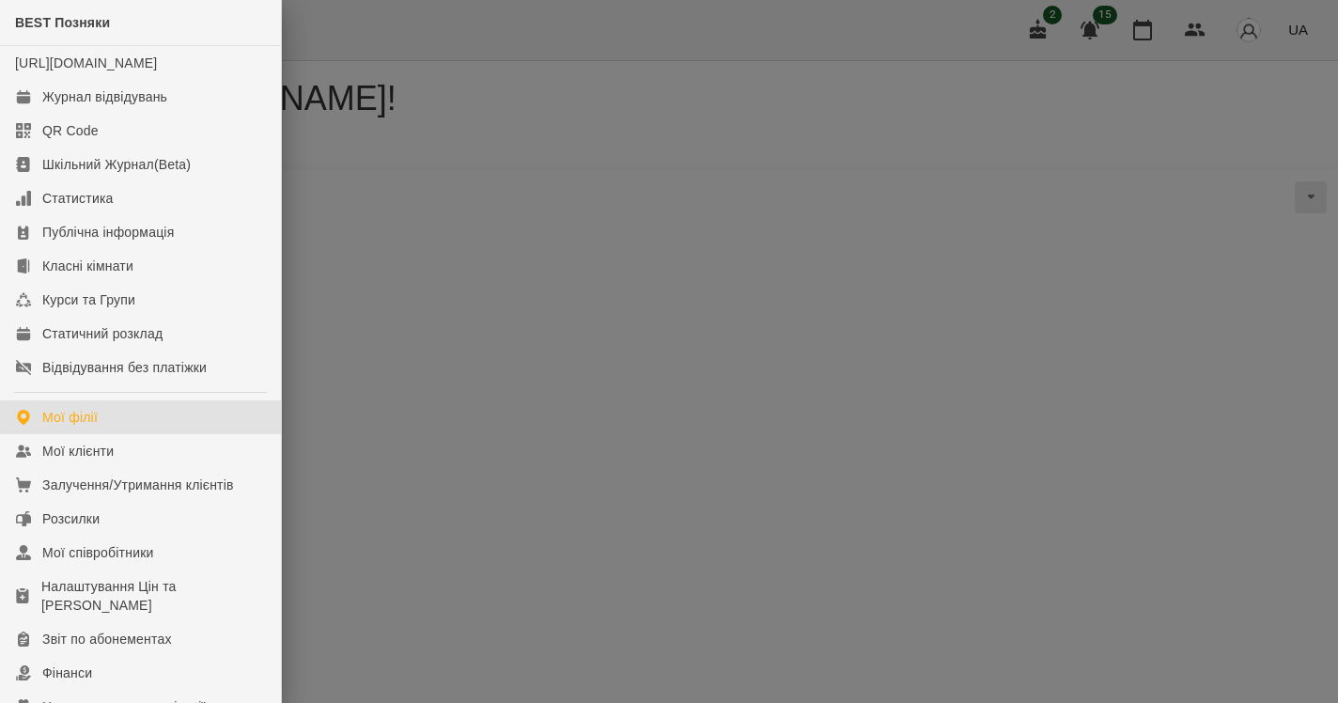
click at [389, 242] on div at bounding box center [669, 351] width 1338 height 703
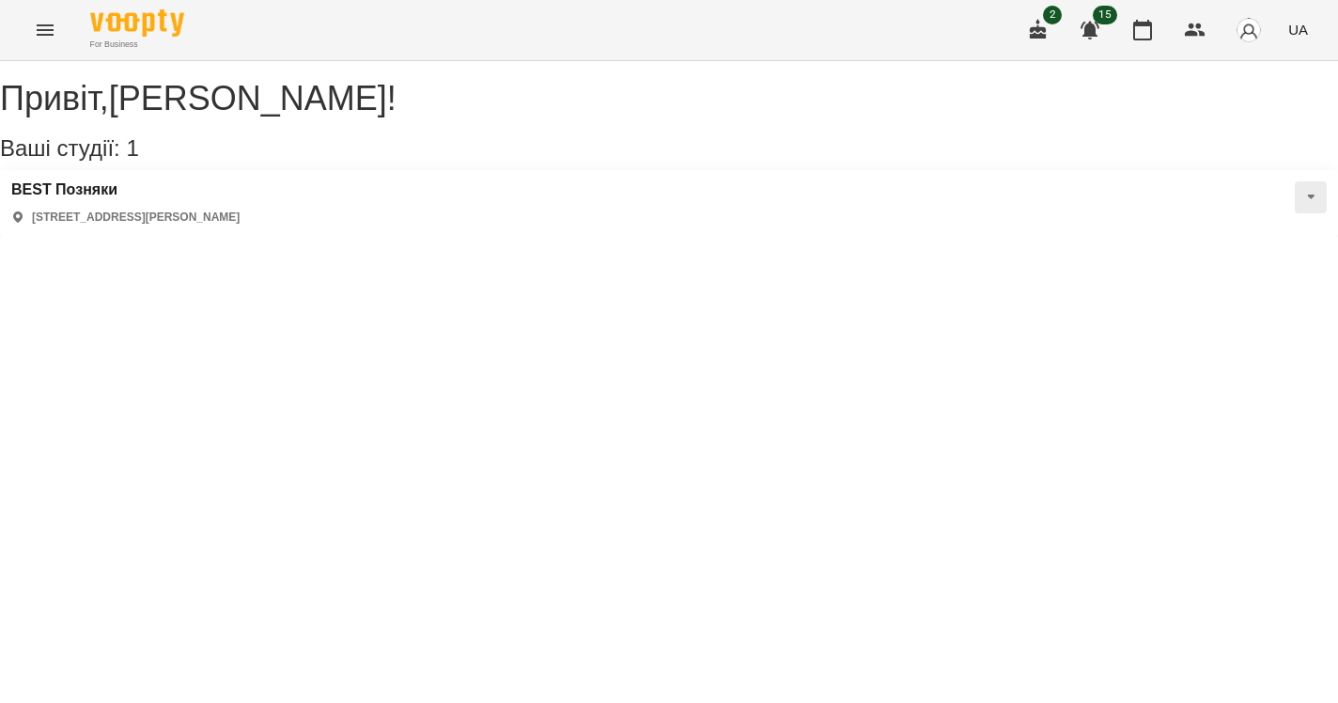
click at [432, 219] on div "BEST Позняки вулиця Михайла Драгоманова, 17, Київ, Україна" at bounding box center [669, 203] width 1338 height 67
click at [1295, 211] on button at bounding box center [1311, 197] width 32 height 32
click at [50, 22] on icon "Menu" at bounding box center [45, 30] width 23 height 23
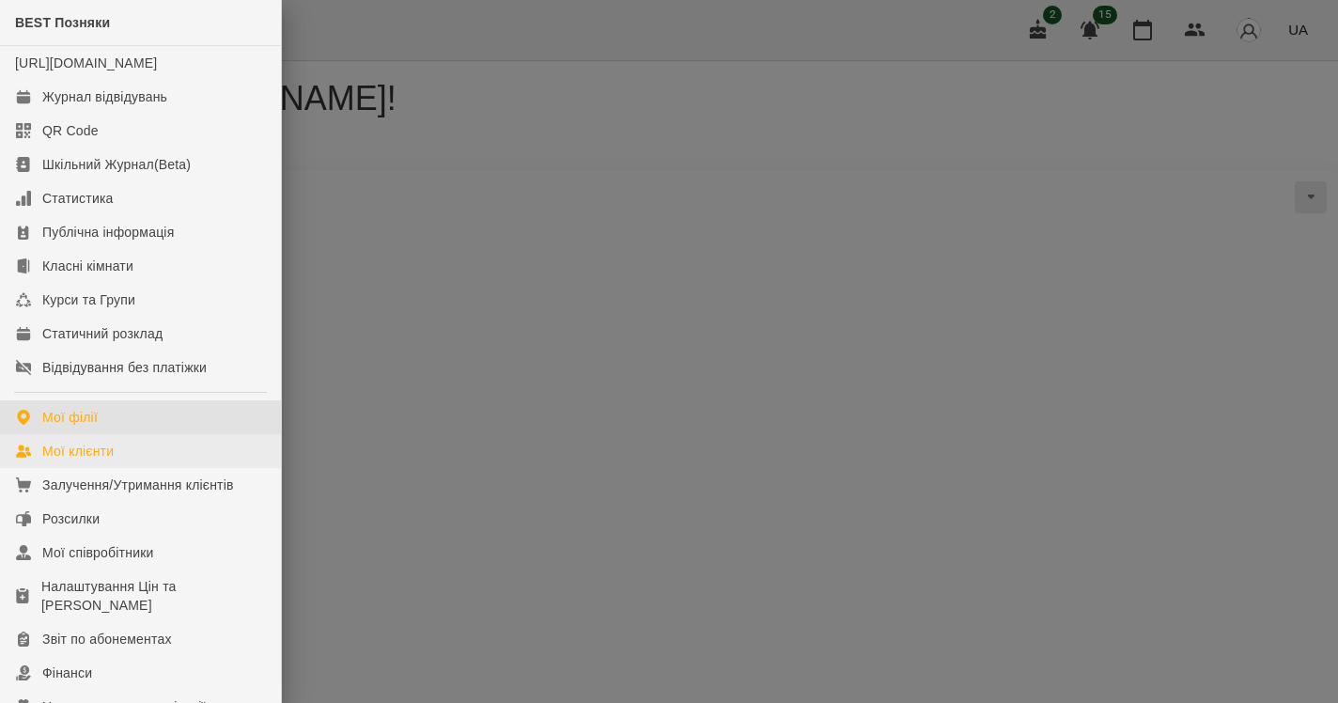
click at [96, 458] on link "Мої клієнти" at bounding box center [140, 451] width 281 height 34
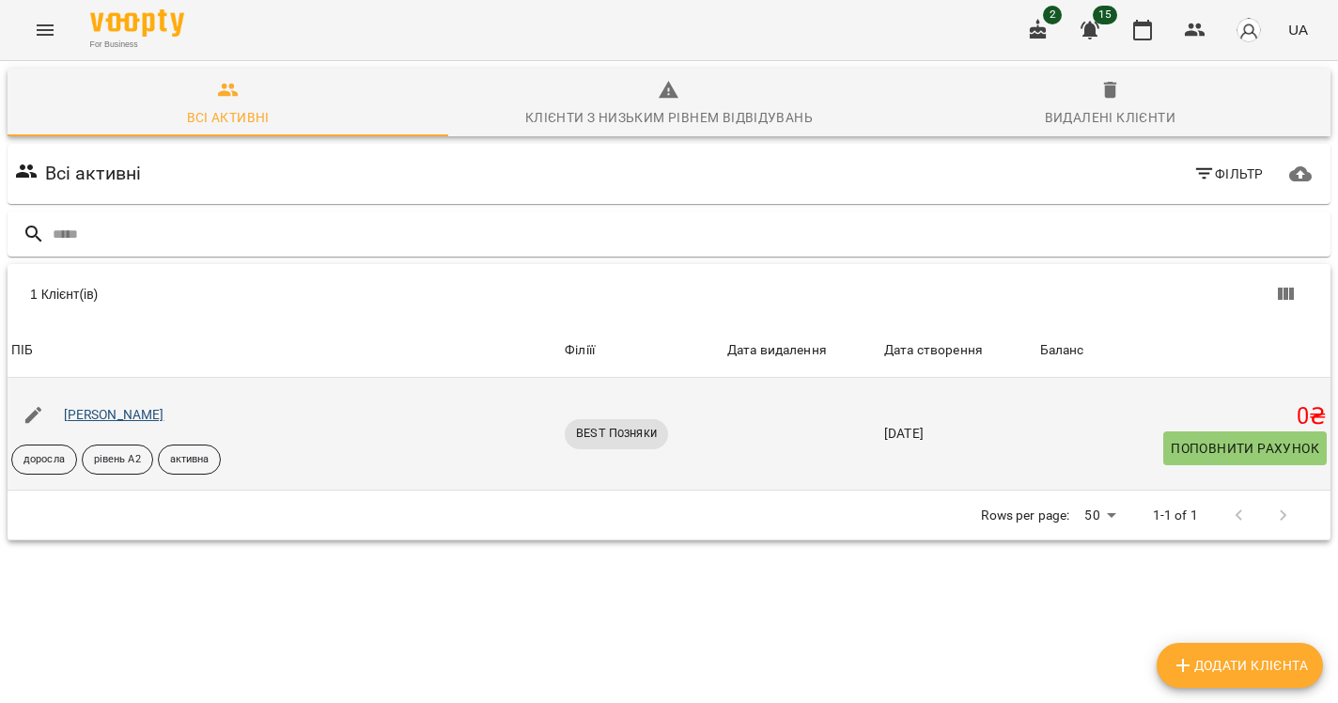
click at [132, 417] on link "Фоменко Анастасія" at bounding box center [114, 414] width 101 height 15
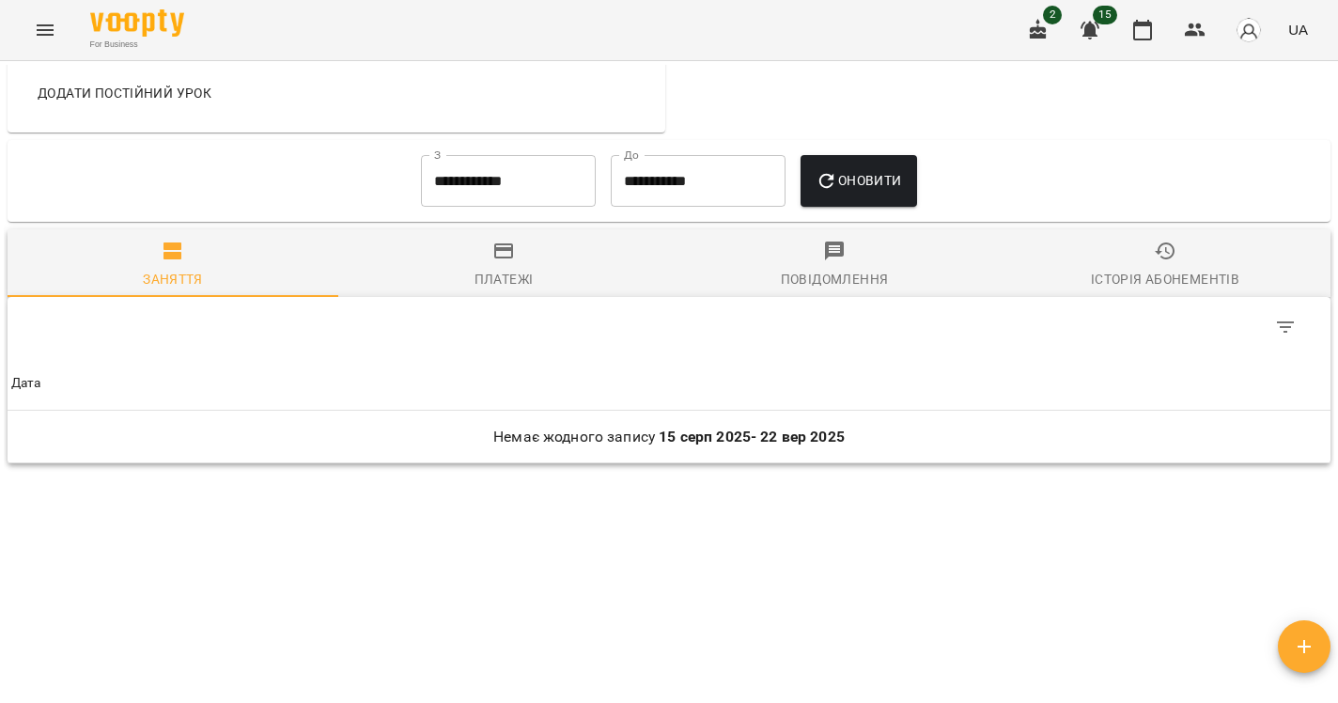
scroll to position [1138, 0]
click at [538, 163] on input "**********" at bounding box center [508, 181] width 175 height 53
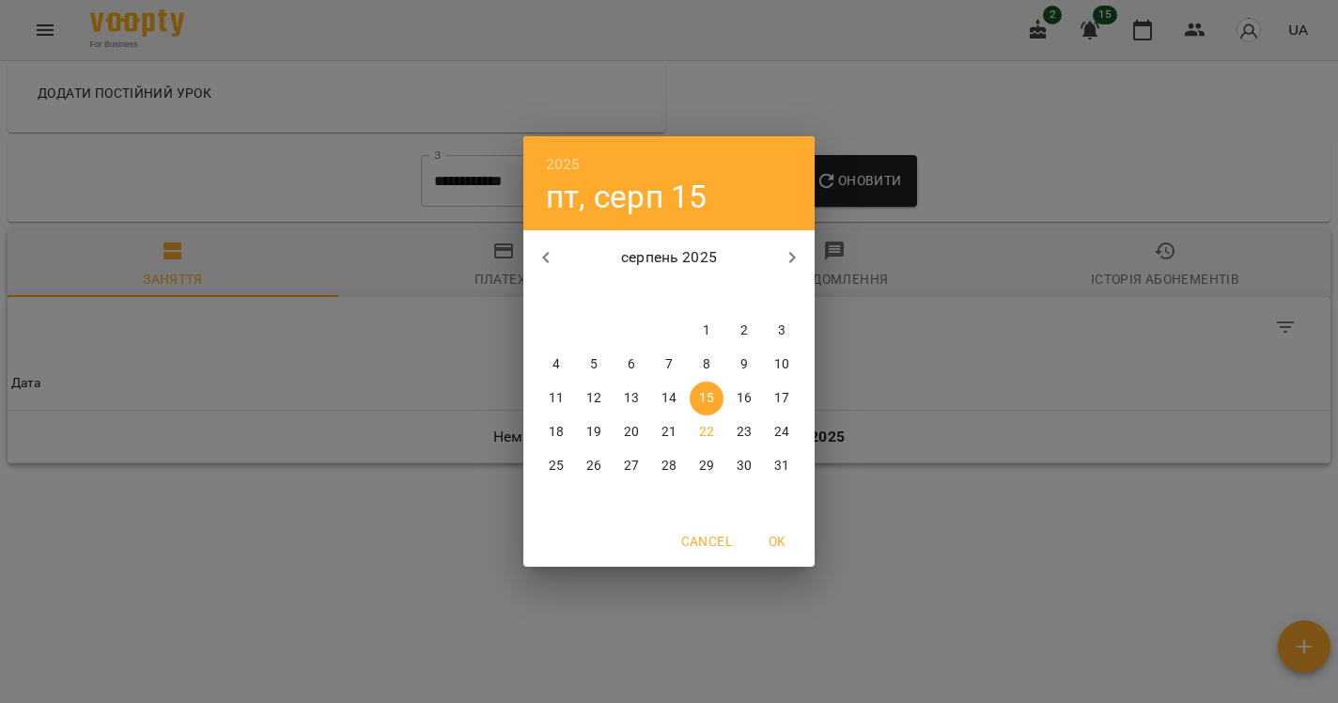
click at [701, 322] on span "1" at bounding box center [707, 330] width 34 height 19
type input "**********"
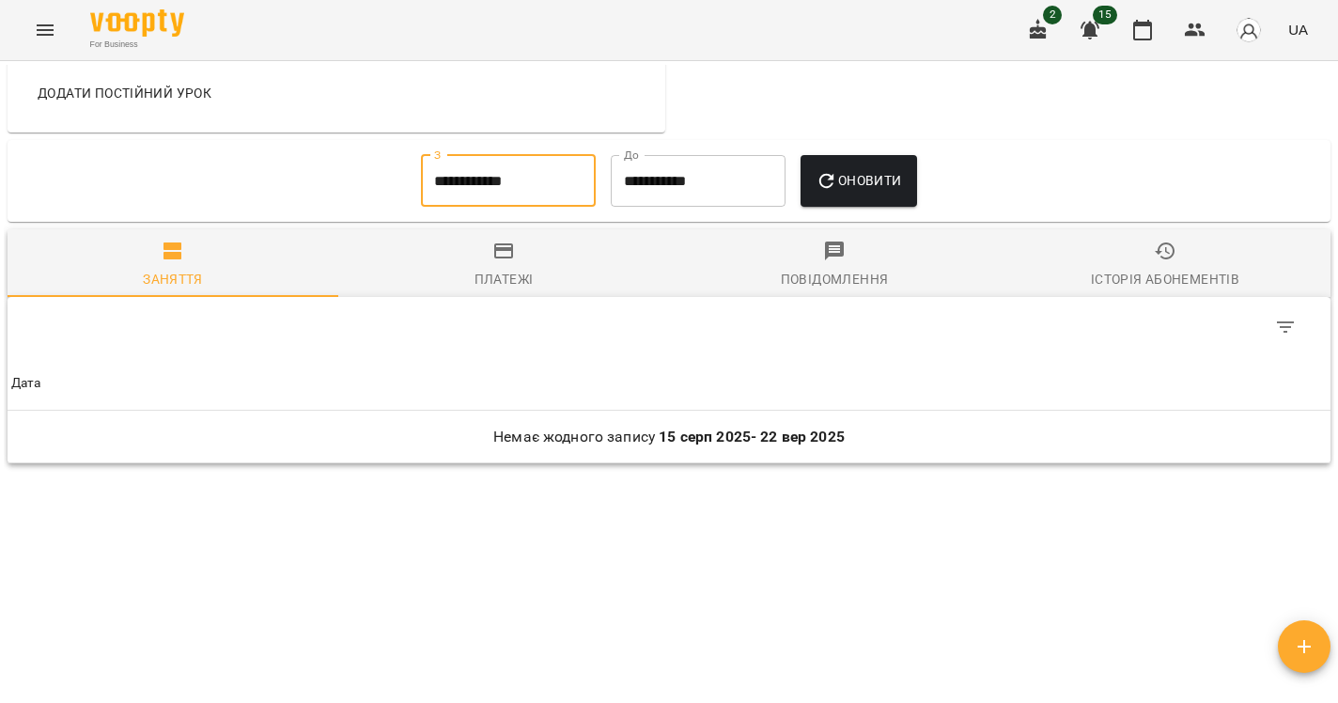
click at [850, 158] on button "Оновити" at bounding box center [858, 181] width 116 height 53
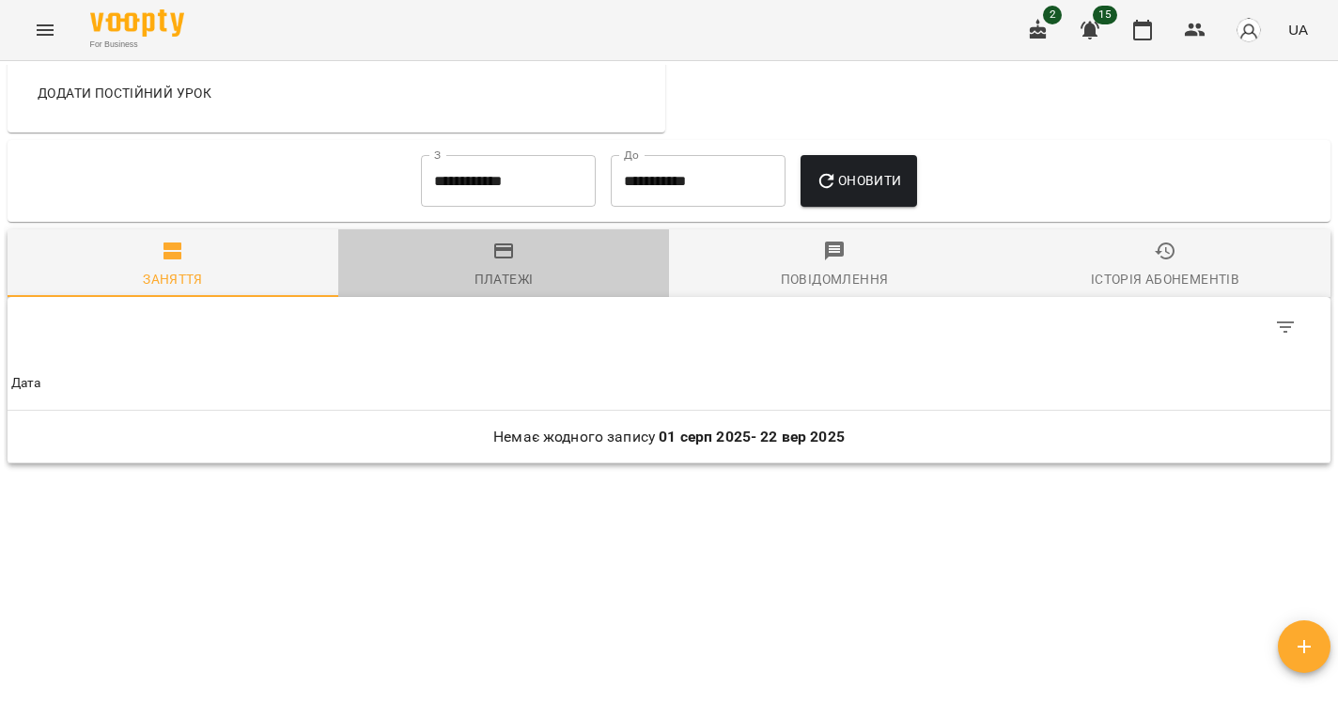
click at [489, 278] on div "Платежі" at bounding box center [503, 279] width 59 height 23
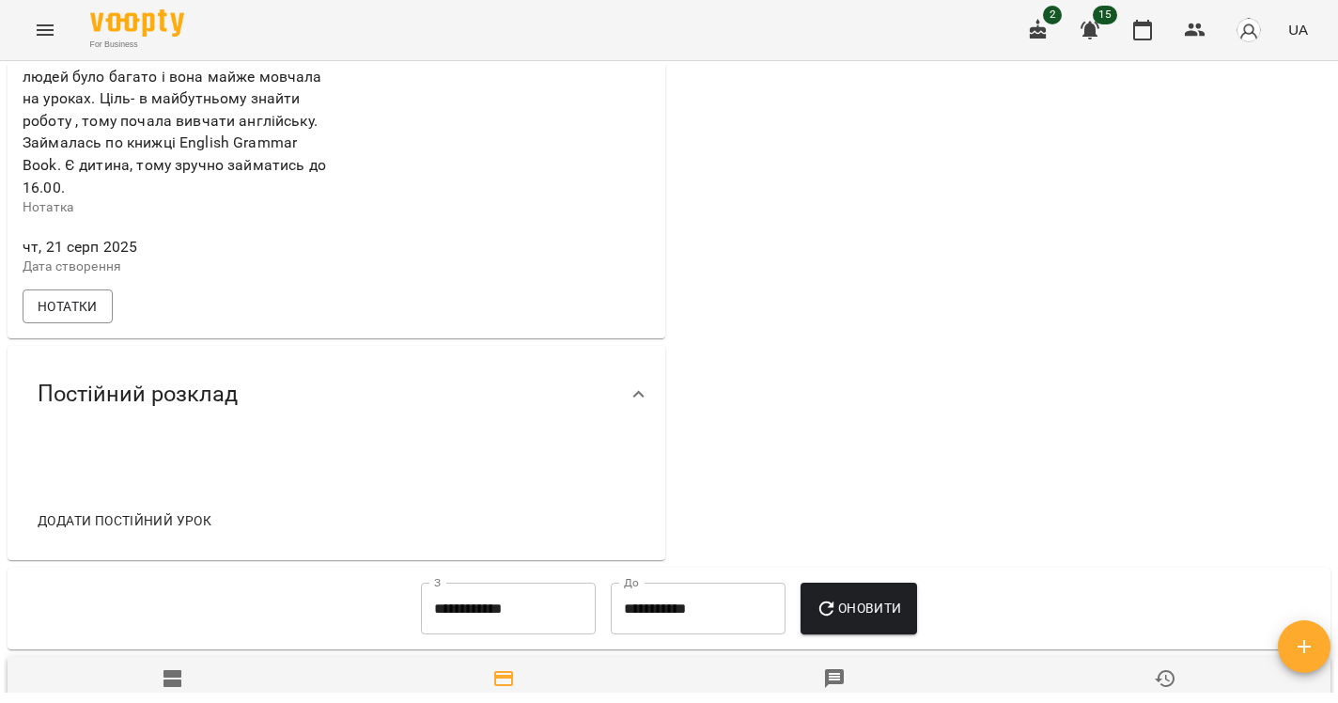
scroll to position [715, 0]
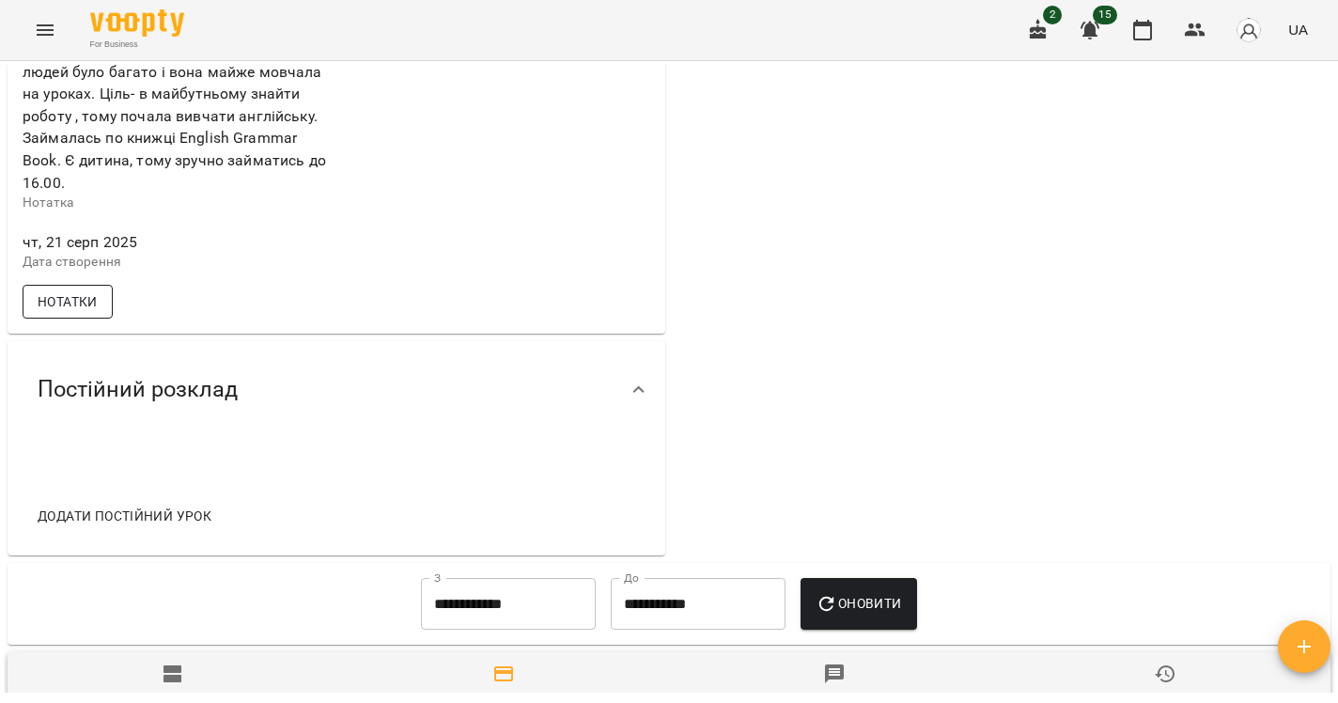
click at [85, 303] on span "Нотатки" at bounding box center [68, 301] width 60 height 23
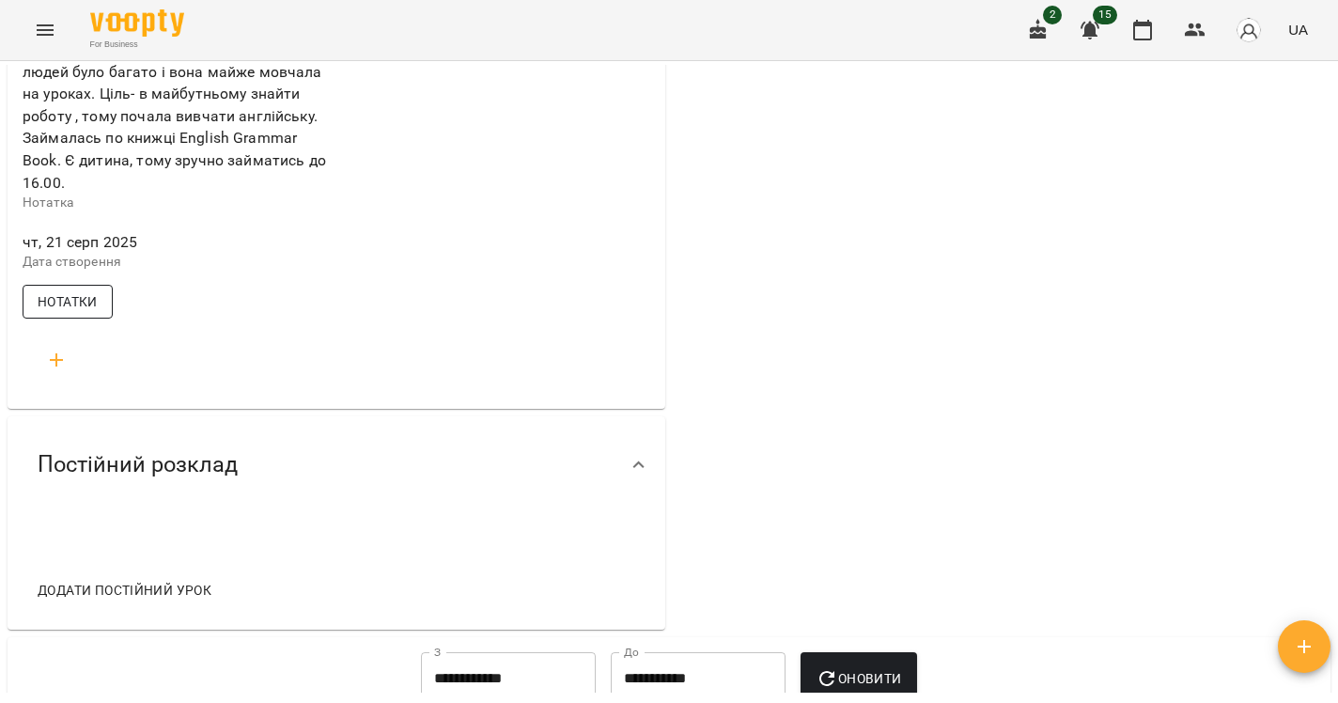
click at [85, 303] on span "Нотатки" at bounding box center [68, 301] width 60 height 23
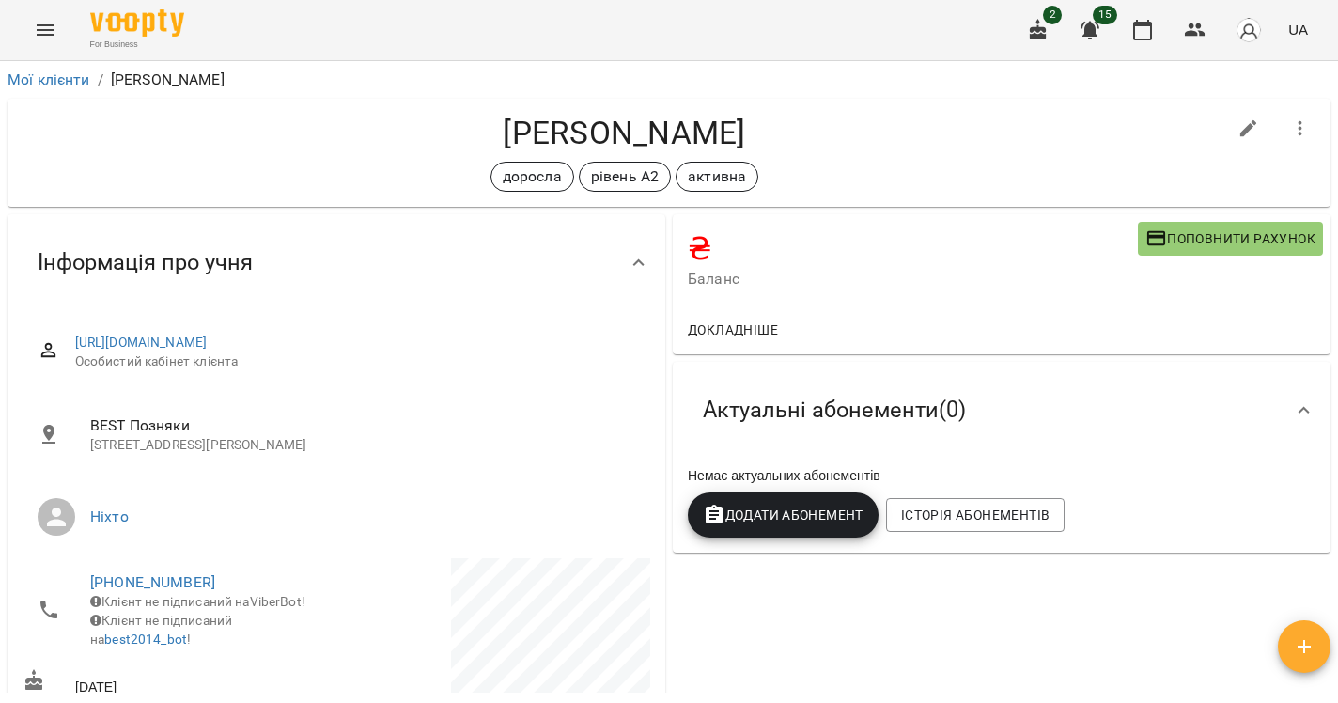
scroll to position [0, 0]
click at [70, 80] on link "Мої клієнти" at bounding box center [49, 79] width 83 height 18
